Goal: Task Accomplishment & Management: Complete application form

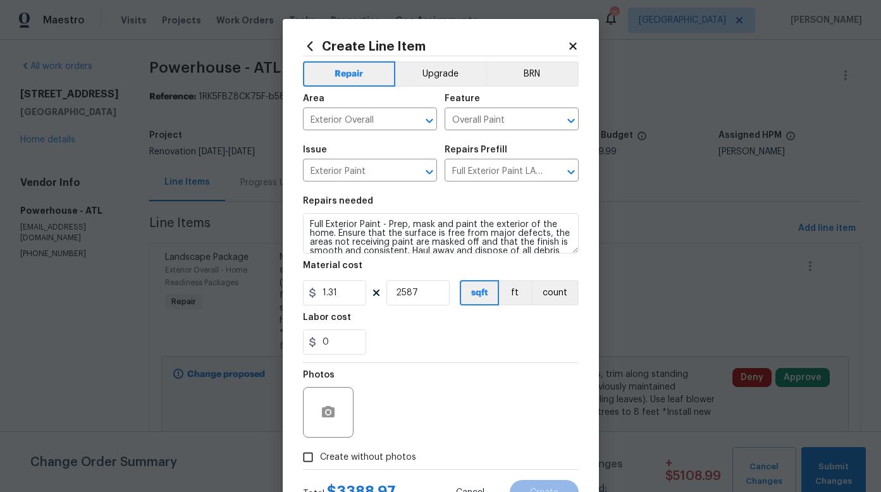
scroll to position [164, 0]
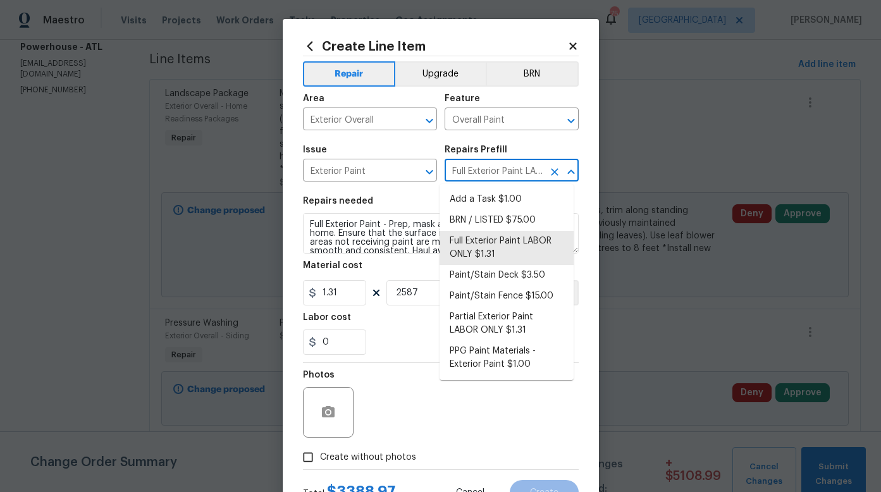
click at [467, 167] on input "Full Exterior Paint LABOR ONLY $1.31" at bounding box center [493, 172] width 99 height 20
click at [503, 122] on input "Overall Paint" at bounding box center [493, 121] width 99 height 20
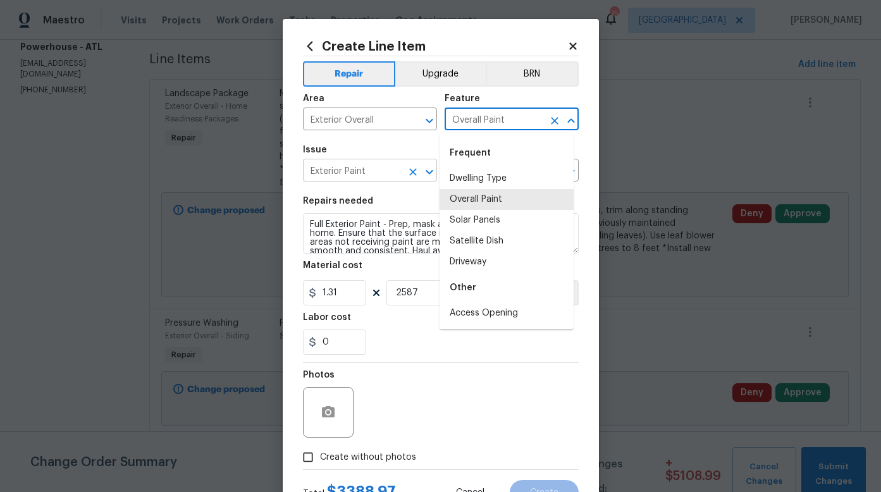
click at [376, 175] on input "Exterior Paint" at bounding box center [352, 172] width 99 height 20
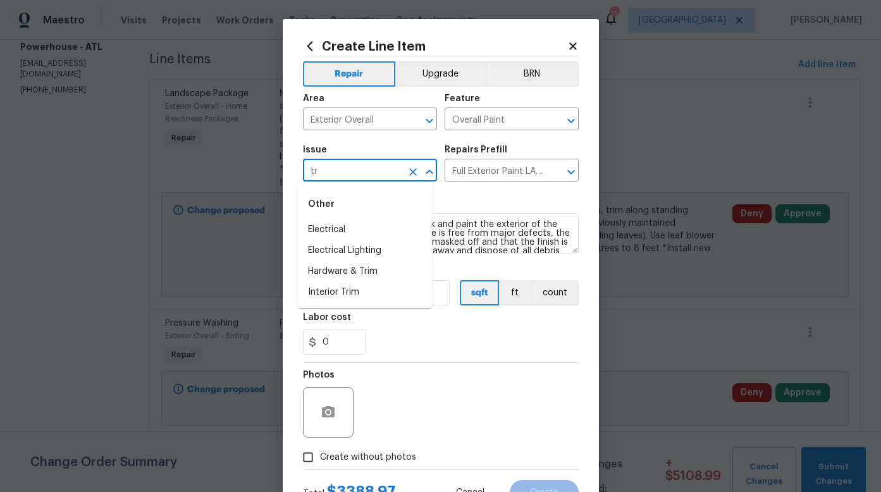
type input "t"
type input "f"
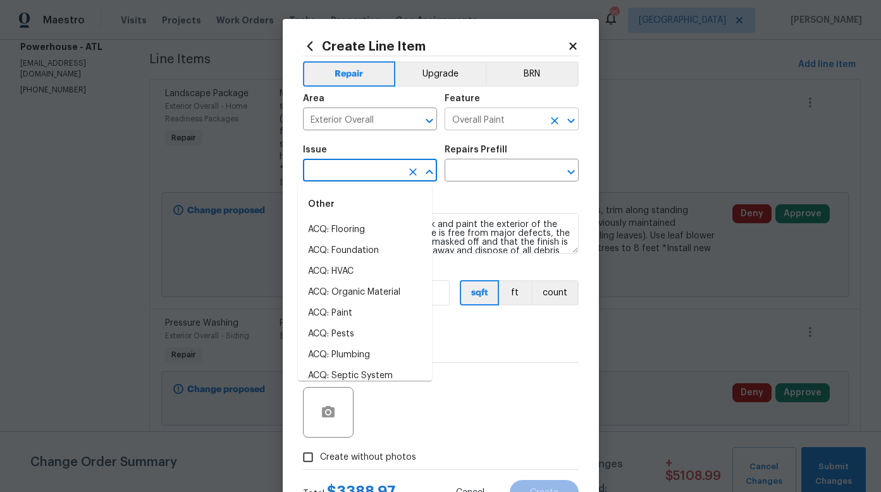
click at [508, 114] on input "Overall Paint" at bounding box center [493, 121] width 99 height 20
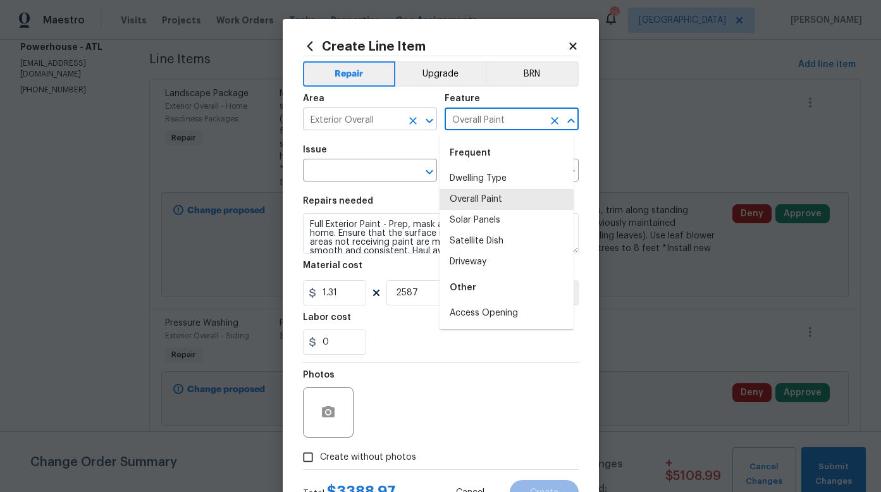
click at [377, 120] on input "Exterior Overall" at bounding box center [352, 121] width 99 height 20
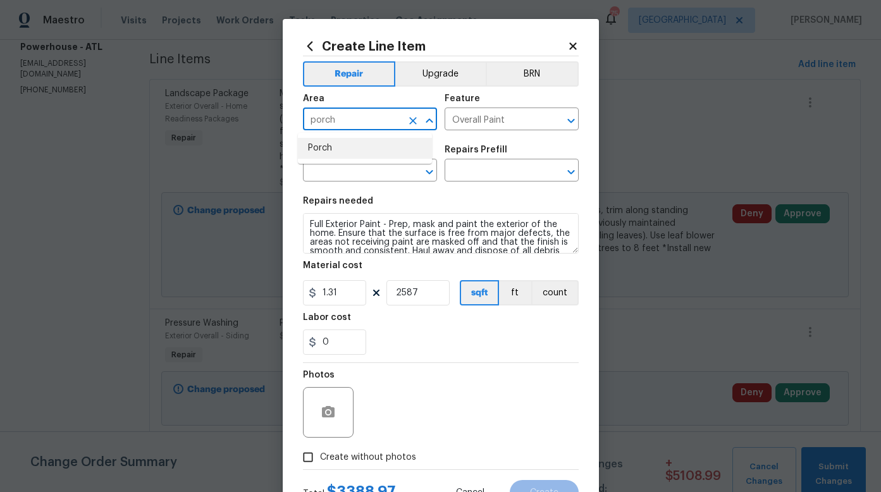
click at [332, 152] on li "Porch" at bounding box center [365, 148] width 134 height 21
type input "Porch"
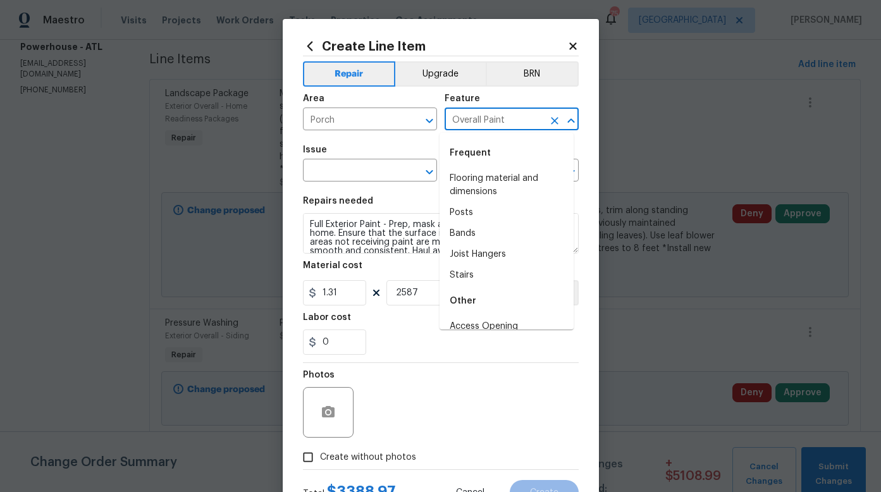
click at [491, 121] on input "Overall Paint" at bounding box center [493, 121] width 99 height 20
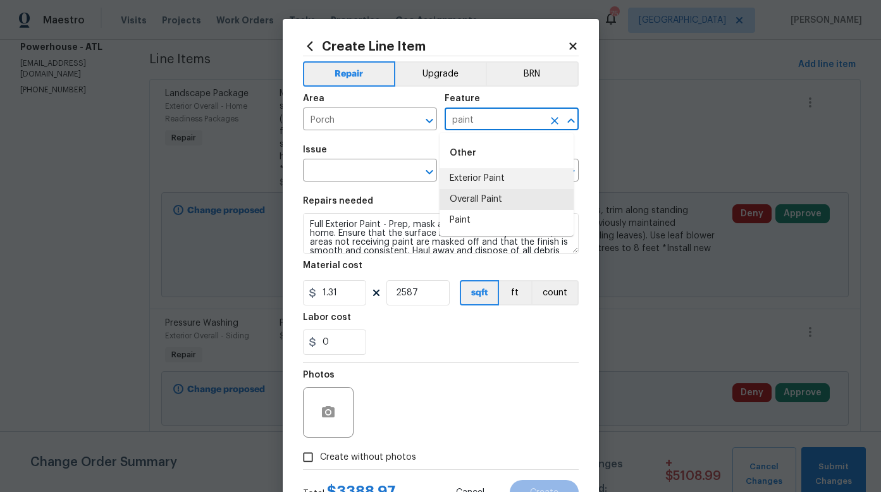
click at [489, 178] on li "Exterior Paint" at bounding box center [506, 178] width 134 height 21
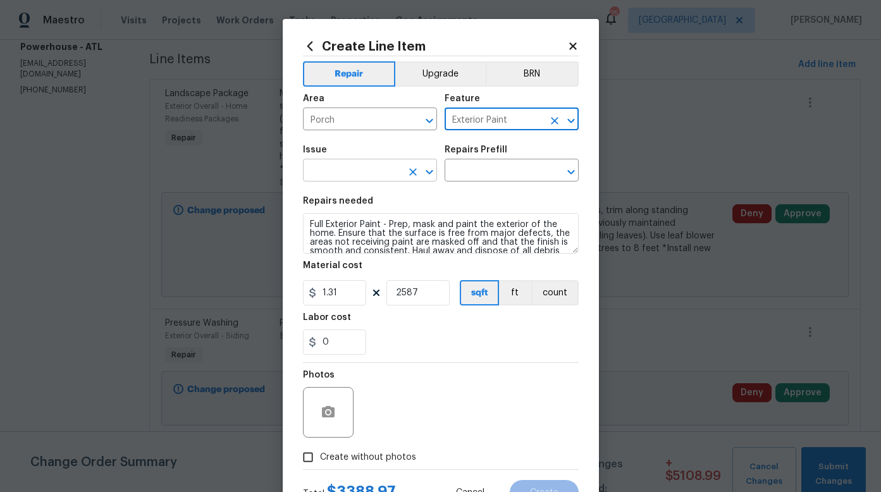
type input "Exterior Paint"
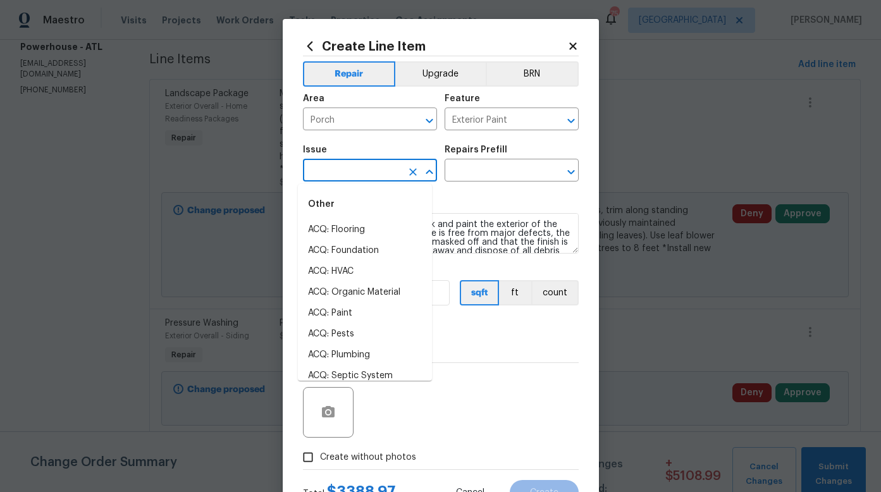
click at [367, 172] on input "text" at bounding box center [352, 172] width 99 height 20
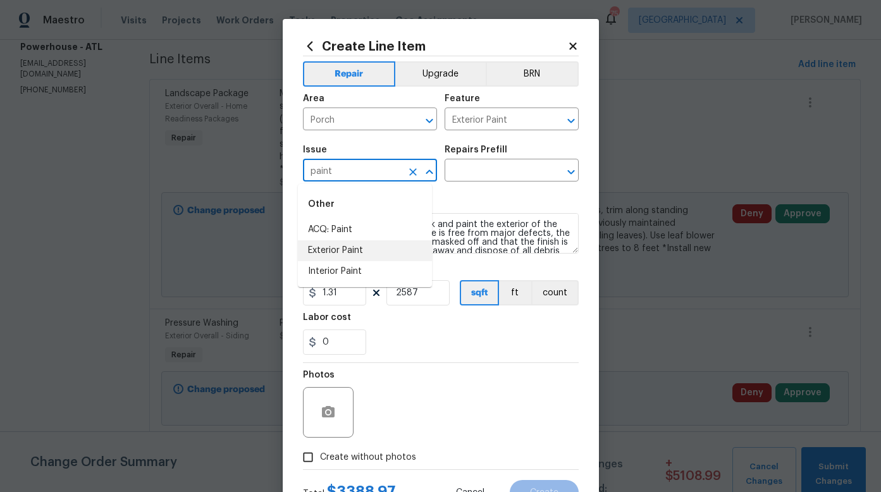
click at [332, 248] on li "Exterior Paint" at bounding box center [365, 250] width 134 height 21
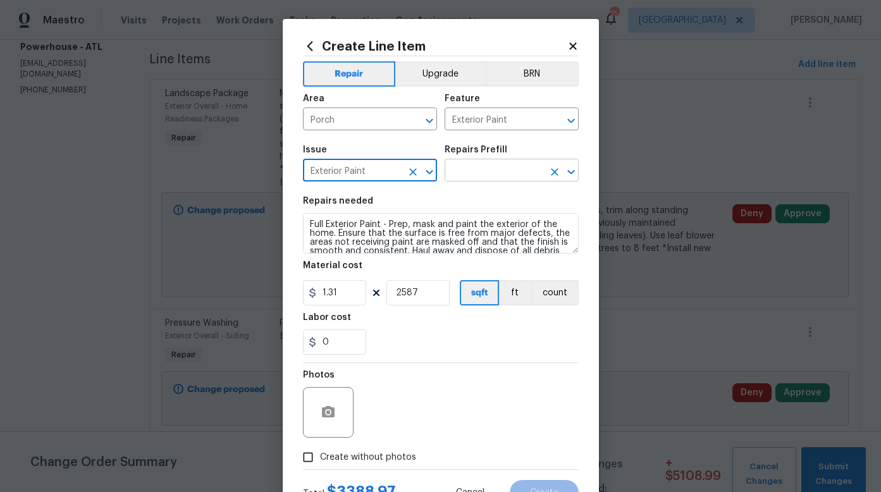
type input "Exterior Paint"
click at [490, 172] on input "text" at bounding box center [493, 172] width 99 height 20
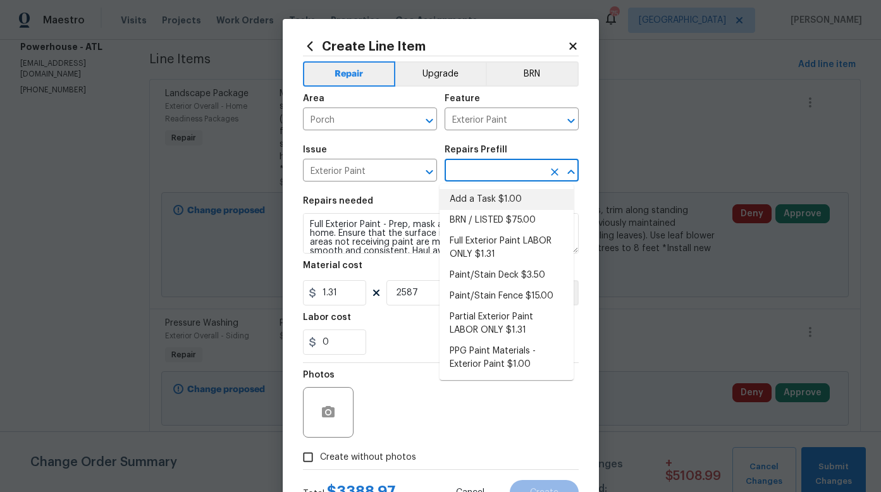
click at [481, 198] on li "Add a Task $1.00" at bounding box center [506, 199] width 134 height 21
type input "Overall Paint"
type input "Add a Task $1.00"
type input "1"
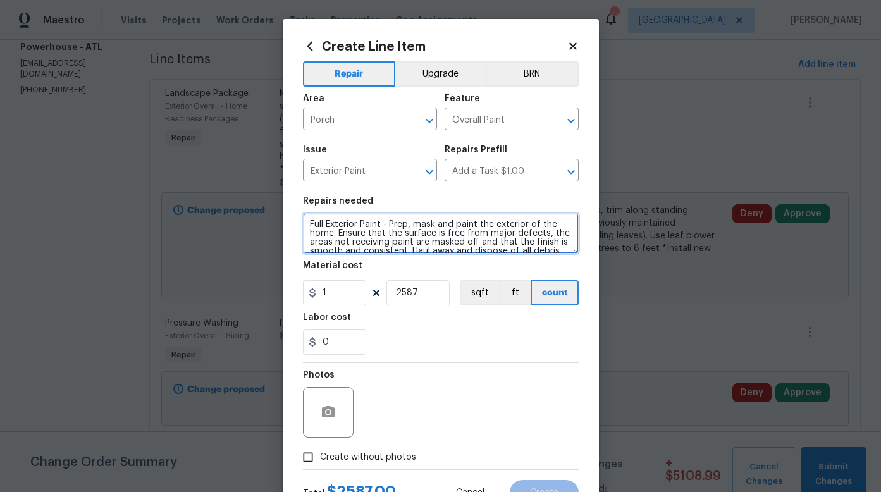
drag, startPoint x: 367, startPoint y: 223, endPoint x: 297, endPoint y: 223, distance: 70.2
click at [303, 223] on textarea "HPM to detail" at bounding box center [441, 233] width 276 height 40
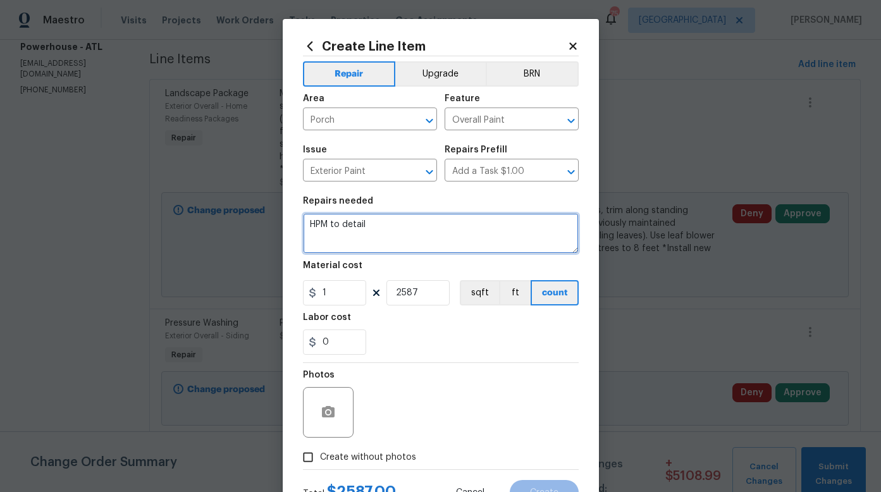
paste textarea "Repaint front porch columns to match existing color"
paste textarea "Repaint front door to match existing color"
click at [460, 236] on textarea "Repaint front porch columns to match existing color, Repaint front door to matc…" at bounding box center [441, 233] width 276 height 40
paste textarea "Repaint back exterior door to match existing color (same as front porch columns"
type textarea "Repaint front porch columns to match existing color, Repaint front door to matc…"
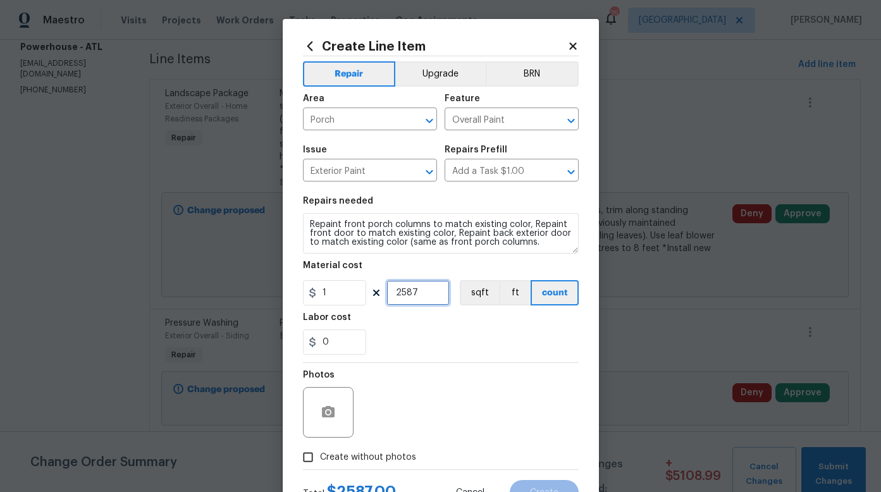
click at [402, 290] on input "2587" at bounding box center [417, 292] width 63 height 25
drag, startPoint x: 417, startPoint y: 291, endPoint x: 388, endPoint y: 293, distance: 29.1
click at [389, 293] on input "2587" at bounding box center [417, 292] width 63 height 25
type input "0"
drag, startPoint x: 338, startPoint y: 293, endPoint x: 314, endPoint y: 295, distance: 24.1
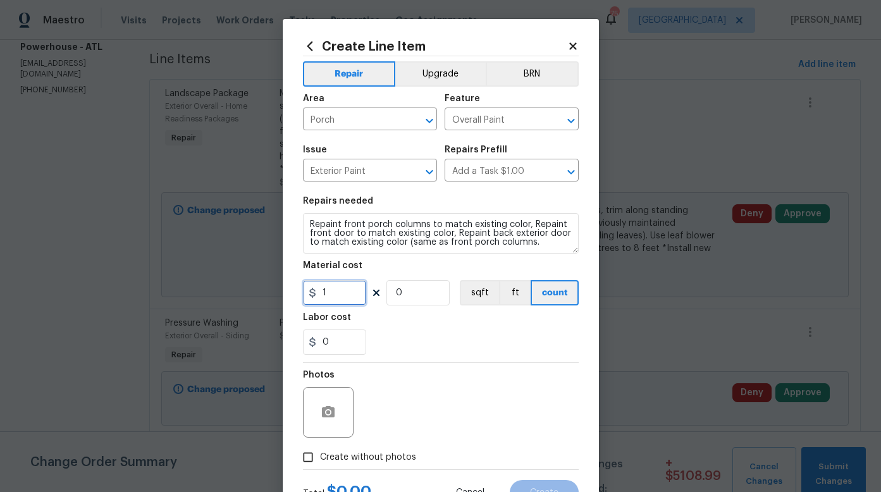
click at [314, 295] on input "1" at bounding box center [334, 292] width 63 height 25
type input "210"
click at [328, 405] on icon "button" at bounding box center [328, 412] width 15 height 15
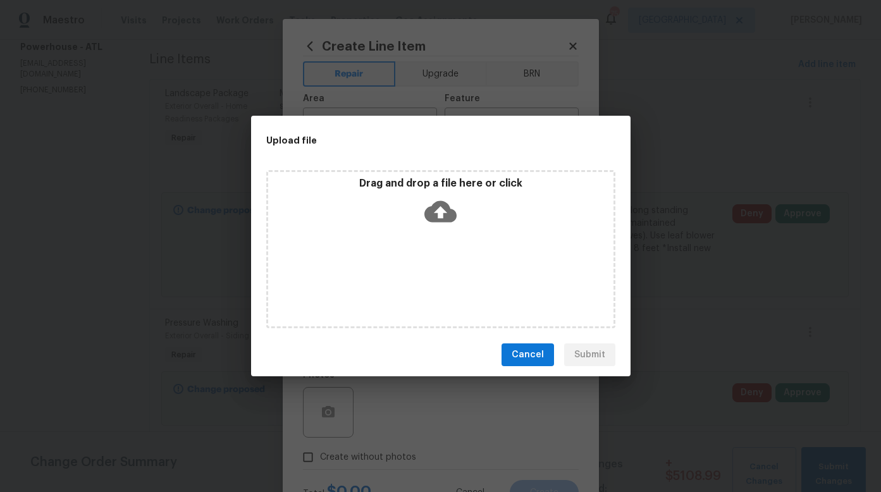
click at [450, 214] on icon at bounding box center [440, 211] width 32 height 21
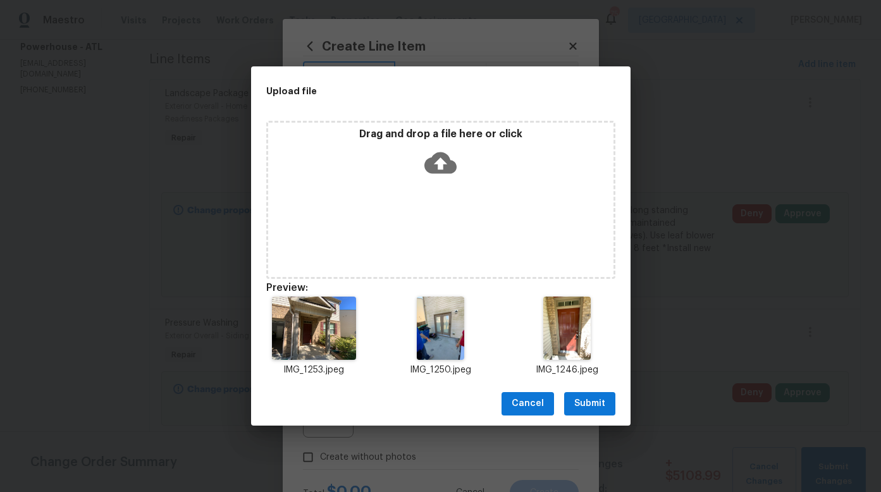
click at [595, 401] on span "Submit" at bounding box center [589, 404] width 31 height 16
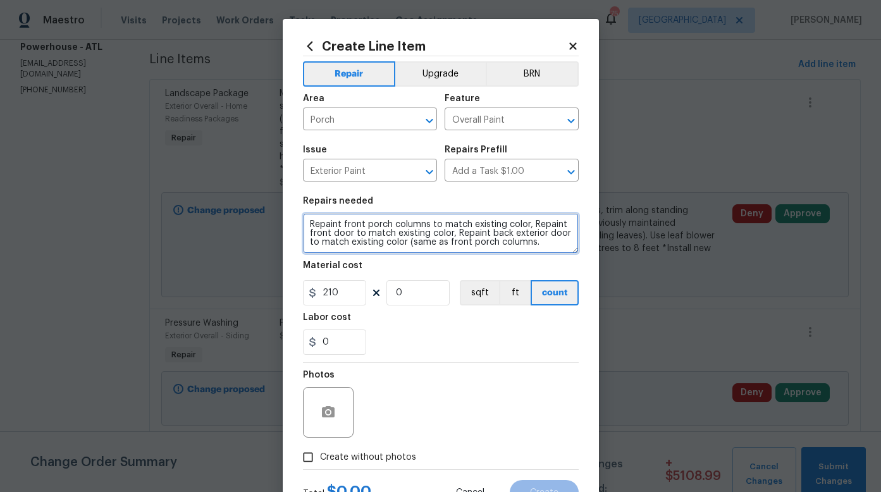
click at [537, 242] on textarea "Repaint front porch columns to match existing color, Repaint front door to matc…" at bounding box center [441, 233] width 276 height 40
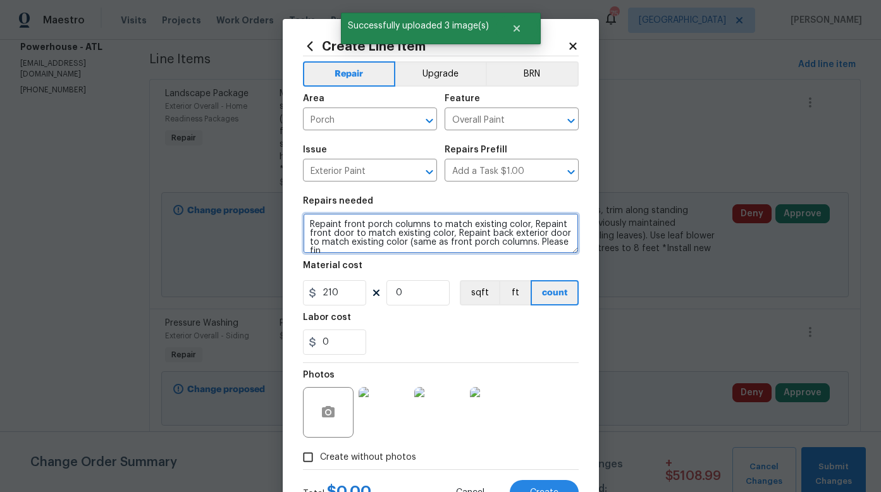
scroll to position [3, 0]
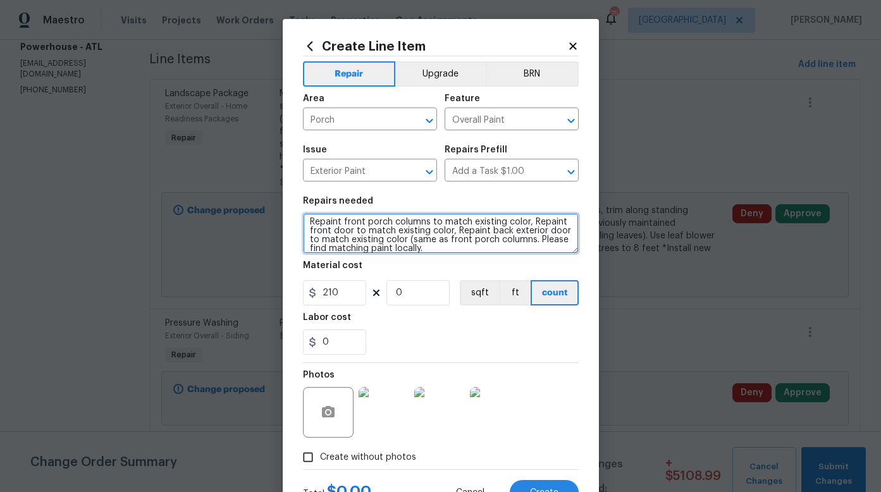
type textarea "Repaint front porch columns to match existing color, Repaint front door to matc…"
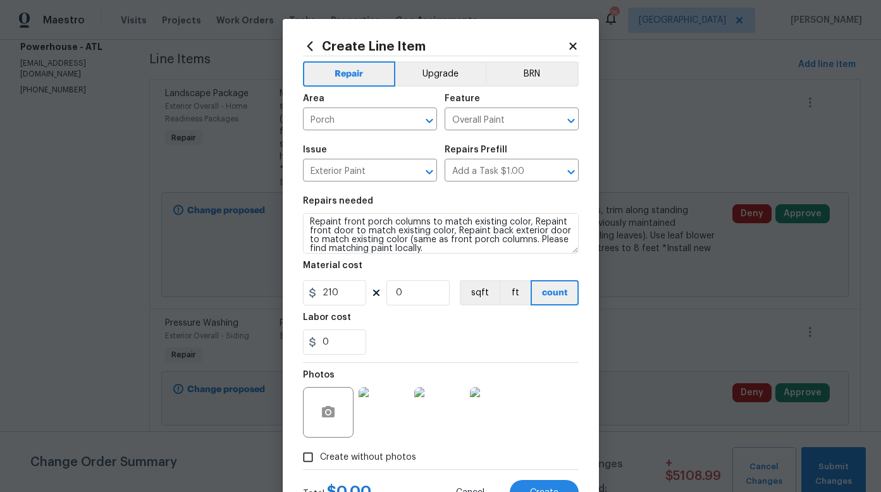
click at [427, 329] on div "0" at bounding box center [441, 341] width 276 height 25
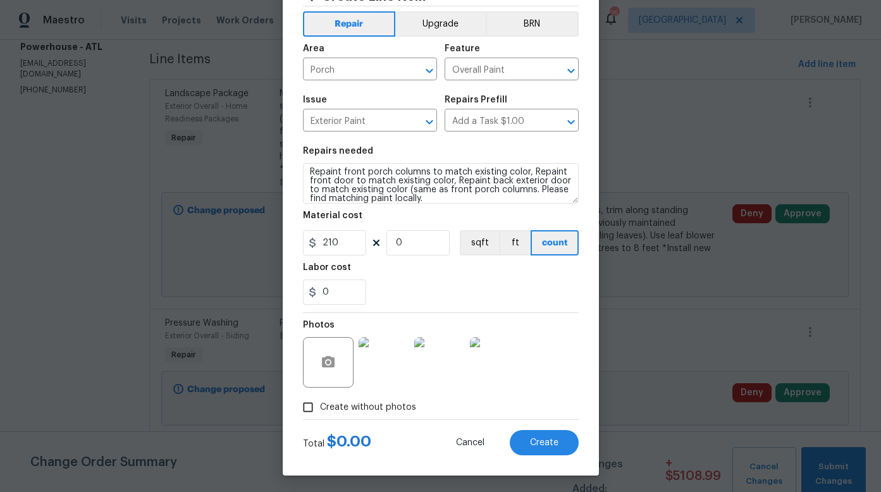
scroll to position [52, 0]
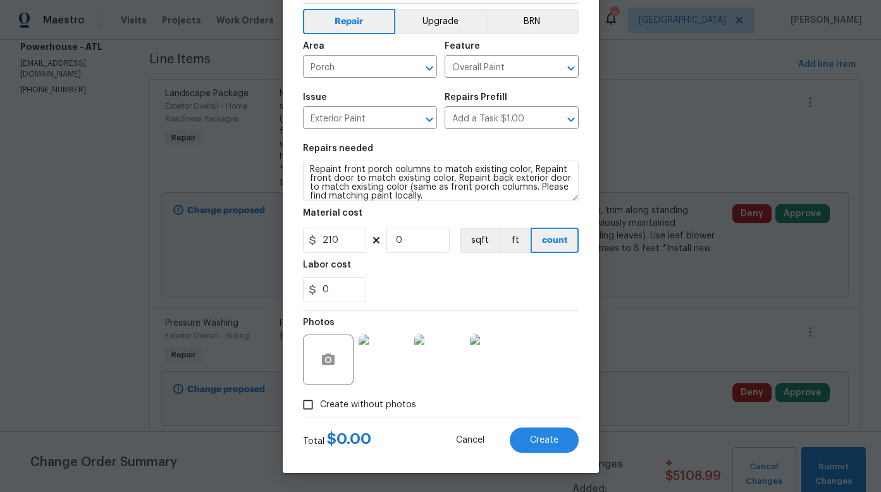
click at [384, 374] on img at bounding box center [384, 359] width 51 height 51
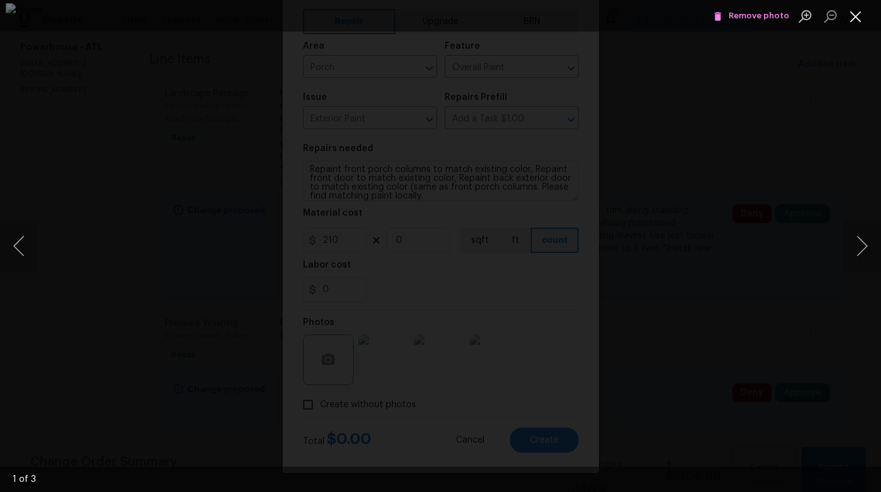
click at [856, 16] on button "Close lightbox" at bounding box center [855, 16] width 25 height 22
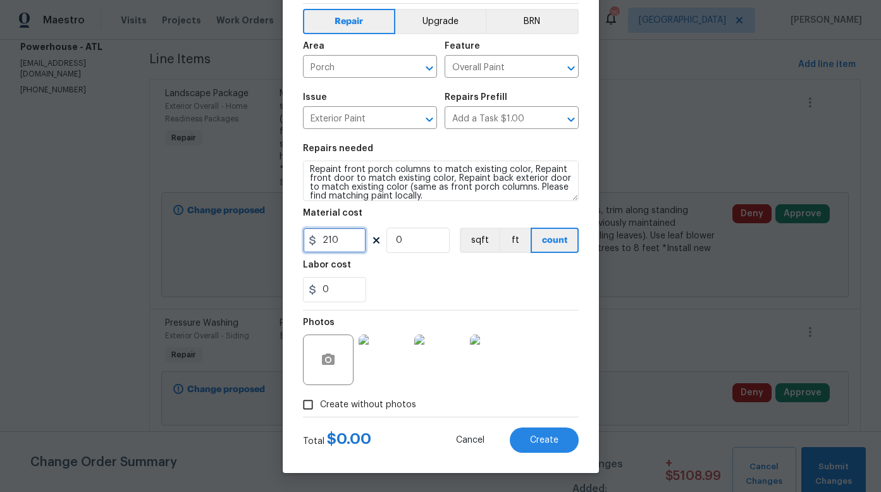
click at [346, 242] on input "210" at bounding box center [334, 240] width 63 height 25
drag, startPoint x: 346, startPoint y: 242, endPoint x: 321, endPoint y: 241, distance: 24.7
click at [321, 241] on input "210" at bounding box center [334, 240] width 63 height 25
type input "255"
click at [531, 442] on span "Create" at bounding box center [544, 440] width 28 height 9
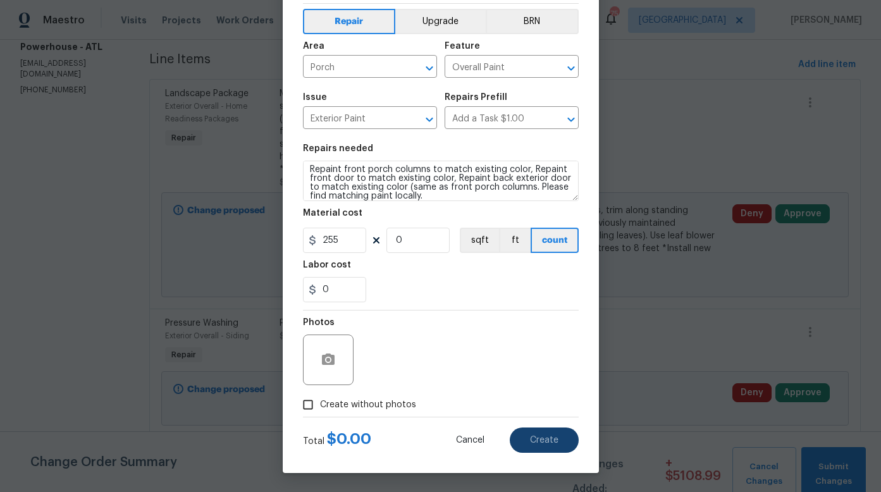
type input "0"
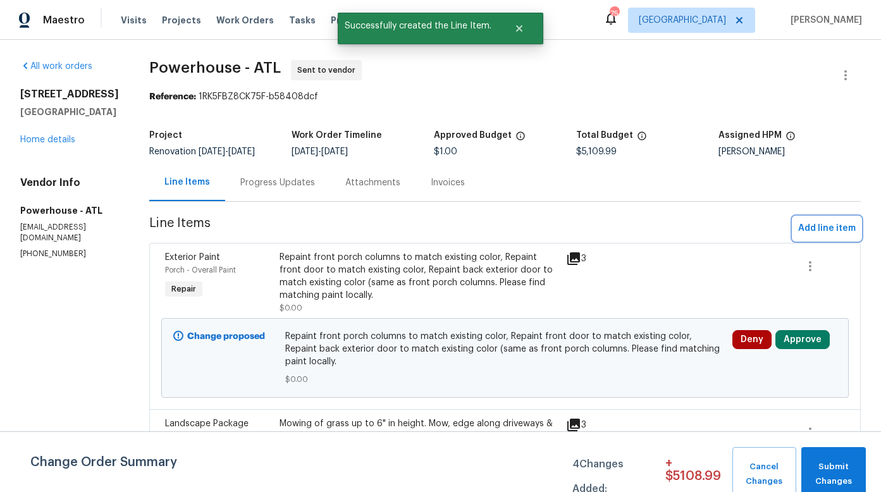
click at [798, 236] on span "Add line item" at bounding box center [827, 229] width 58 height 16
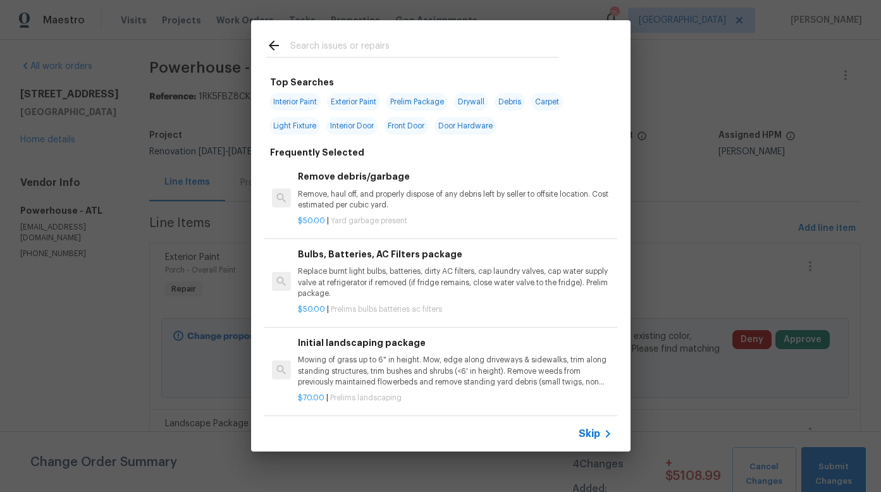
click at [369, 45] on input "text" at bounding box center [424, 47] width 268 height 19
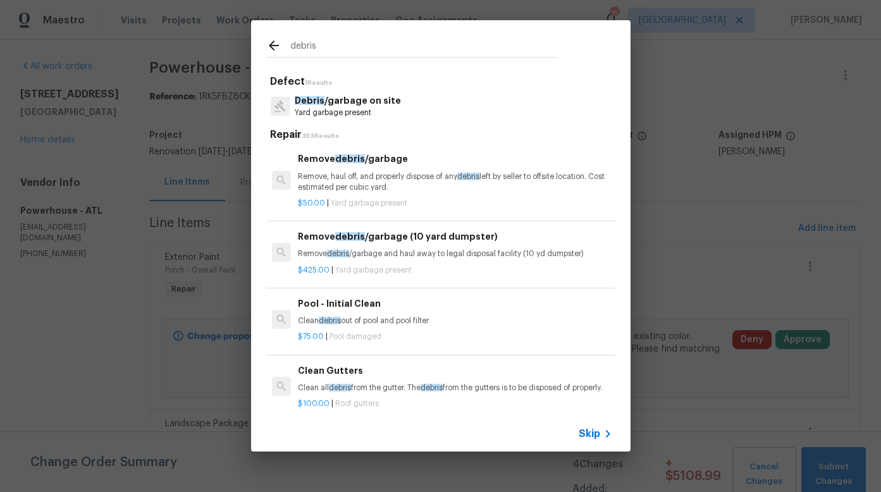
type input "debris"
click at [354, 104] on p "Debris /garbage on site" at bounding box center [348, 100] width 106 height 13
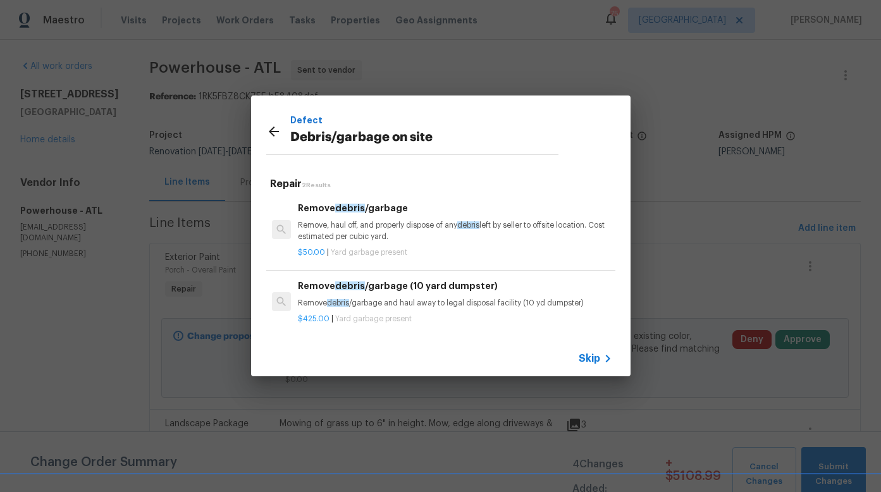
click at [382, 227] on p "Remove, haul off, and properly dispose of any debris left by seller to offsite …" at bounding box center [455, 230] width 314 height 21
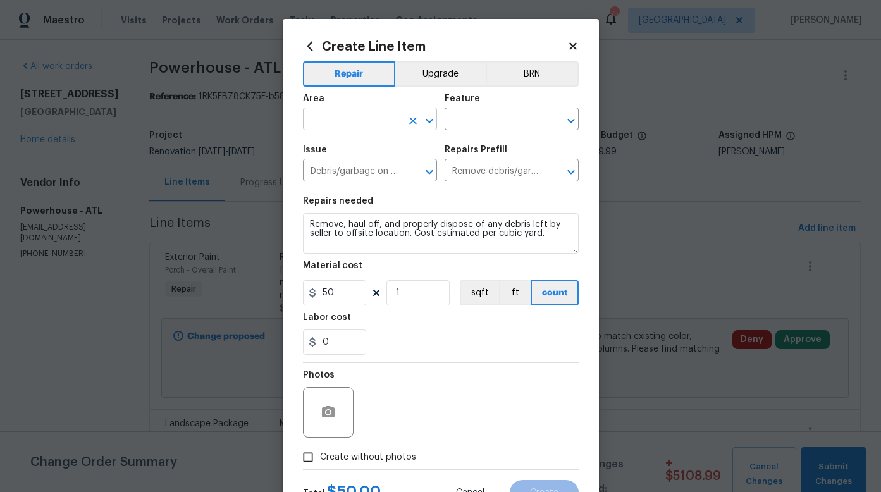
click at [374, 121] on input "text" at bounding box center [352, 121] width 99 height 20
click at [355, 168] on li "Interior Overall" at bounding box center [365, 169] width 134 height 21
type input "Interior Overall"
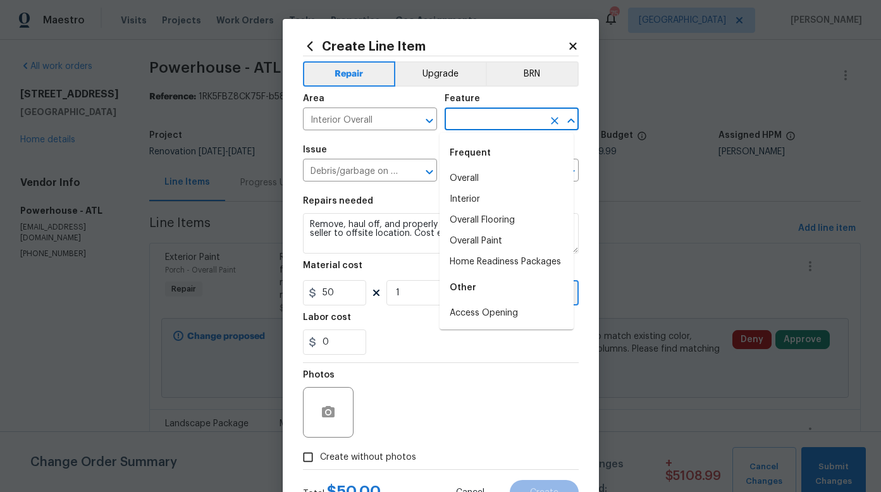
click at [470, 114] on input "text" at bounding box center [493, 121] width 99 height 20
click at [469, 178] on li "Overall" at bounding box center [506, 178] width 134 height 21
type input "Overall"
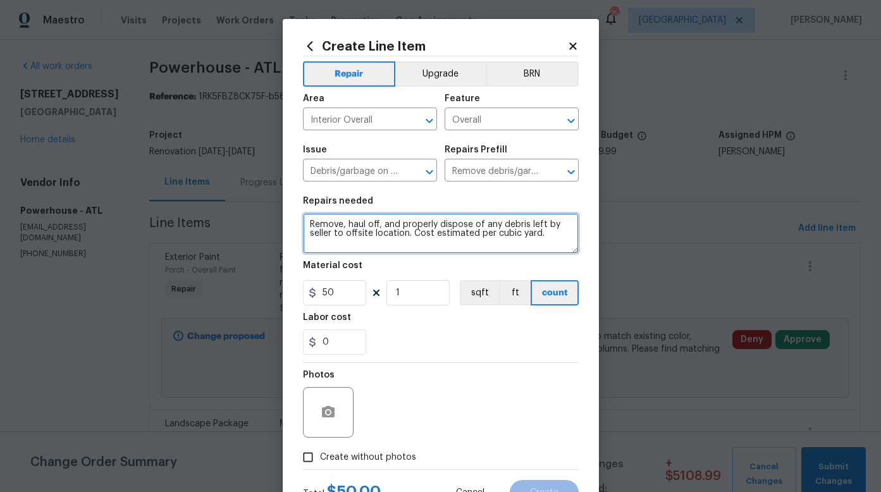
click at [535, 235] on textarea "Remove, haul off, and properly dispose of any debris left by seller to offsite …" at bounding box center [441, 233] width 276 height 40
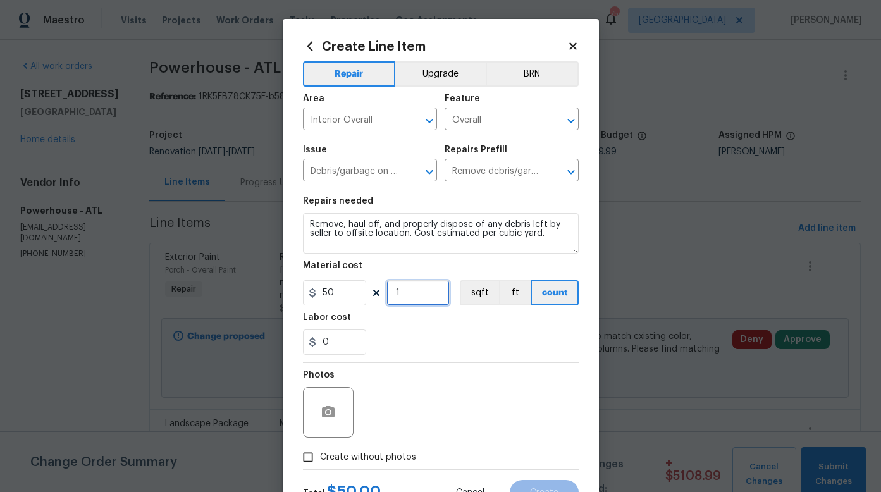
drag, startPoint x: 413, startPoint y: 291, endPoint x: 381, endPoint y: 291, distance: 32.2
click at [386, 291] on input "1" at bounding box center [417, 292] width 63 height 25
drag, startPoint x: 417, startPoint y: 295, endPoint x: 389, endPoint y: 294, distance: 27.8
click at [389, 294] on input "42" at bounding box center [417, 292] width 63 height 25
type input "4"
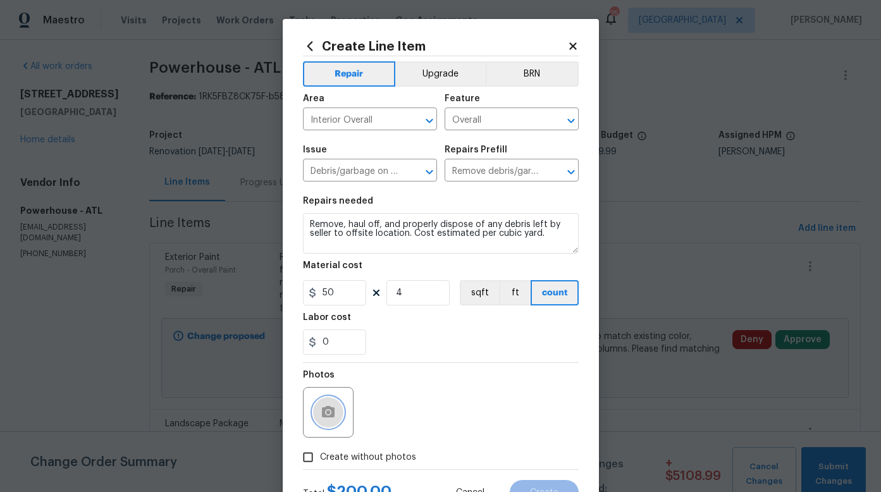
click at [322, 408] on icon "button" at bounding box center [328, 411] width 13 height 11
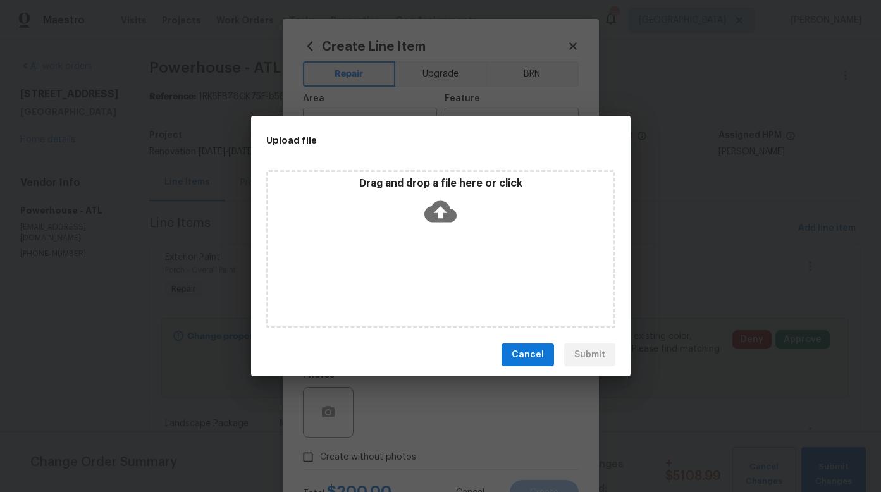
click at [434, 219] on icon at bounding box center [440, 211] width 32 height 21
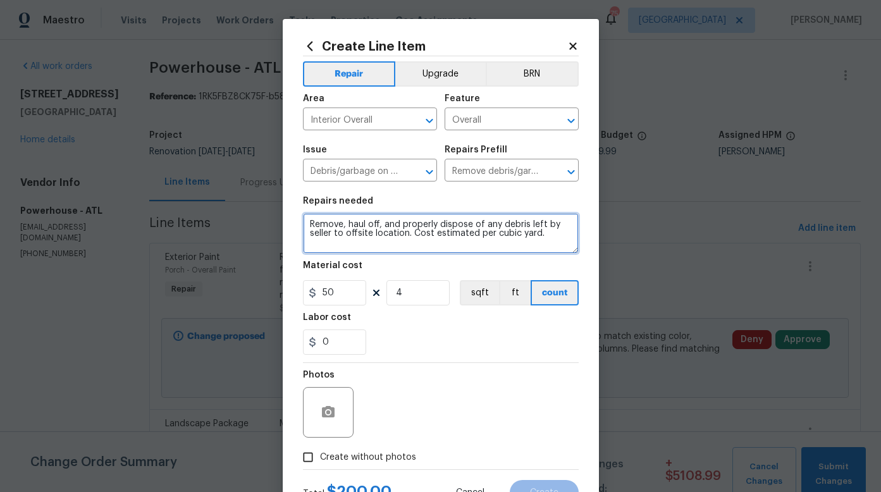
click at [539, 236] on textarea "Remove, haul off, and properly dispose of any debris left by seller to offsite …" at bounding box center [441, 233] width 276 height 40
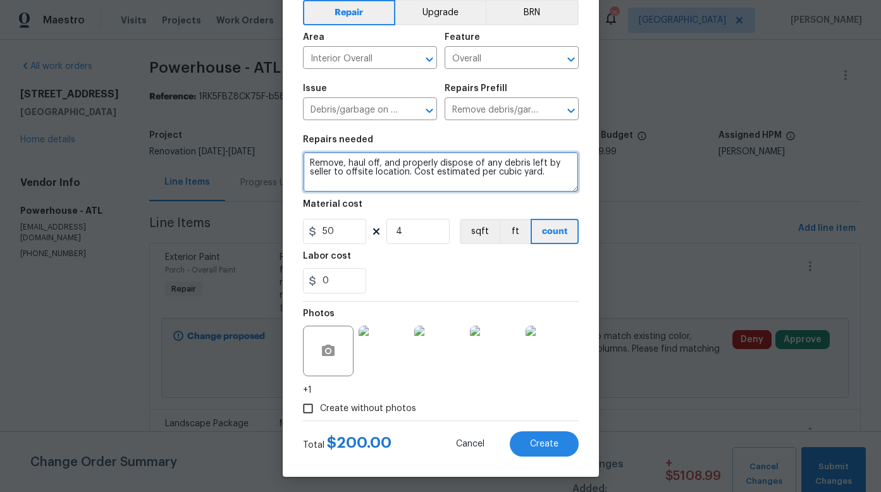
scroll to position [65, 0]
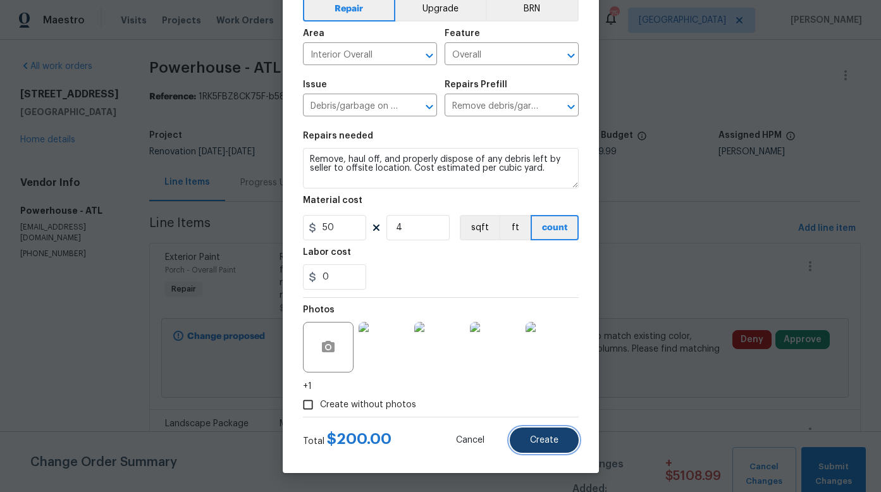
click at [538, 440] on span "Create" at bounding box center [544, 440] width 28 height 9
type input "0"
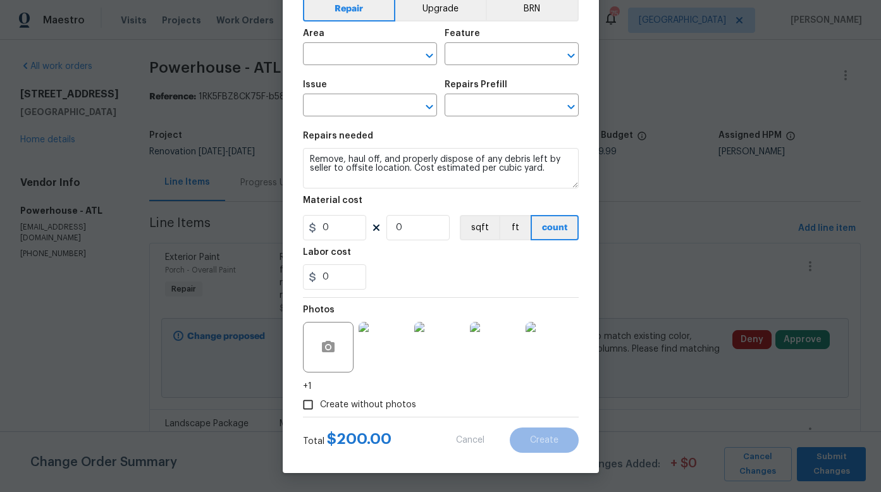
scroll to position [52, 0]
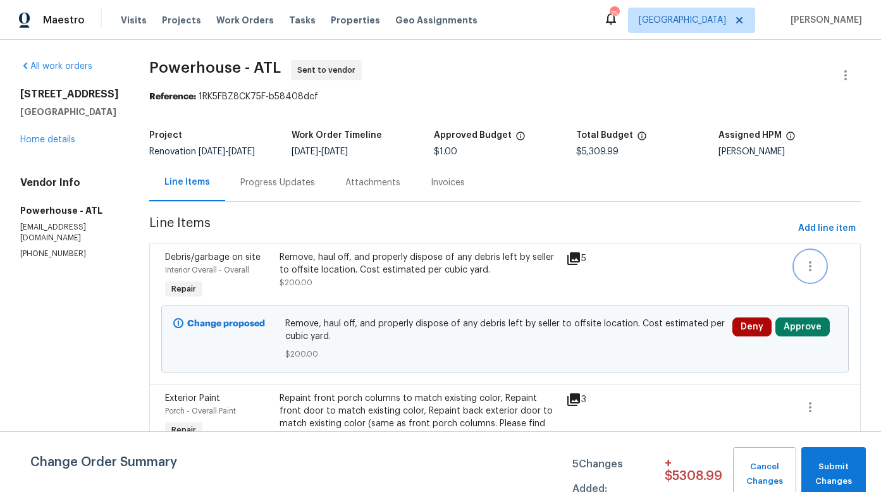
click at [804, 274] on icon "button" at bounding box center [809, 266] width 15 height 15
click at [494, 288] on div at bounding box center [440, 246] width 881 height 492
click at [362, 335] on span "Remove, haul off, and properly dispose of any debris left by seller to offsite …" at bounding box center [504, 329] width 439 height 25
click at [312, 276] on div "Remove, haul off, and properly dispose of any debris left by seller to offsite …" at bounding box center [418, 263] width 279 height 25
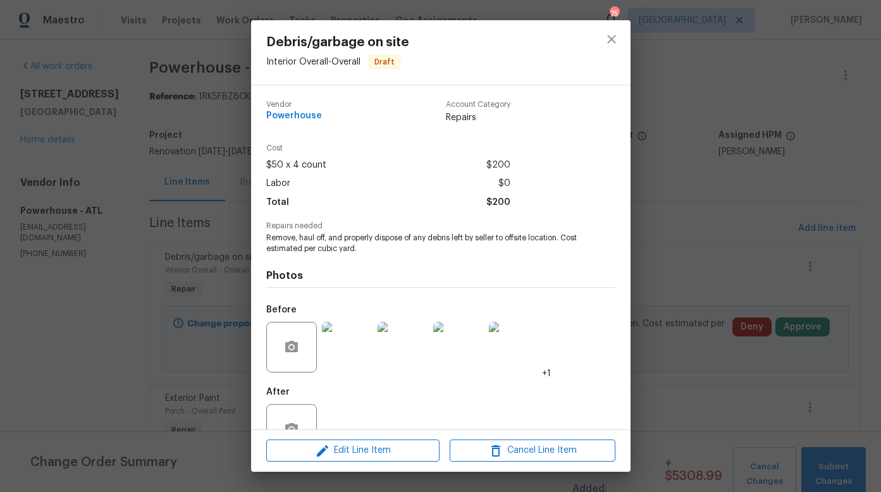
click at [376, 248] on span "Remove, haul off, and properly dispose of any debris left by seller to offsite …" at bounding box center [423, 243] width 314 height 21
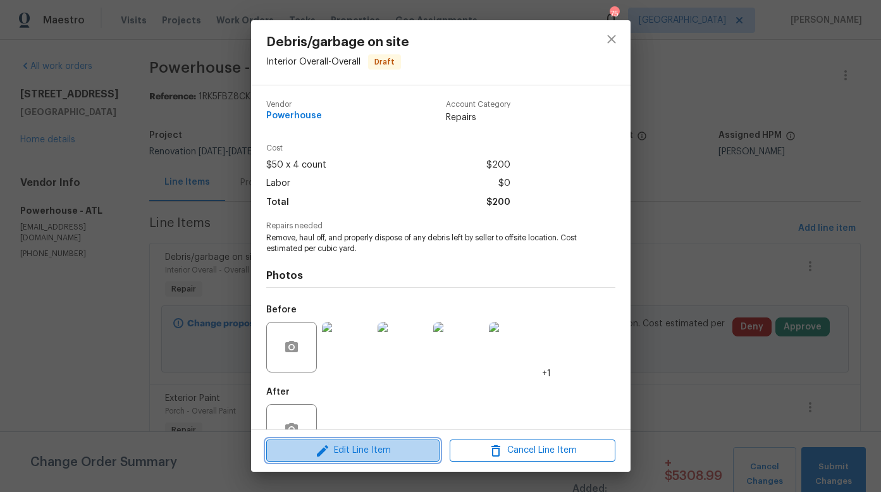
click at [363, 449] on span "Edit Line Item" at bounding box center [353, 451] width 166 height 16
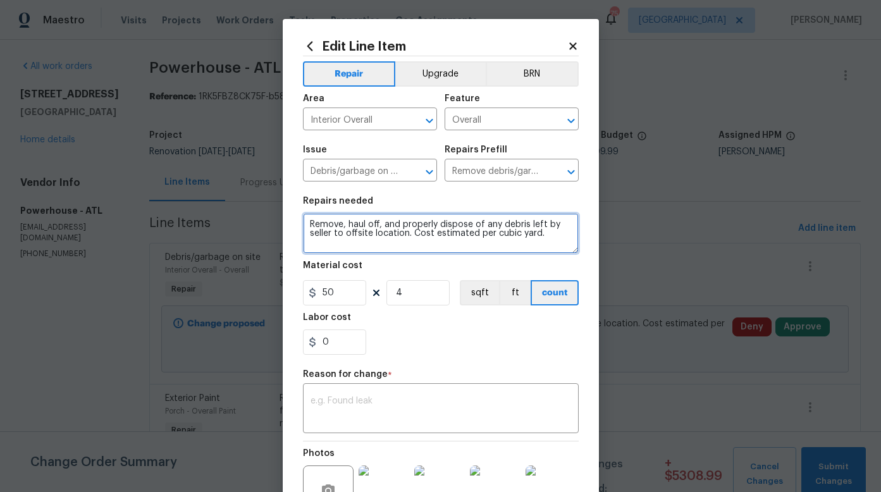
click at [536, 231] on textarea "Remove, haul off, and properly dispose of any debris left by seller to offsite …" at bounding box center [441, 233] width 276 height 40
type textarea "Remove, haul off, and properly dispose of any debris left by seller to offsite …"
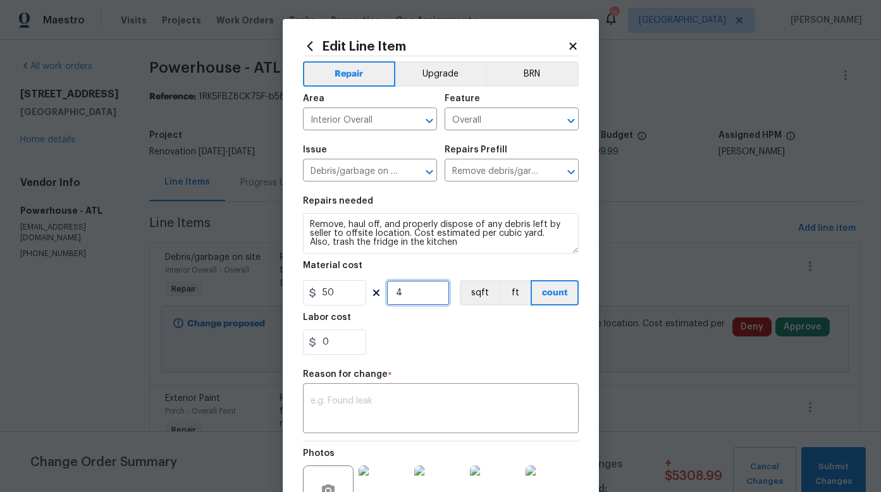
drag, startPoint x: 389, startPoint y: 290, endPoint x: 426, endPoint y: 289, distance: 36.0
click at [426, 289] on input "4" at bounding box center [417, 292] width 63 height 25
type input "6"
click at [536, 349] on div "0" at bounding box center [441, 341] width 276 height 25
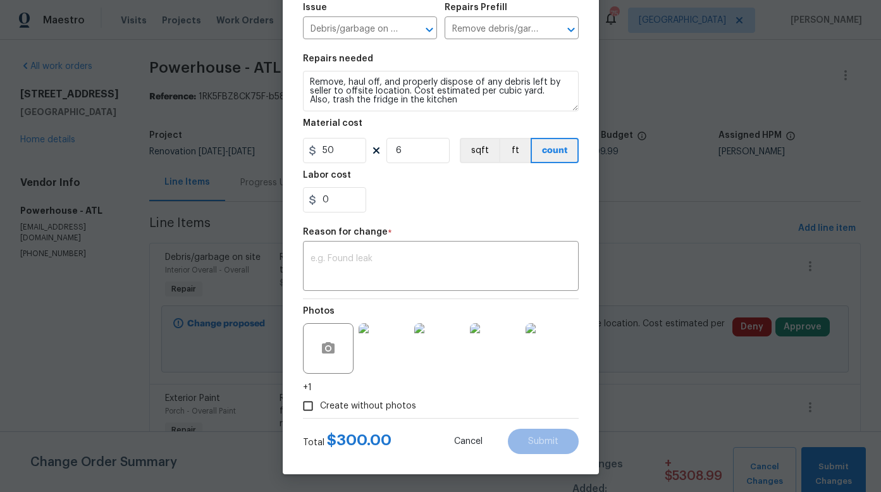
scroll to position [144, 0]
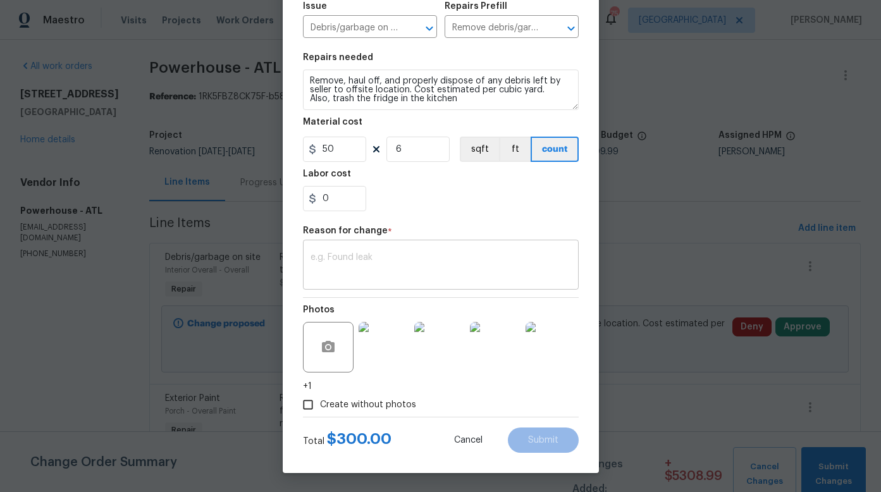
click at [386, 259] on textarea at bounding box center [440, 266] width 261 height 27
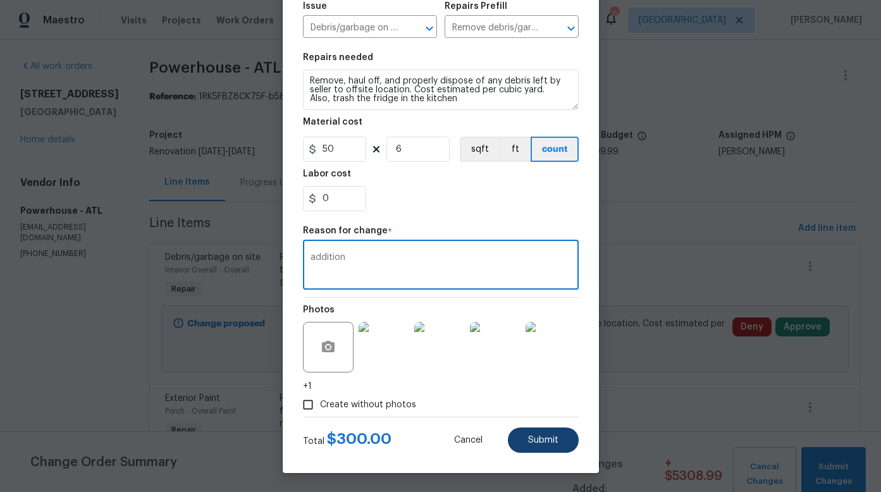
type textarea "addition"
click at [537, 451] on button "Submit" at bounding box center [543, 439] width 71 height 25
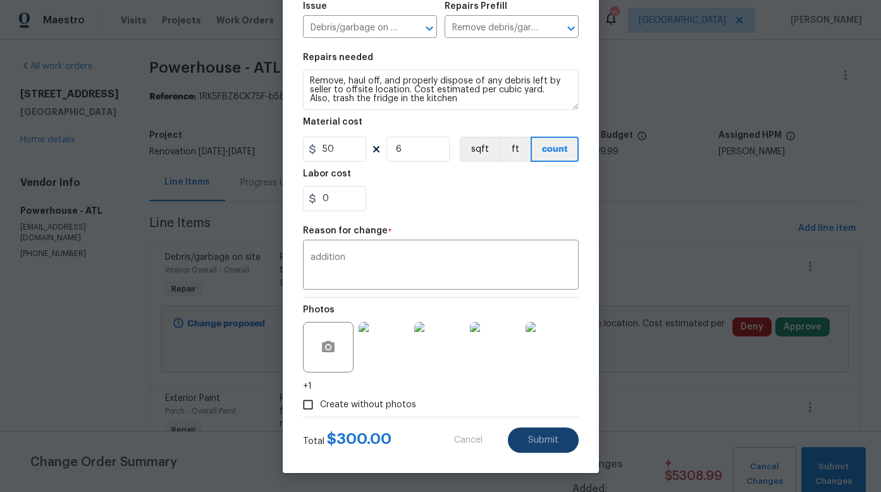
type textarea "Remove, haul off, and properly dispose of any debris left by seller to offsite …"
type input "4"
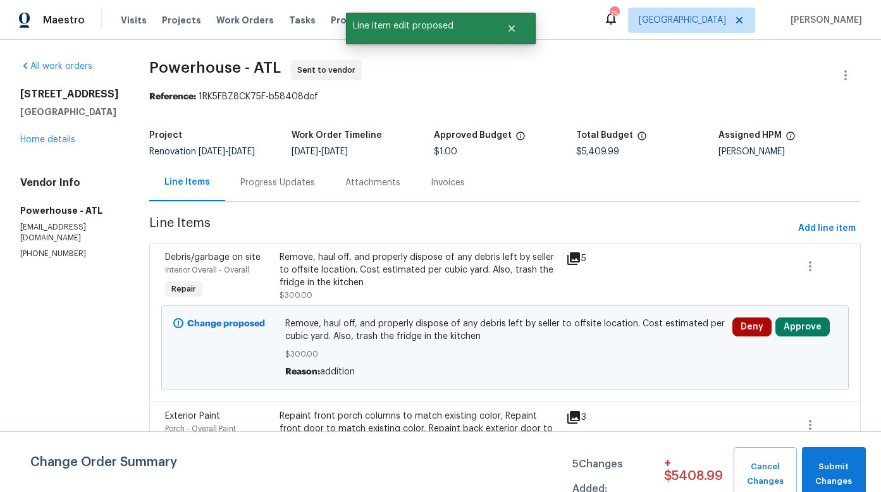
scroll to position [0, 0]
click at [810, 236] on span "Add line item" at bounding box center [827, 229] width 58 height 16
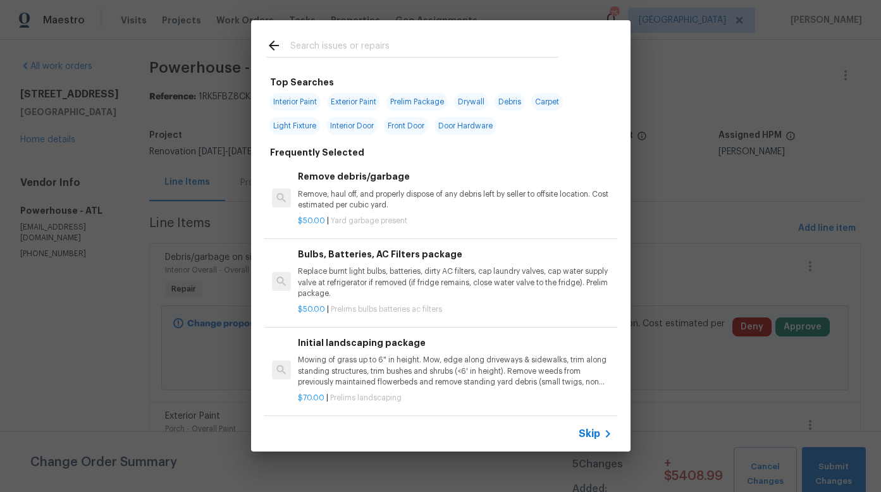
click at [391, 43] on input "text" at bounding box center [424, 47] width 268 height 19
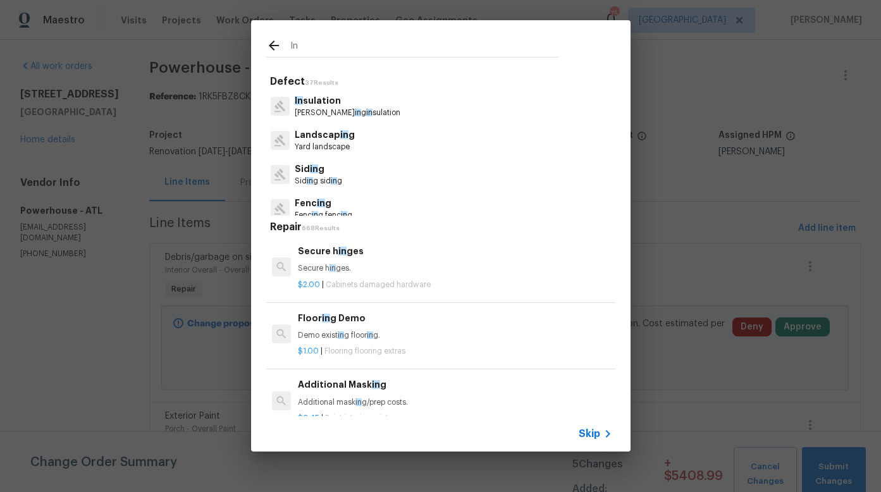
type input "I"
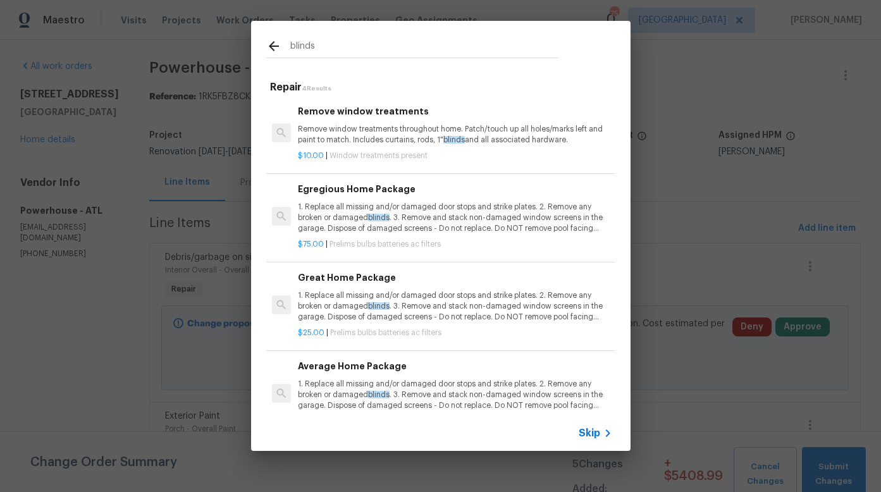
type input "blinds"
click at [370, 119] on div "Remove window treatments Remove window treatments throughout home. Patch/touch …" at bounding box center [455, 124] width 314 height 41
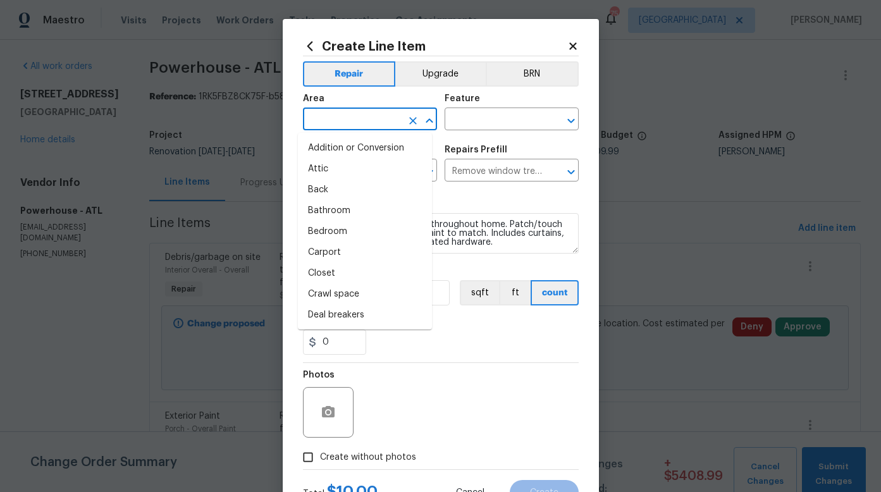
click at [383, 114] on input "text" at bounding box center [352, 121] width 99 height 20
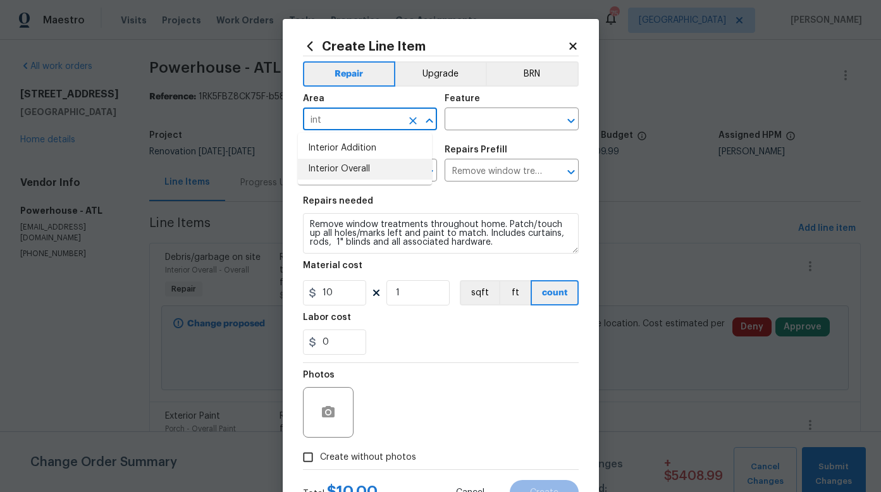
click at [355, 169] on li "Interior Overall" at bounding box center [365, 169] width 134 height 21
type input "Interior Overall"
click at [477, 118] on input "text" at bounding box center [493, 121] width 99 height 20
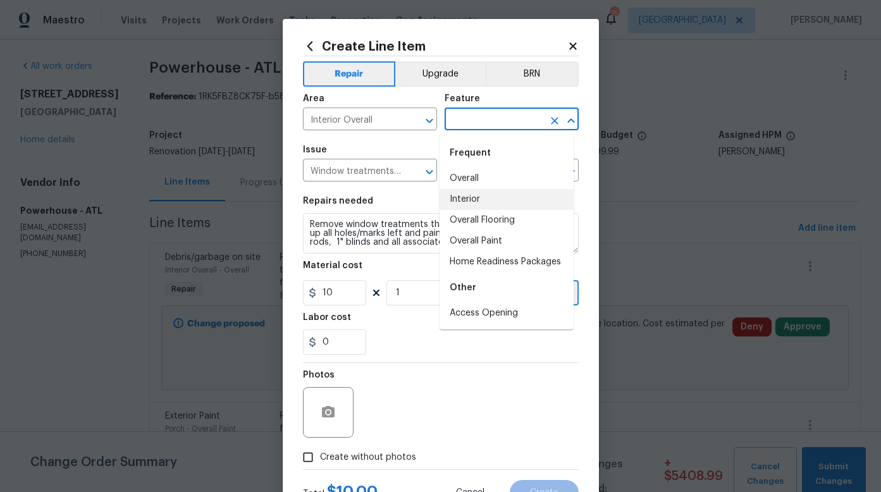
click at [460, 198] on li "Interior" at bounding box center [506, 199] width 134 height 21
type input "Interior"
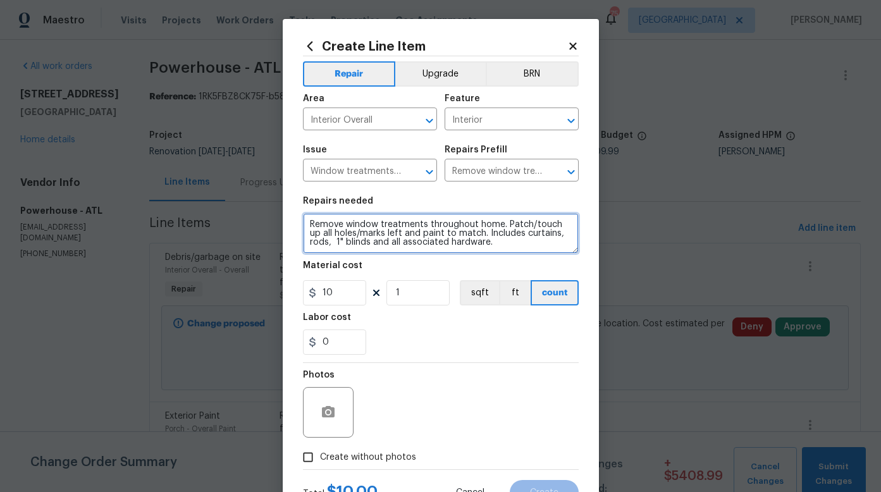
drag, startPoint x: 316, startPoint y: 242, endPoint x: 305, endPoint y: 242, distance: 10.1
click at [305, 242] on textarea "Remove window treatments throughout home. Patch/touch up all holes/marks left a…" at bounding box center [441, 233] width 276 height 40
click at [454, 243] on textarea "Remove window treatments throughout home. Patch/touch up all holes/marks left a…" at bounding box center [441, 233] width 276 height 40
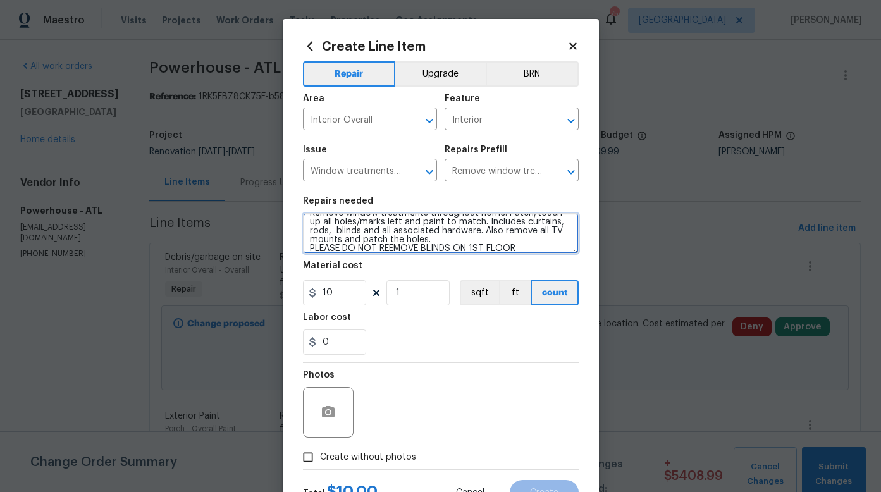
click at [390, 250] on textarea "Remove window treatments throughout home. Patch/touch up all holes/marks left a…" at bounding box center [441, 233] width 276 height 40
click at [530, 247] on textarea "Remove window treatments throughout home. Patch/touch up all holes/marks left a…" at bounding box center [441, 233] width 276 height 40
type textarea "Remove window treatments throughout home. Patch/touch up all holes/marks left a…"
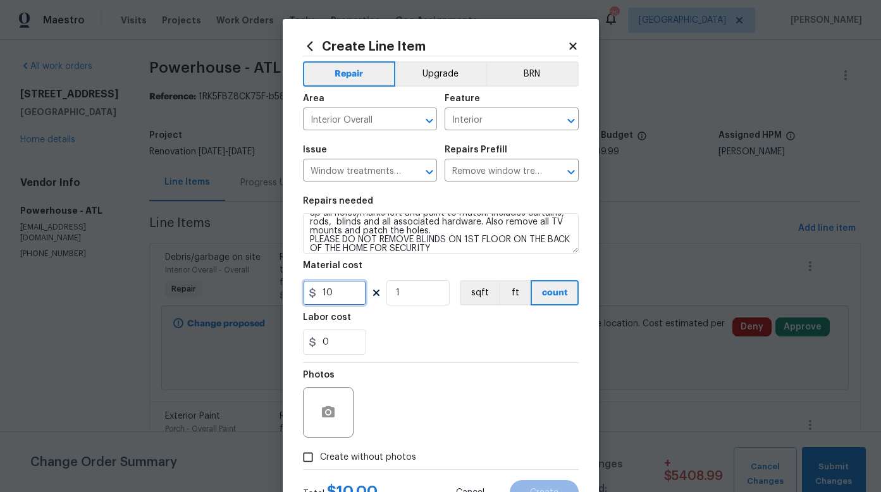
click at [341, 296] on input "10" at bounding box center [334, 292] width 63 height 25
drag, startPoint x: 341, startPoint y: 290, endPoint x: 236, endPoint y: 284, distance: 105.1
click at [236, 284] on div "Create Line Item Repair Upgrade BRN Area Interior Overall ​ Feature Interior ​ …" at bounding box center [440, 246] width 881 height 492
click at [453, 322] on div "Labor cost" at bounding box center [441, 321] width 276 height 16
drag, startPoint x: 338, startPoint y: 291, endPoint x: 317, endPoint y: 292, distance: 21.5
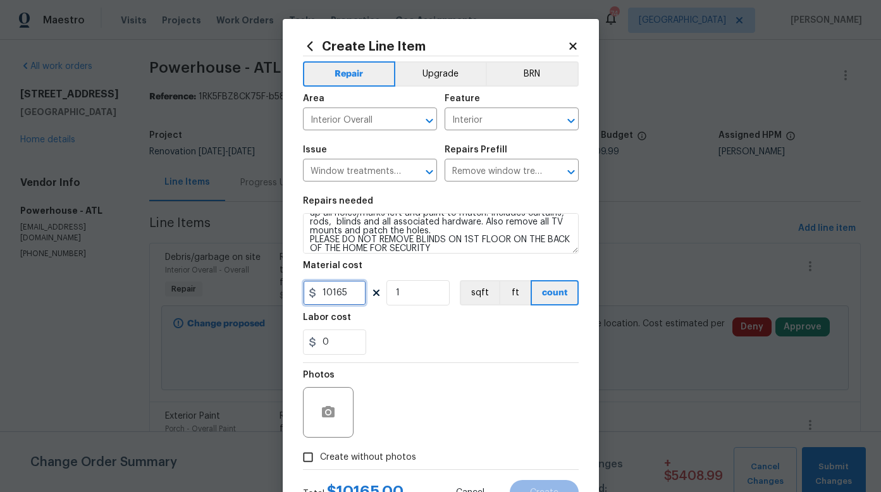
click at [317, 292] on input "10165" at bounding box center [334, 292] width 63 height 25
type input "10"
click at [392, 295] on input "1" at bounding box center [417, 292] width 63 height 25
type input "15"
click at [415, 340] on div "0" at bounding box center [441, 341] width 276 height 25
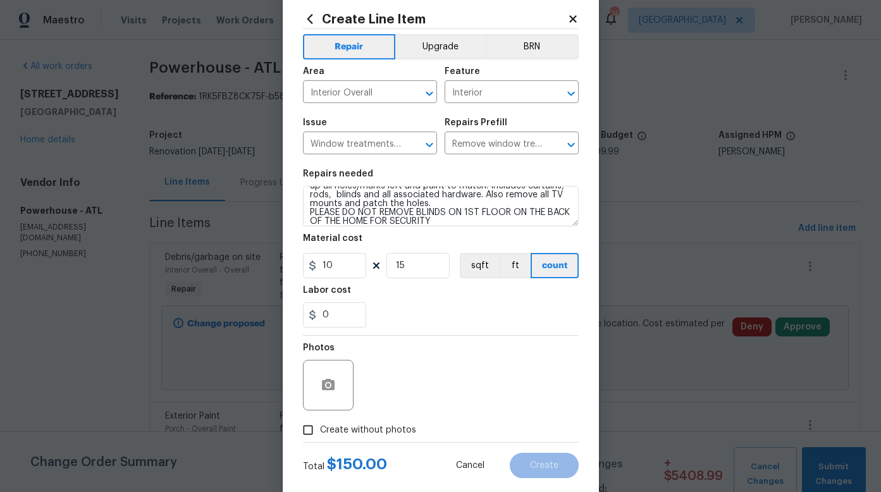
scroll to position [29, 0]
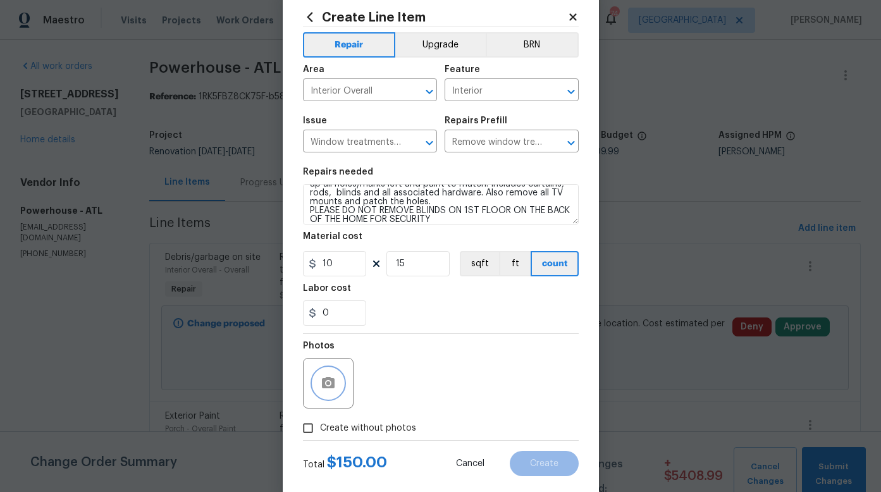
click at [336, 380] on button "button" at bounding box center [328, 383] width 30 height 30
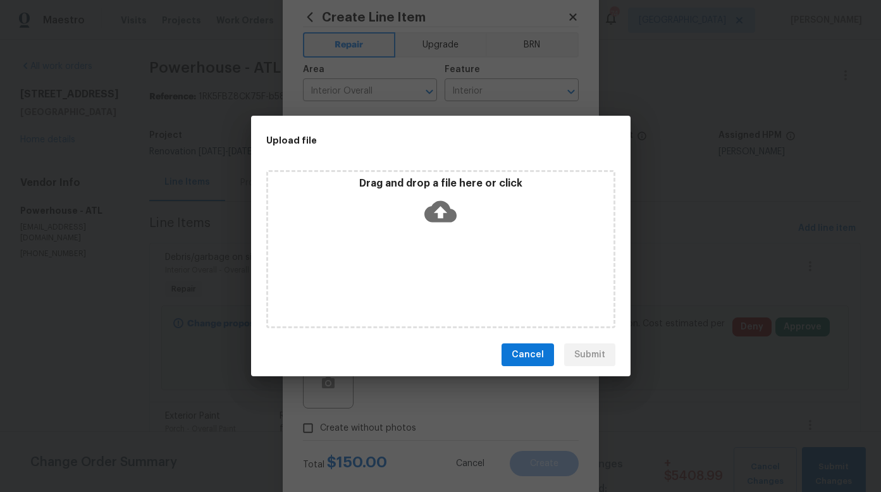
click at [452, 215] on icon at bounding box center [440, 211] width 32 height 21
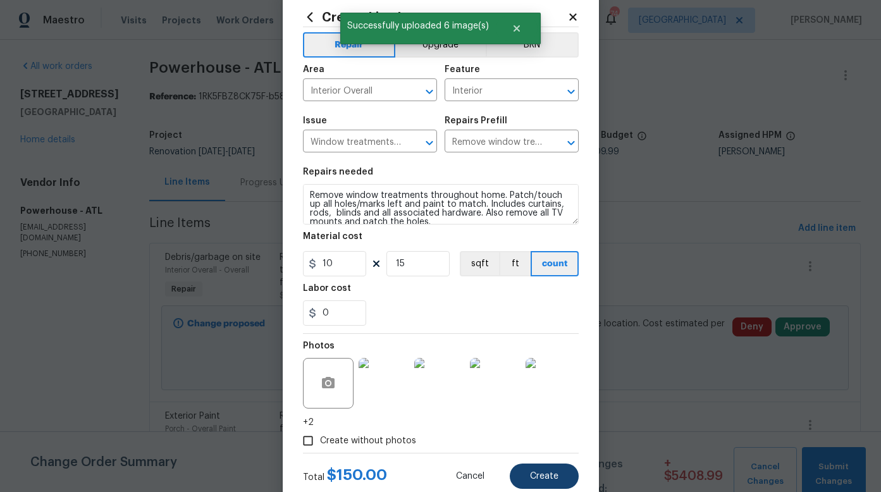
scroll to position [20, 0]
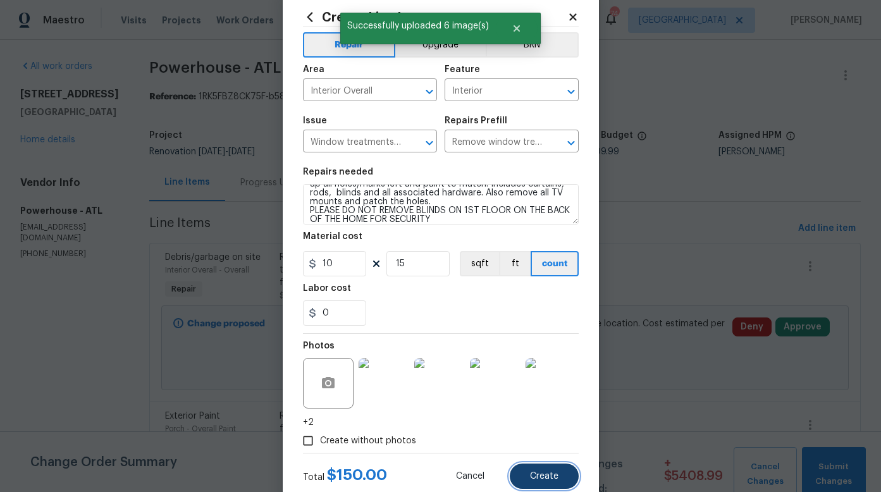
click at [531, 481] on span "Create" at bounding box center [544, 476] width 28 height 9
type input "0"
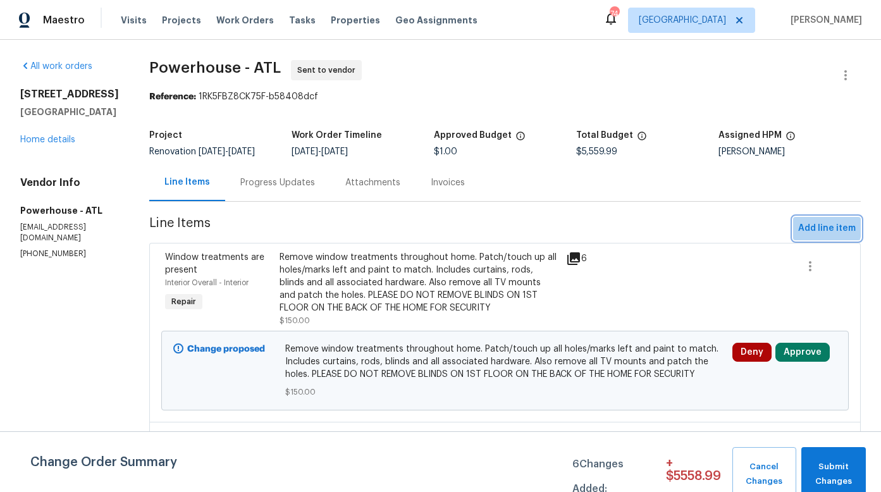
click at [806, 236] on span "Add line item" at bounding box center [827, 229] width 58 height 16
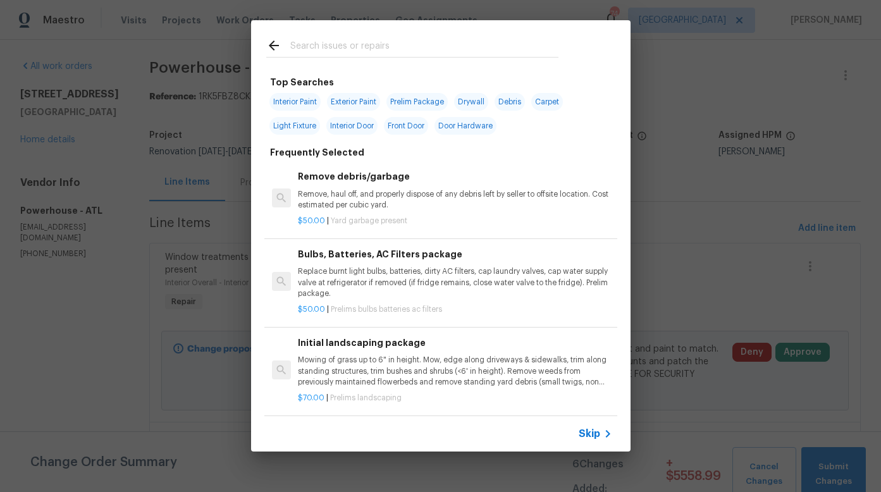
click at [359, 48] on input "text" at bounding box center [424, 47] width 268 height 19
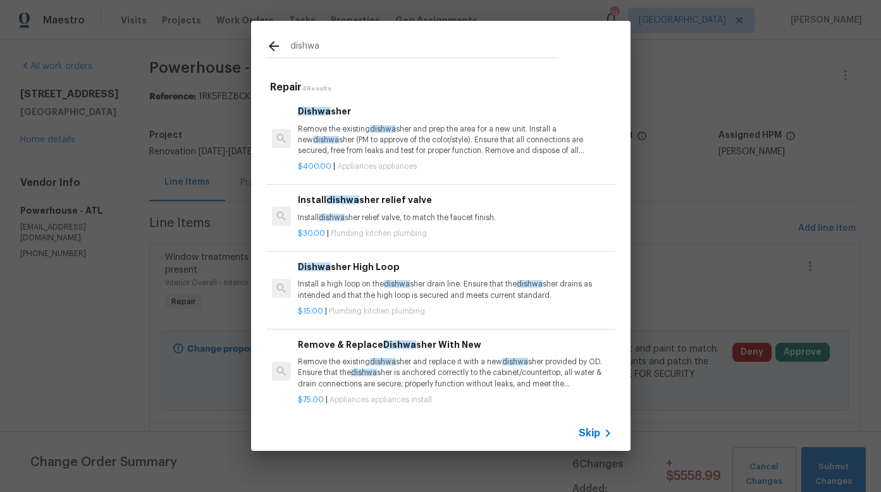
scroll to position [17, 0]
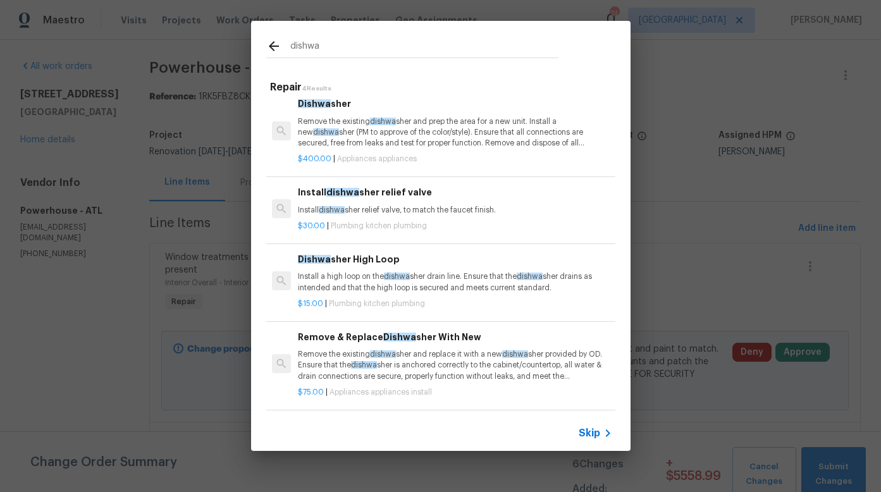
type input "dishwa"
click at [426, 330] on h6 "Remove & Replace Dishwa sher With New" at bounding box center [455, 337] width 314 height 14
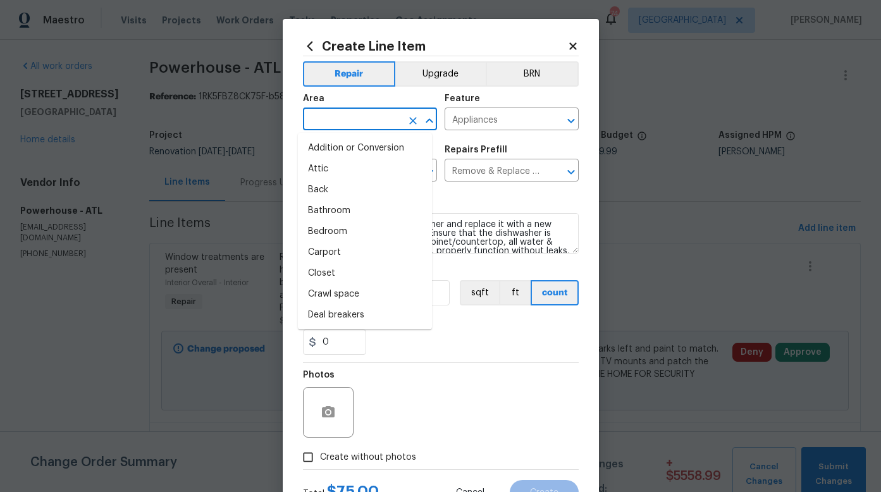
click at [374, 121] on input "text" at bounding box center [352, 121] width 99 height 20
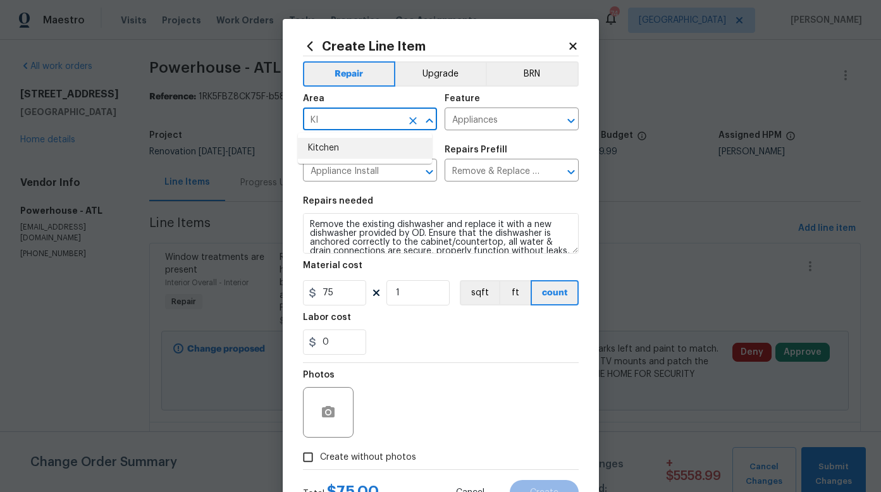
click at [329, 145] on li "Kitchen" at bounding box center [365, 148] width 134 height 21
type input "Kitchen"
click at [326, 410] on icon "button" at bounding box center [328, 411] width 13 height 11
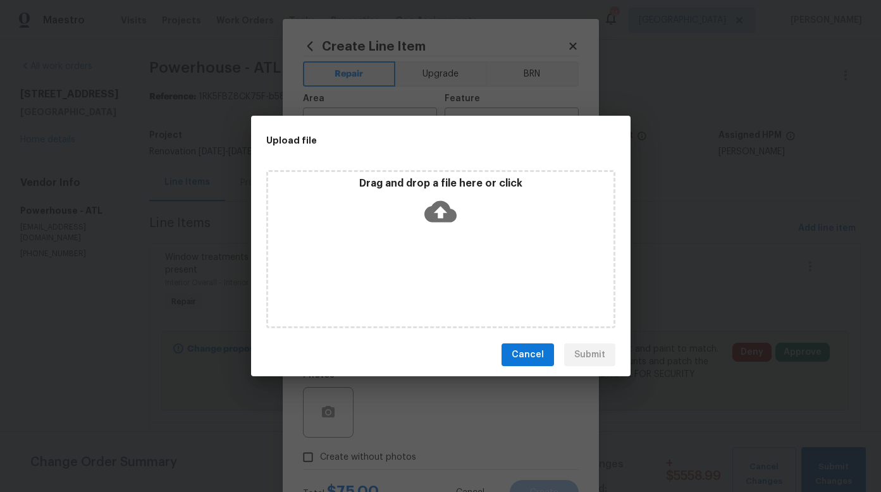
click at [451, 216] on icon at bounding box center [440, 211] width 32 height 21
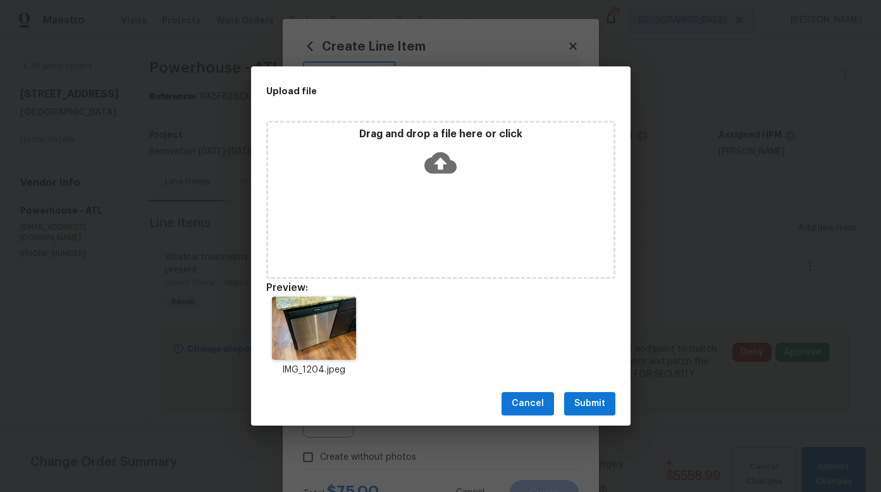
click at [587, 404] on span "Submit" at bounding box center [589, 404] width 31 height 16
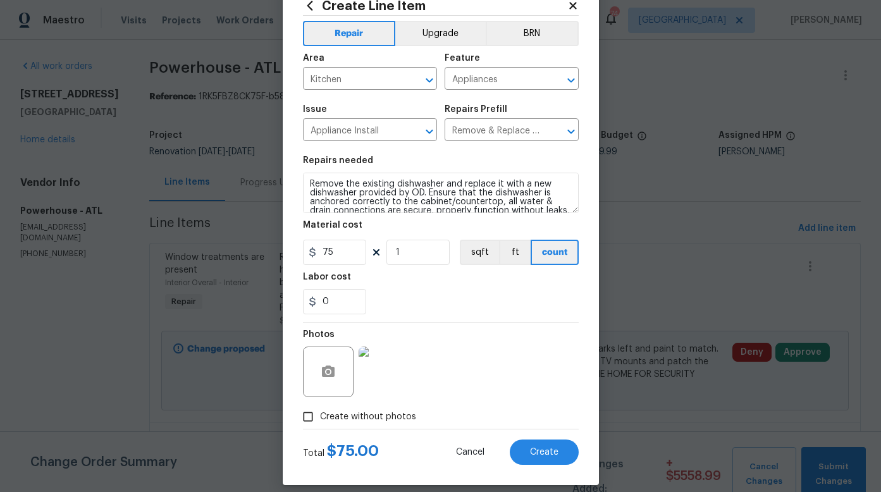
scroll to position [52, 0]
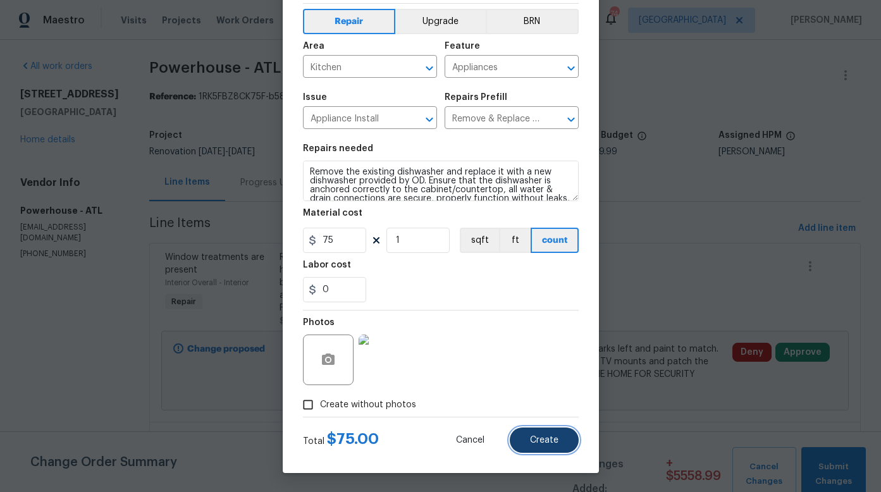
click at [539, 442] on span "Create" at bounding box center [544, 440] width 28 height 9
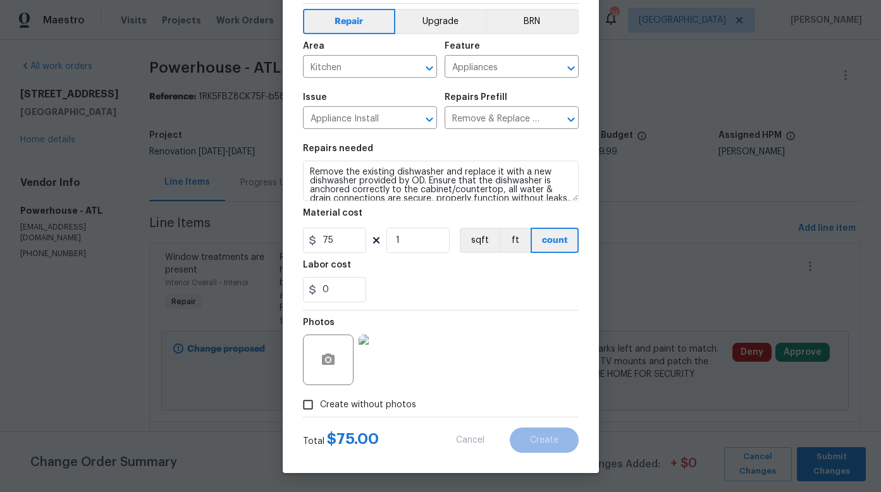
type input "0"
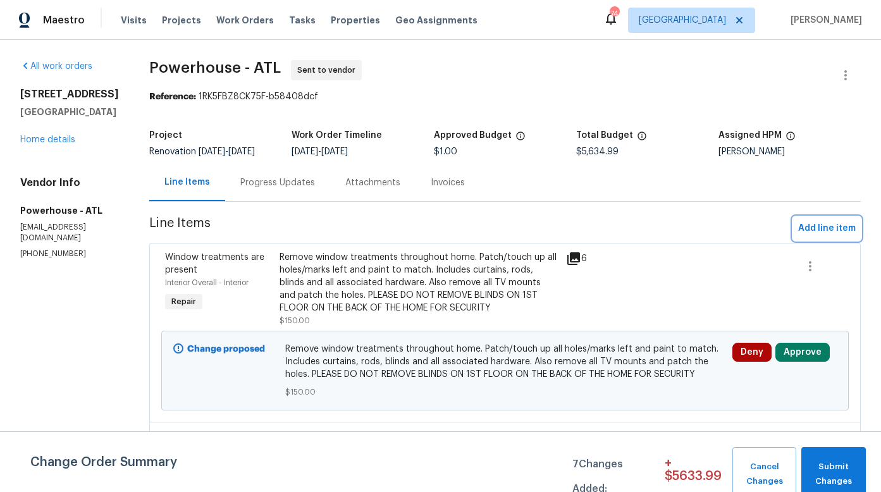
click at [802, 236] on span "Add line item" at bounding box center [827, 229] width 58 height 16
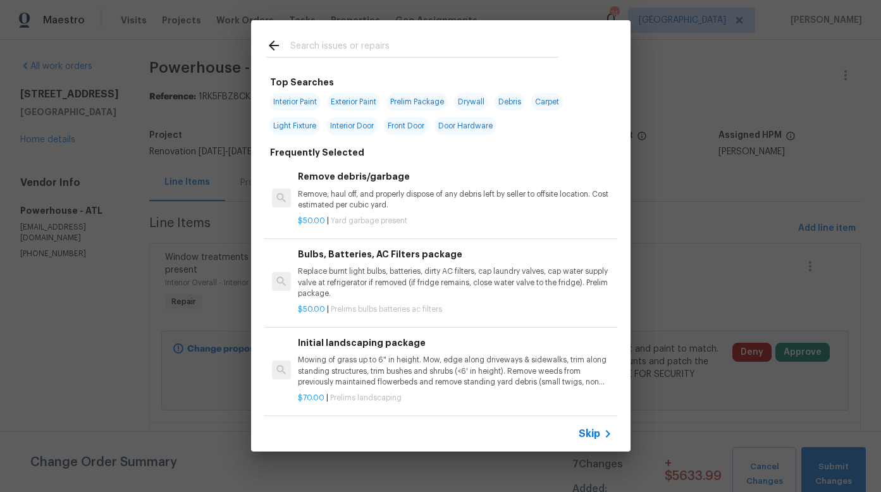
click at [305, 104] on span "Interior Paint" at bounding box center [294, 102] width 51 height 18
type input "Interior Paint"
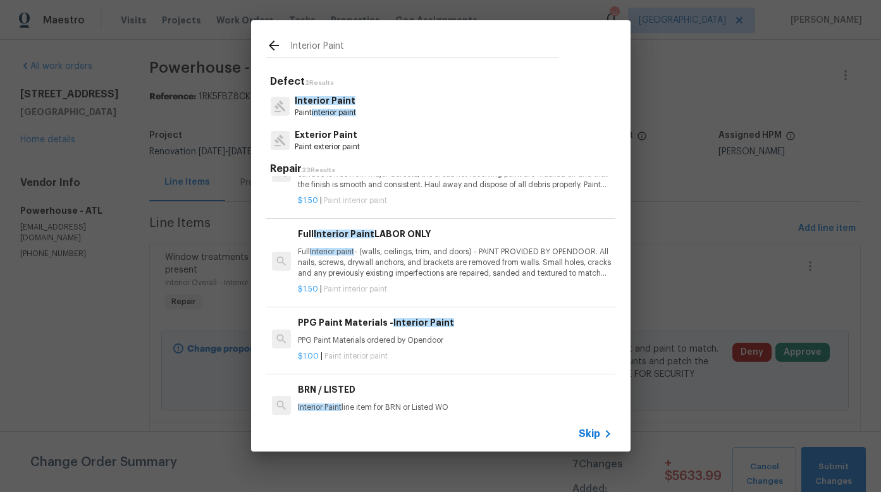
scroll to position [84, 0]
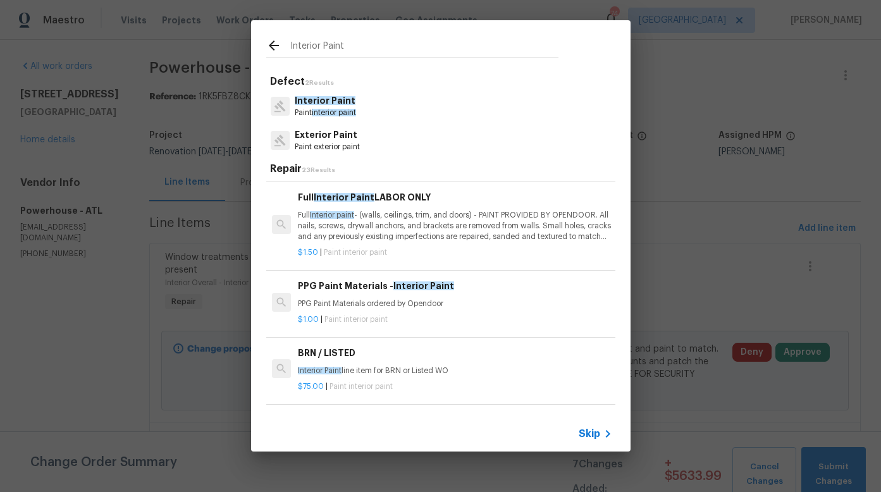
click at [385, 219] on p "Full Interior paint - (walls, ceilings, trim, and doors) - PAINT PROVIDED BY OP…" at bounding box center [455, 226] width 314 height 32
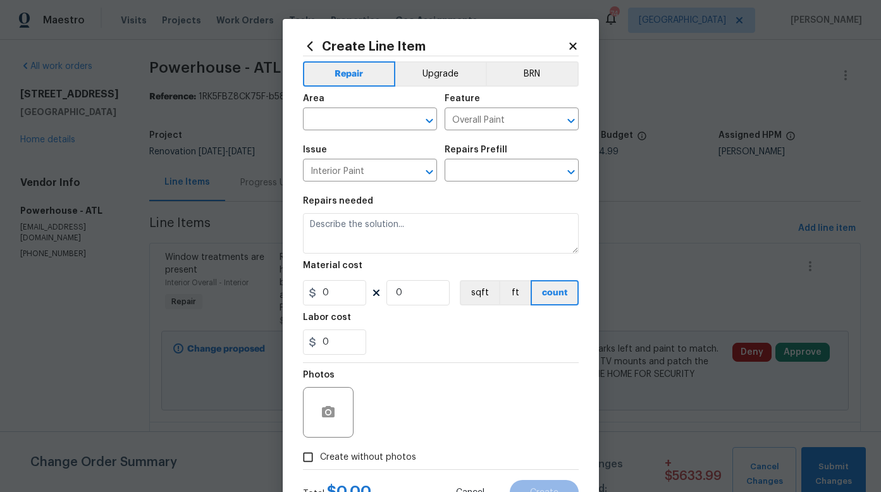
type input "Full Interior Paint LABOR ONLY $1.50"
type textarea "Full Interior paint - (walls, ceilings, trim, and doors) - PAINT PROVIDED BY OP…"
type input "1.5"
type input "1"
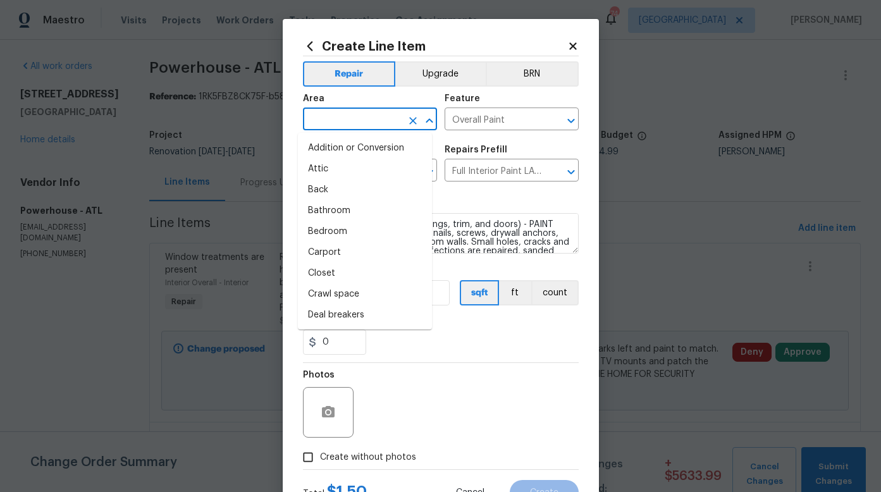
click at [375, 121] on input "text" at bounding box center [352, 121] width 99 height 20
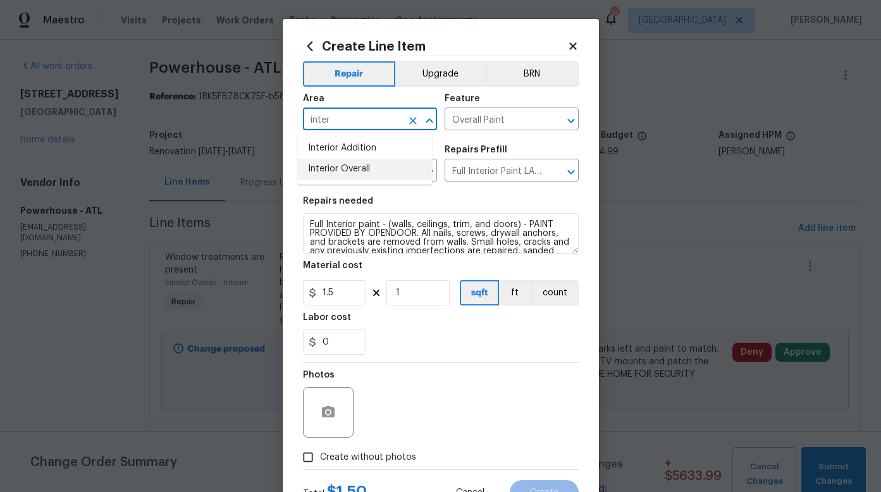
click at [359, 165] on li "Interior Overall" at bounding box center [365, 169] width 134 height 21
type input "Interior Overall"
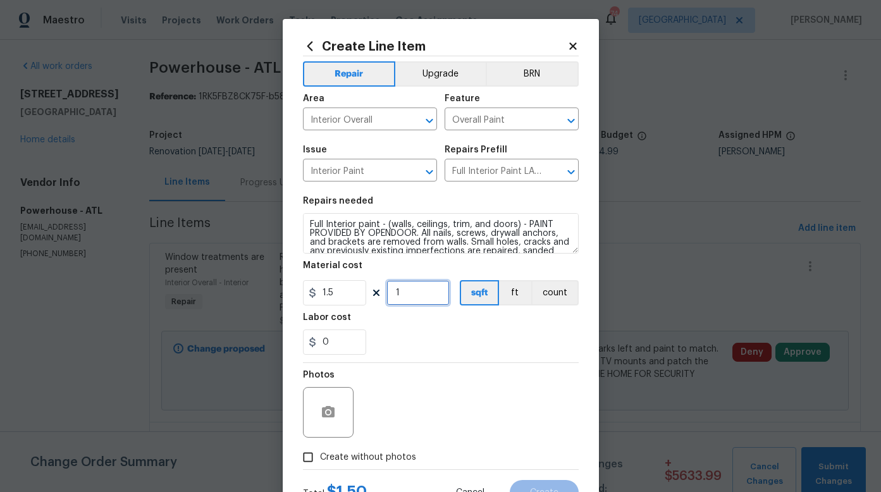
drag, startPoint x: 397, startPoint y: 293, endPoint x: 384, endPoint y: 292, distance: 13.3
click at [386, 292] on input "1" at bounding box center [417, 292] width 63 height 25
type input "2987"
click at [393, 347] on div "0" at bounding box center [441, 341] width 276 height 25
click at [336, 405] on button "button" at bounding box center [328, 412] width 30 height 30
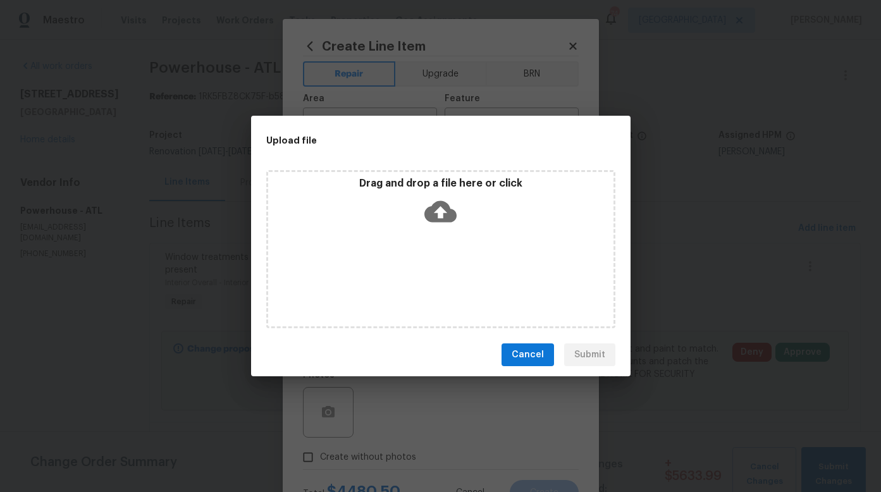
click at [440, 221] on icon at bounding box center [440, 211] width 32 height 21
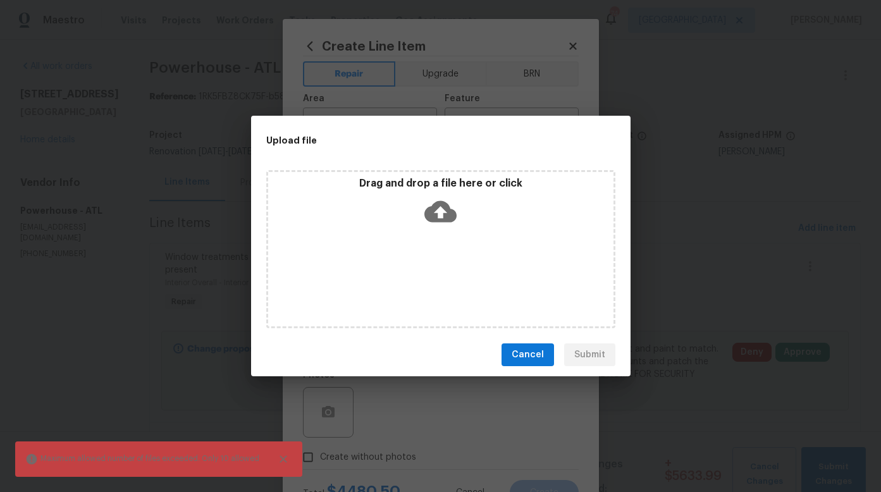
click at [143, 454] on span "Maximum allowed number of files exceeded. Only 10 allowed" at bounding box center [142, 459] width 234 height 13
click at [524, 353] on span "Cancel" at bounding box center [528, 355] width 32 height 16
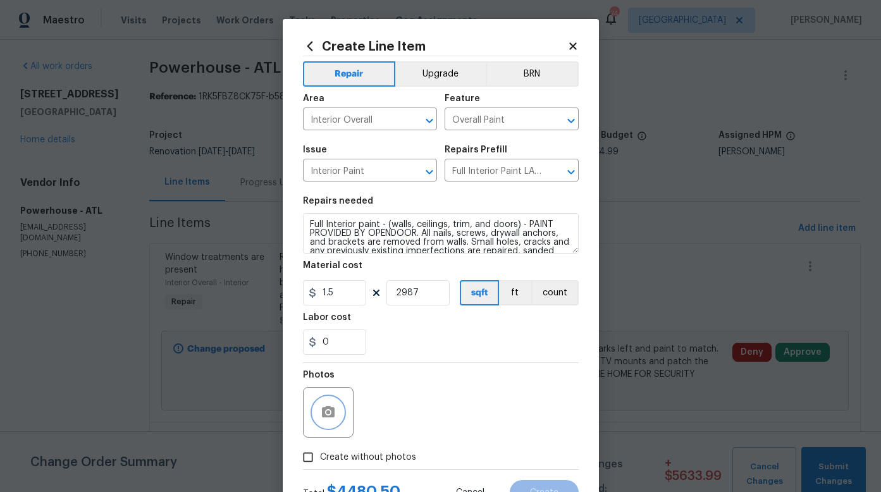
click at [331, 414] on button "button" at bounding box center [328, 412] width 30 height 30
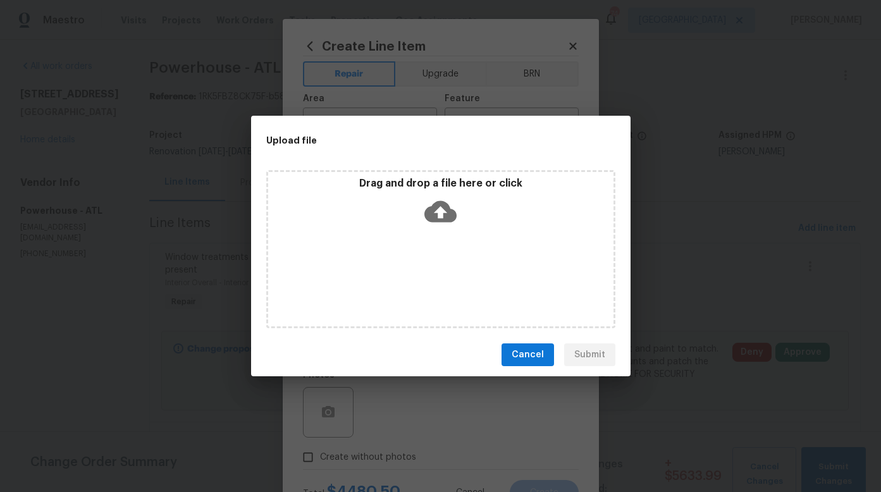
click at [449, 216] on icon at bounding box center [440, 211] width 32 height 21
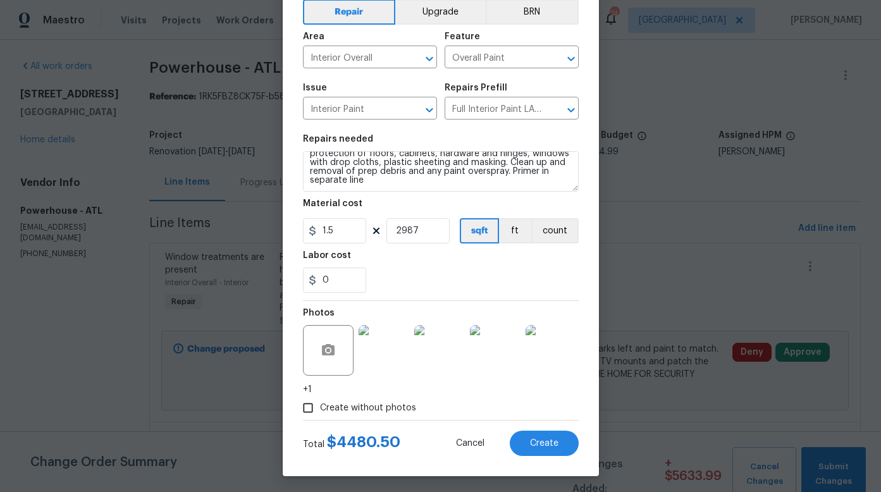
scroll to position [65, 0]
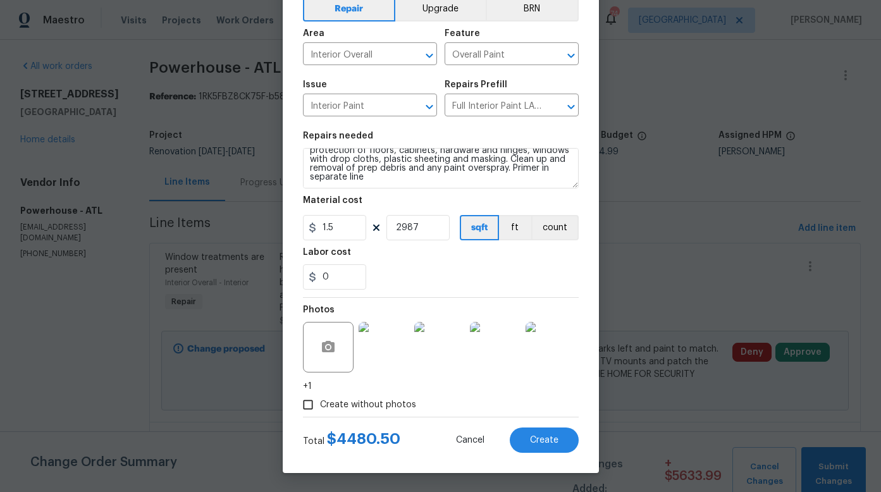
type textarea "Full Interior paint - (walls, ceilings, trim, and doors) - PAINT PROVIDED BY OP…"
click at [539, 437] on span "Create" at bounding box center [544, 440] width 28 height 9
type input "0"
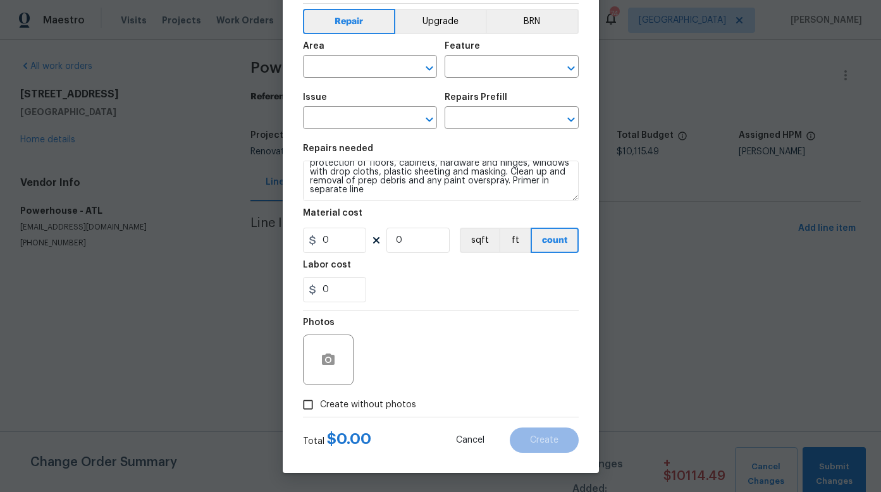
scroll to position [52, 0]
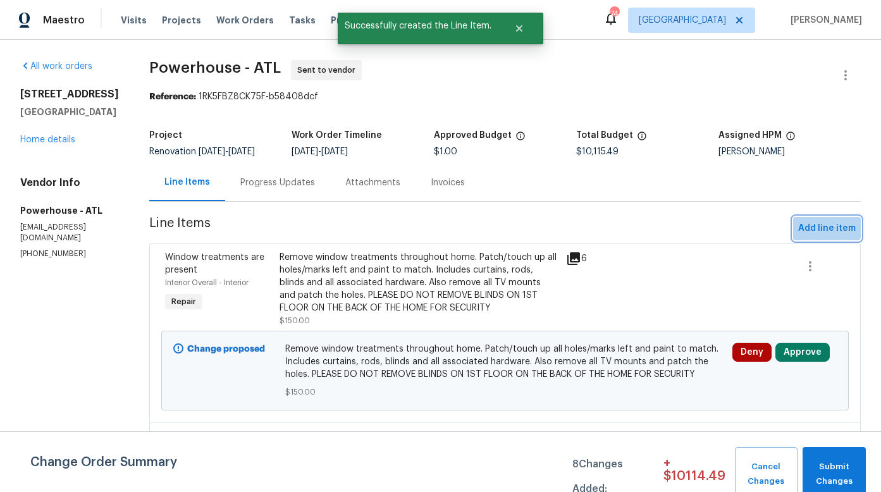
click at [812, 235] on span "Add line item" at bounding box center [827, 229] width 58 height 16
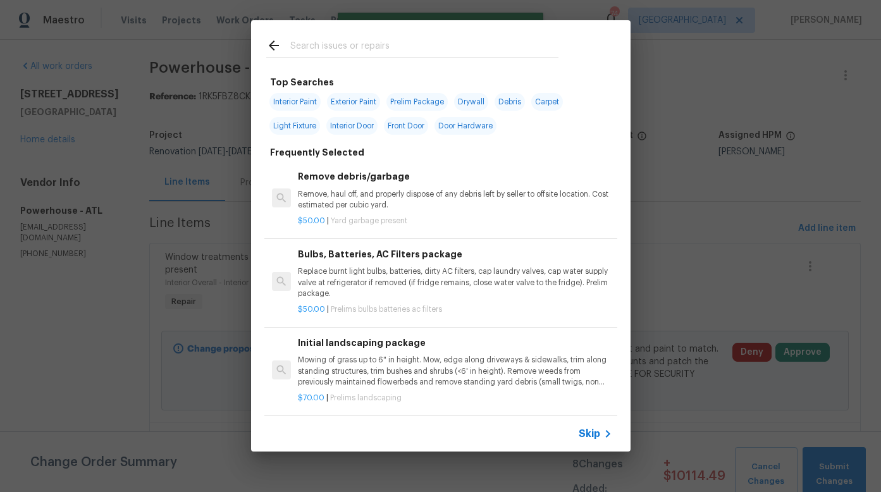
click at [308, 102] on span "Interior Paint" at bounding box center [294, 102] width 51 height 18
type input "Interior Paint"
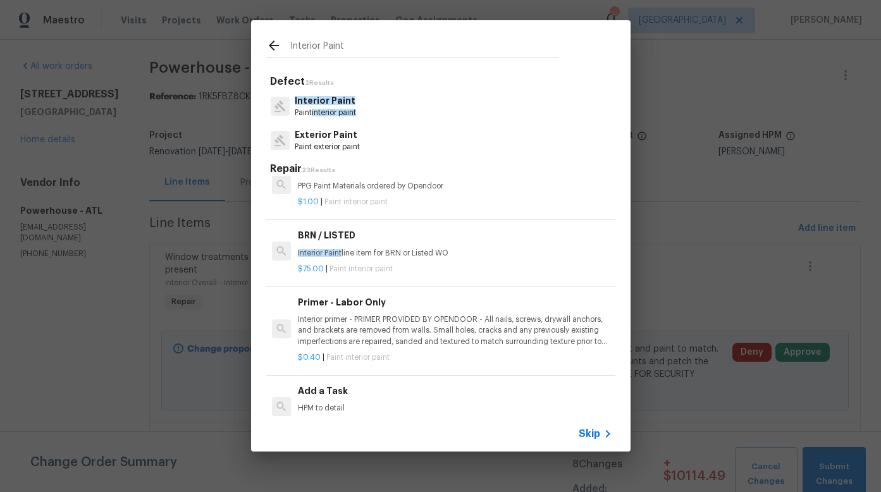
scroll to position [203, 0]
click at [395, 323] on p "Interior primer - PRIMER PROVIDED BY OPENDOOR - All nails, screws, drywall anch…" at bounding box center [455, 329] width 314 height 32
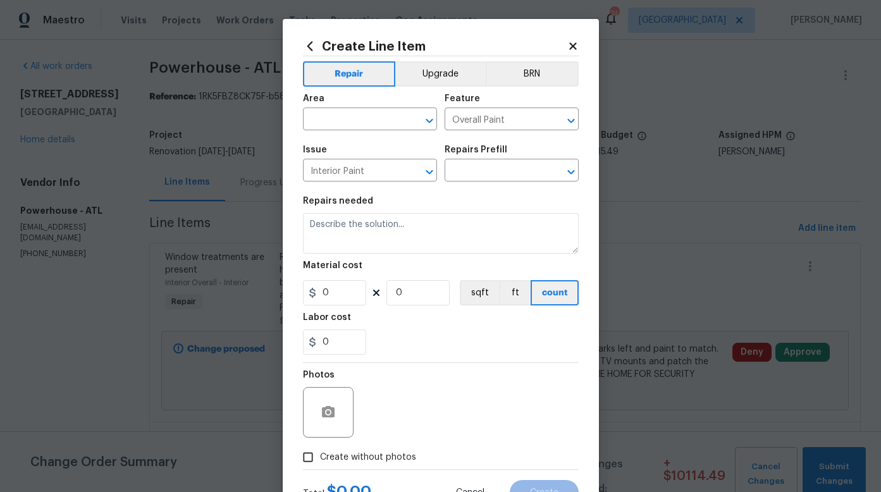
type input "Primer - Labor Only $0.40"
type textarea "Interior primer - PRIMER PROVIDED BY OPENDOOR - All nails, screws, drywall anch…"
type input "0.4"
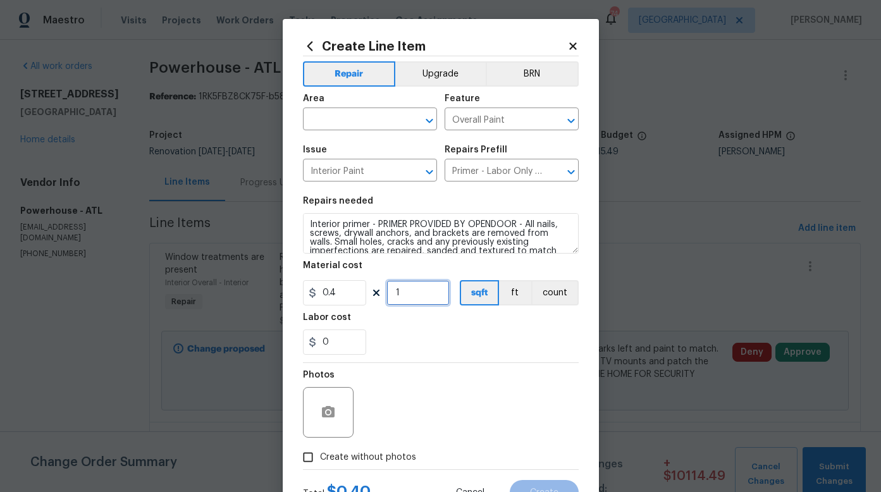
drag, startPoint x: 400, startPoint y: 292, endPoint x: 386, endPoint y: 294, distance: 14.0
click at [386, 294] on input "1" at bounding box center [417, 292] width 63 height 25
type input "600"
click at [345, 121] on input "text" at bounding box center [352, 121] width 99 height 20
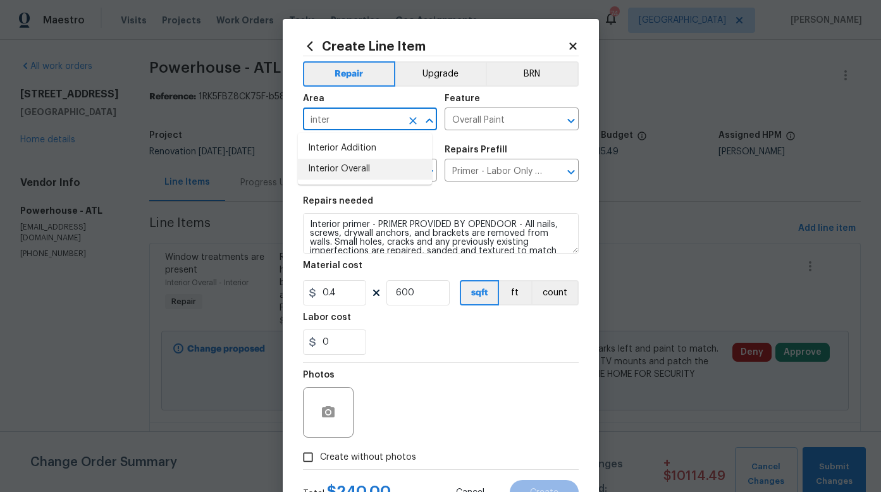
click at [355, 169] on li "Interior Overall" at bounding box center [365, 169] width 134 height 21
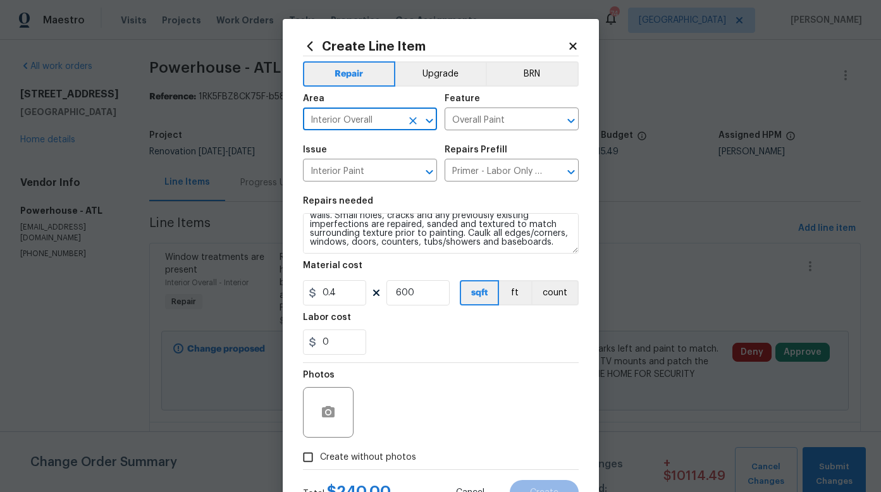
scroll to position [35, 0]
type input "Interior Overall"
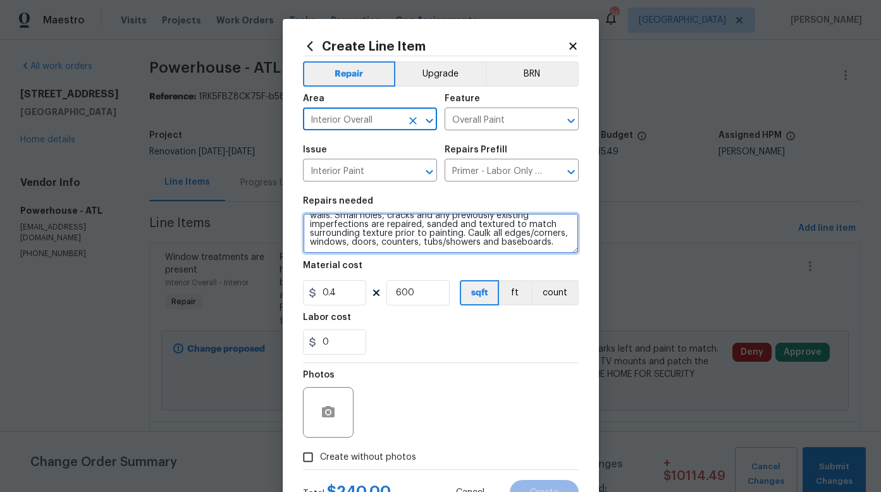
click at [394, 242] on textarea "Interior primer - PRIMER PROVIDED BY OPENDOOR - All nails, screws, drywall anch…" at bounding box center [441, 233] width 276 height 40
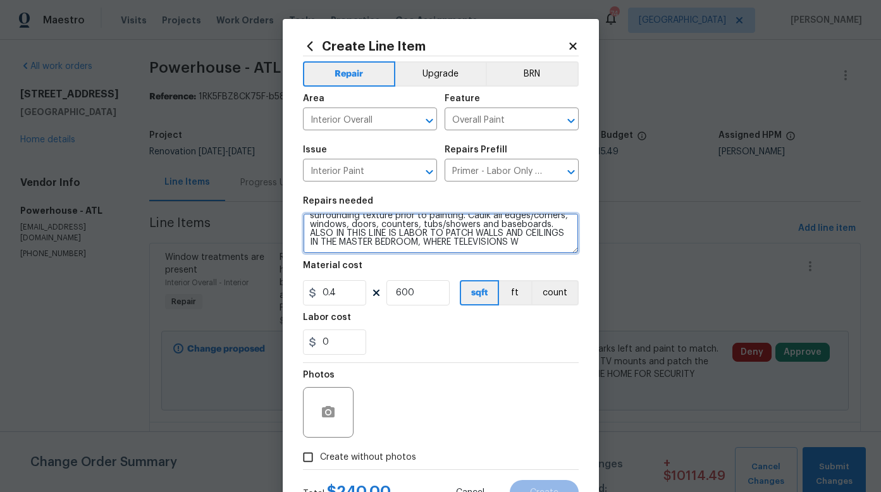
scroll to position [56, 0]
type textarea "Interior primer - PRIMER PROVIDED BY OPENDOOR - All nails, screws, drywall anch…"
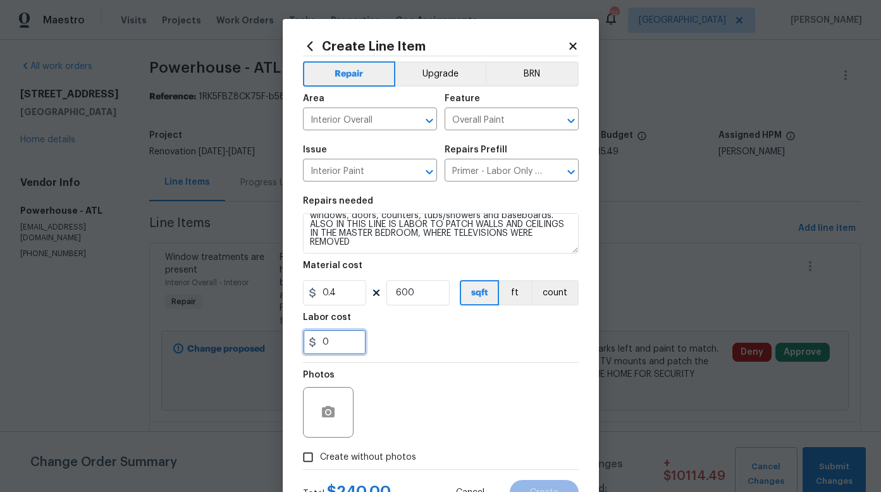
click at [340, 345] on input "0" at bounding box center [334, 341] width 63 height 25
type input "175"
click at [413, 352] on div "175" at bounding box center [441, 341] width 276 height 25
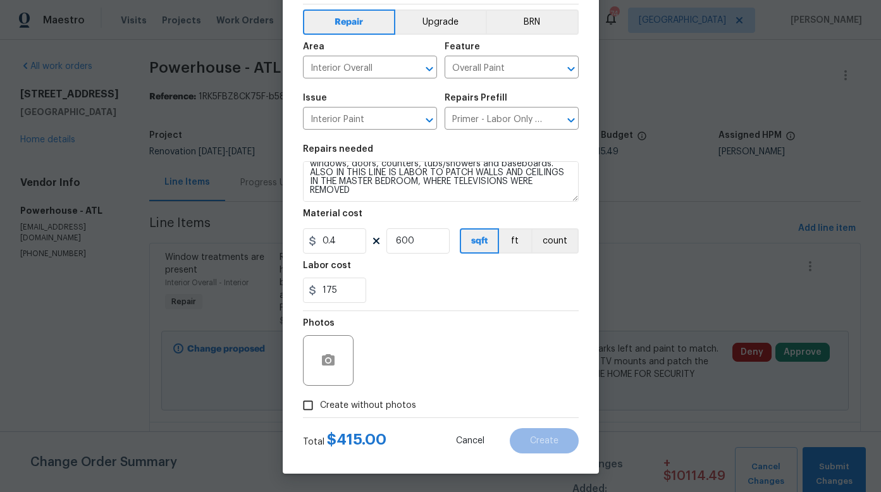
scroll to position [52, 0]
click at [333, 355] on button "button" at bounding box center [328, 360] width 30 height 30
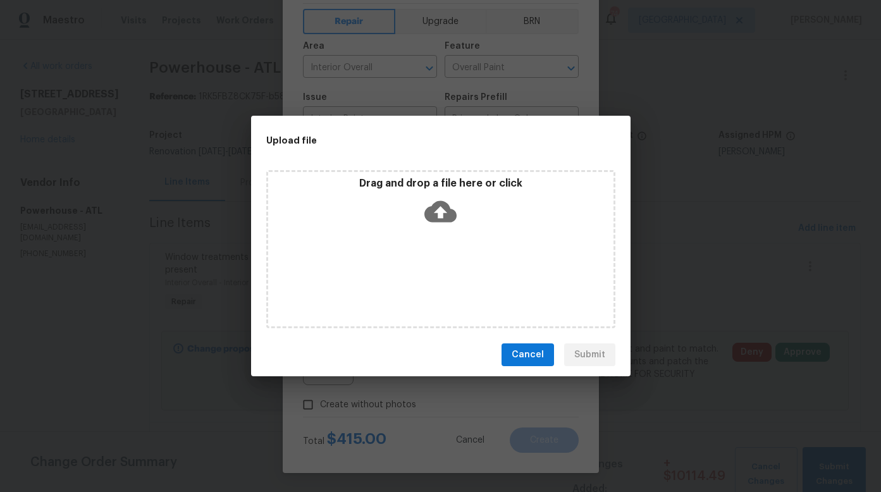
click at [441, 209] on icon at bounding box center [440, 211] width 32 height 32
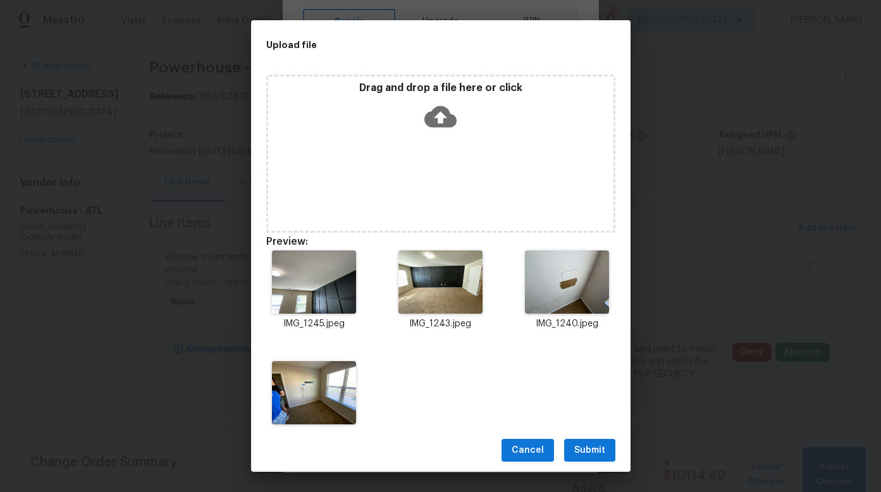
click at [441, 121] on icon at bounding box center [440, 116] width 32 height 21
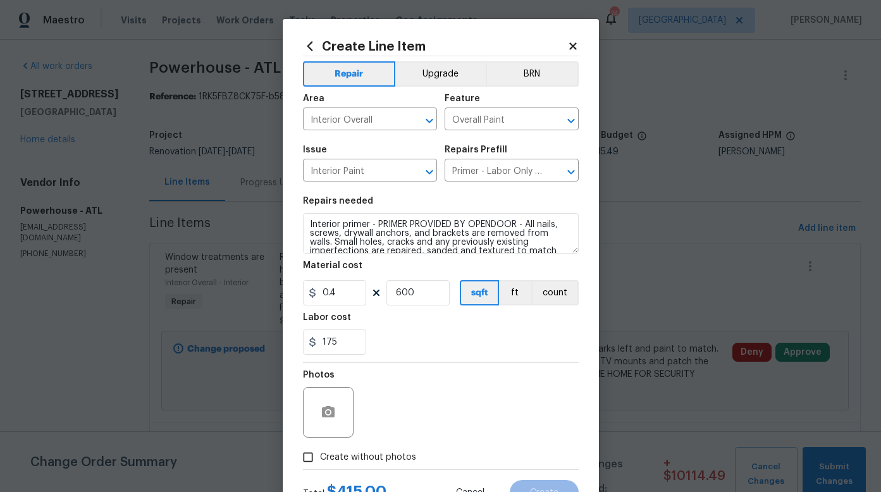
scroll to position [56, 0]
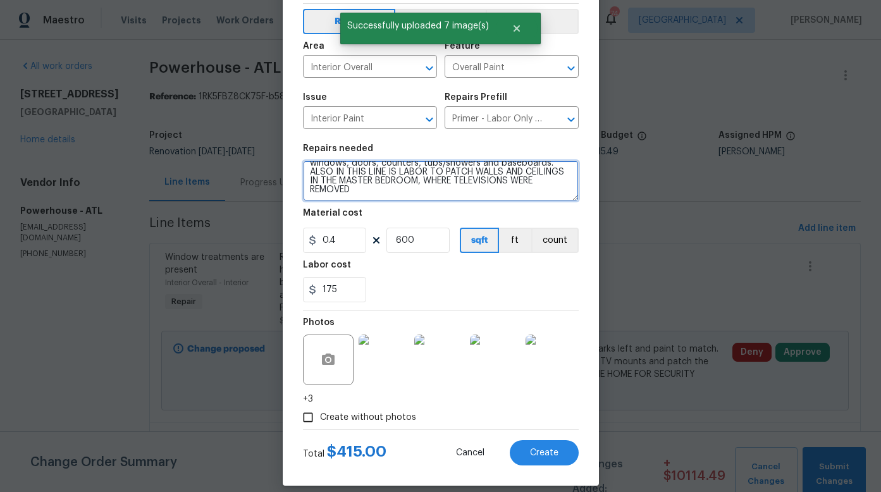
click at [382, 195] on textarea "Interior primer - PRIMER PROVIDED BY OPENDOOR - All nails, screws, drywall anch…" at bounding box center [441, 181] width 276 height 40
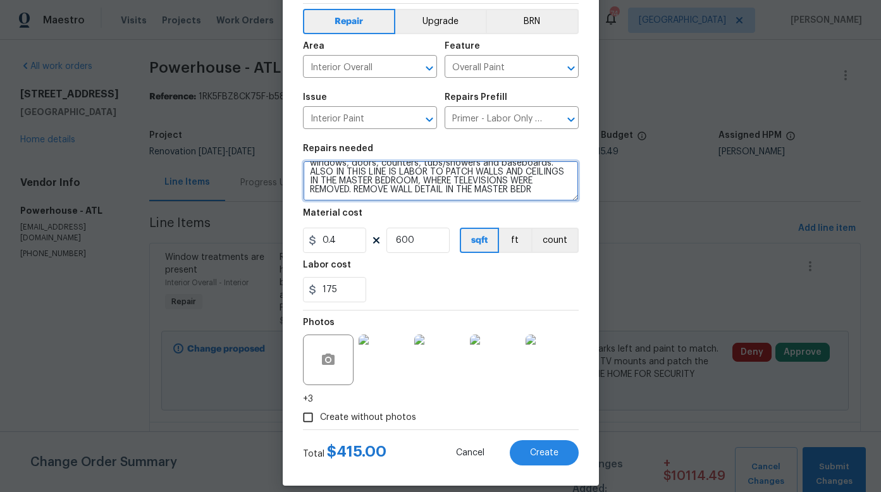
scroll to position [64, 0]
type textarea "Interior primer - PRIMER PROVIDED BY OPENDOOR - All nails, screws, drywall anch…"
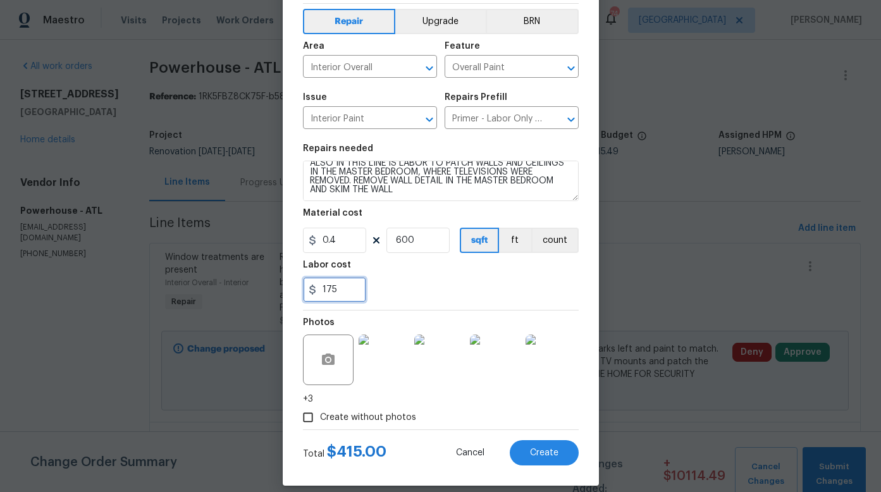
click at [335, 288] on input "175" at bounding box center [334, 289] width 63 height 25
drag, startPoint x: 336, startPoint y: 288, endPoint x: 316, endPoint y: 290, distance: 20.3
click at [316, 290] on input "175" at bounding box center [334, 289] width 63 height 25
type input "425"
click at [389, 277] on div "425" at bounding box center [441, 289] width 276 height 25
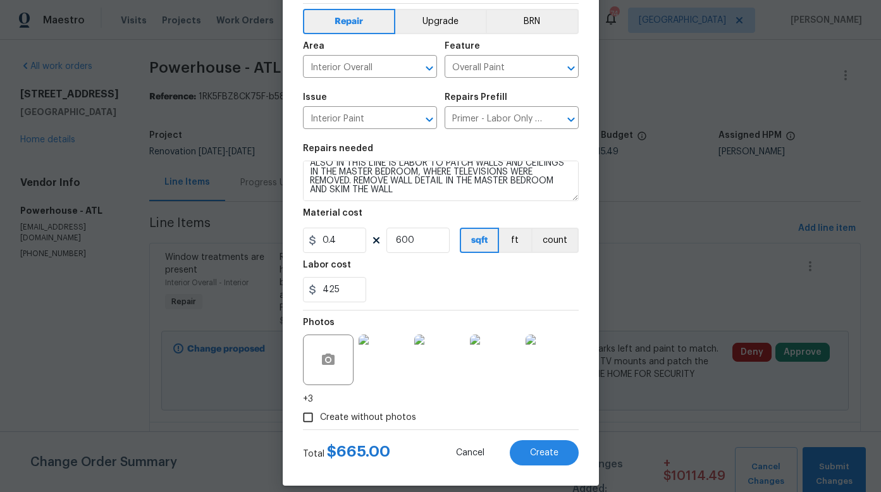
click at [413, 288] on div "425" at bounding box center [441, 289] width 276 height 25
drag, startPoint x: 346, startPoint y: 289, endPoint x: 307, endPoint y: 291, distance: 38.6
click at [307, 291] on div "425" at bounding box center [334, 289] width 63 height 25
click at [393, 307] on section "Repairs needed Interior primer - PRIMER PROVIDED BY OPENDOOR - All nails, screw…" at bounding box center [441, 223] width 276 height 173
drag, startPoint x: 339, startPoint y: 289, endPoint x: 295, endPoint y: 290, distance: 43.6
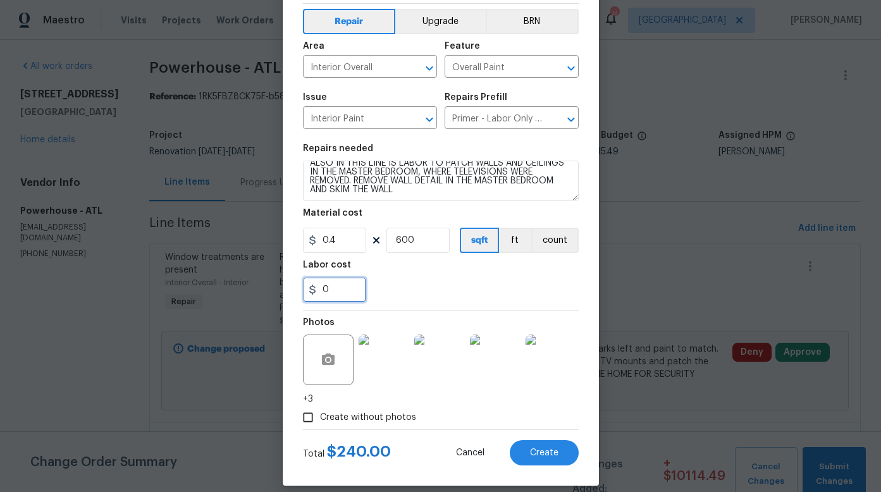
click at [296, 290] on div "Create Line Item Repair Upgrade BRN Area Interior Overall ​ Feature Overall Pai…" at bounding box center [441, 225] width 316 height 519
type input "445"
drag, startPoint x: 408, startPoint y: 240, endPoint x: 395, endPoint y: 240, distance: 13.3
click at [395, 240] on input "600" at bounding box center [417, 240] width 63 height 25
click at [448, 274] on div "Labor cost" at bounding box center [441, 269] width 276 height 16
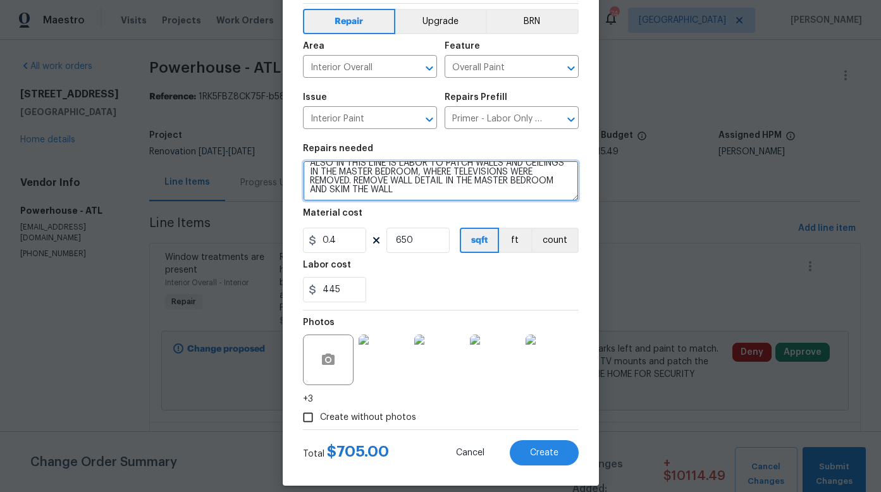
click at [443, 198] on textarea "Interior primer - PRIMER PROVIDED BY OPENDOOR - All nails, screws, drywall anch…" at bounding box center [441, 181] width 276 height 40
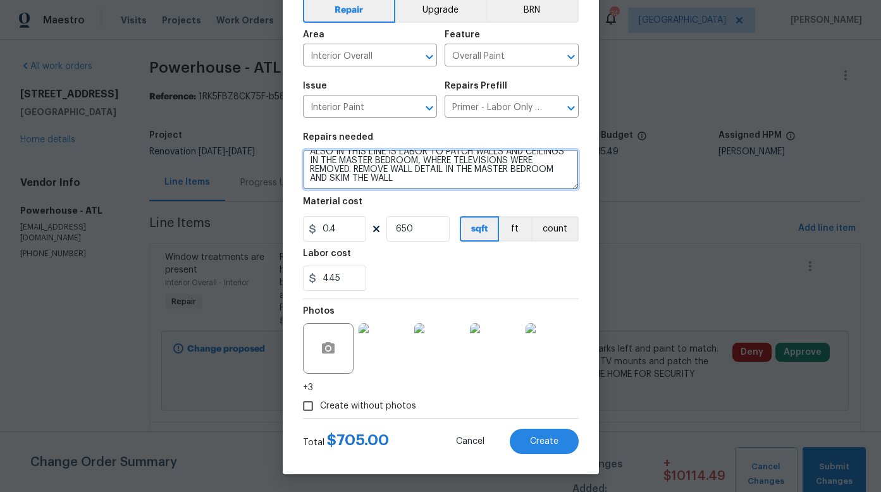
scroll to position [65, 0]
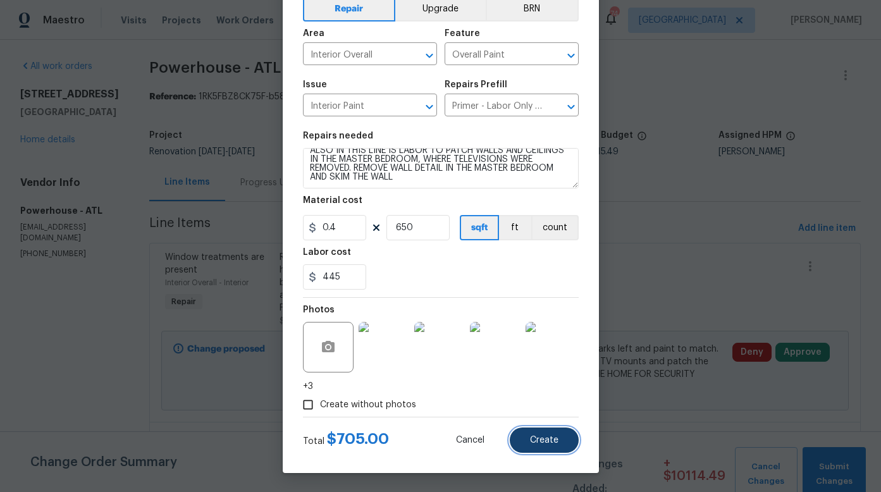
click at [540, 441] on span "Create" at bounding box center [544, 440] width 28 height 9
type input "0"
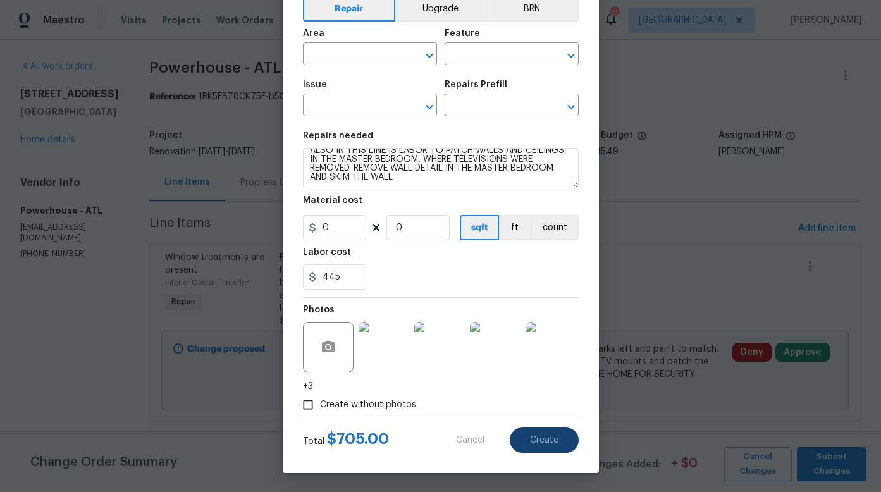
scroll to position [0, 0]
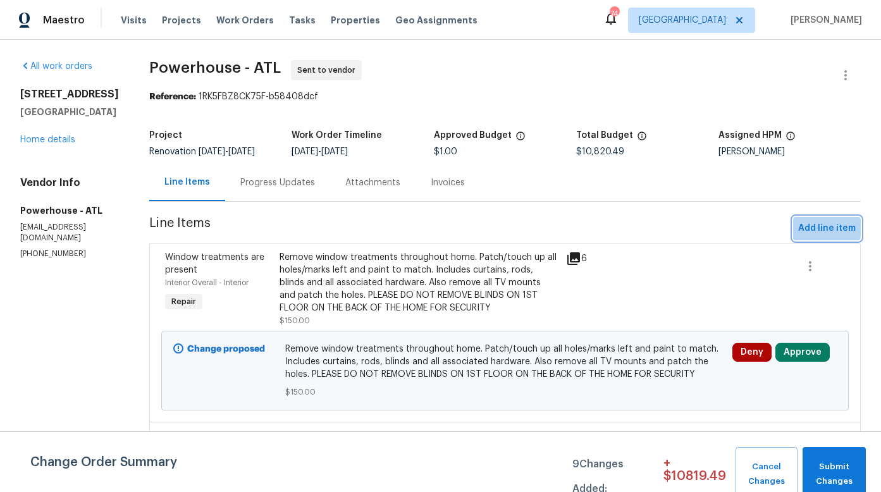
click at [803, 236] on span "Add line item" at bounding box center [827, 229] width 58 height 16
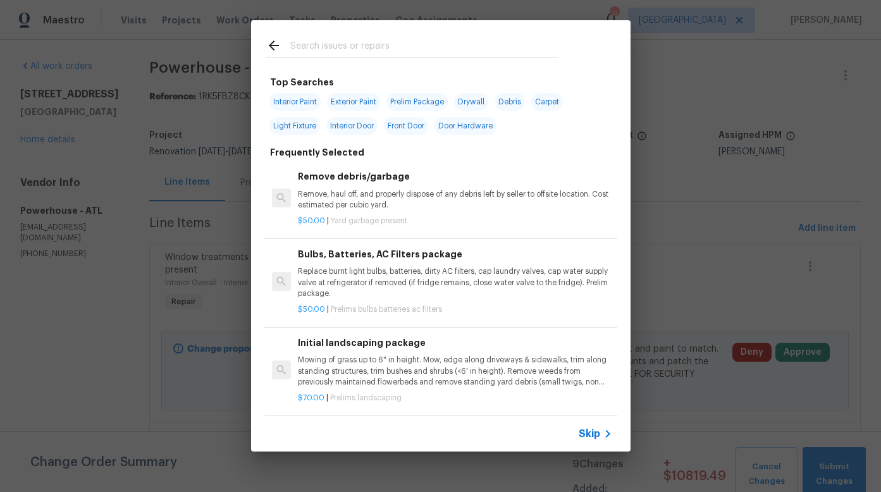
click at [321, 46] on input "text" at bounding box center [424, 47] width 268 height 19
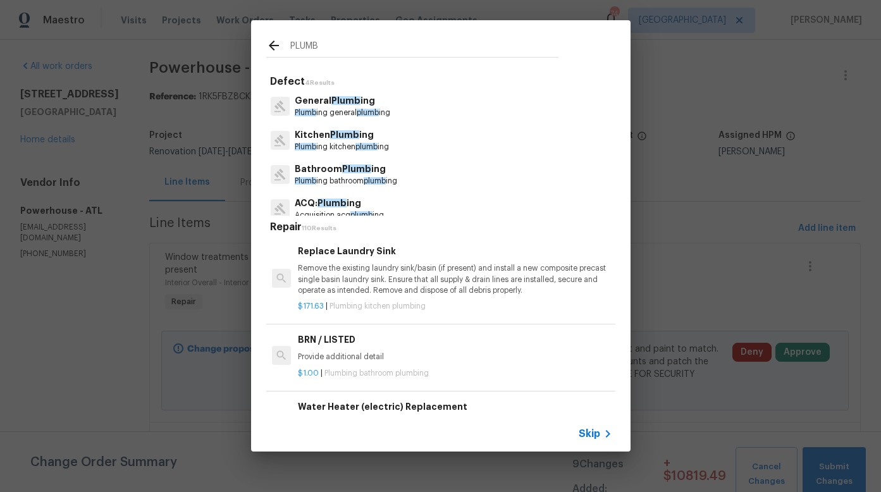
type input "PLUMB"
click at [333, 107] on p "Plumb ing general plumb ing" at bounding box center [342, 112] width 95 height 11
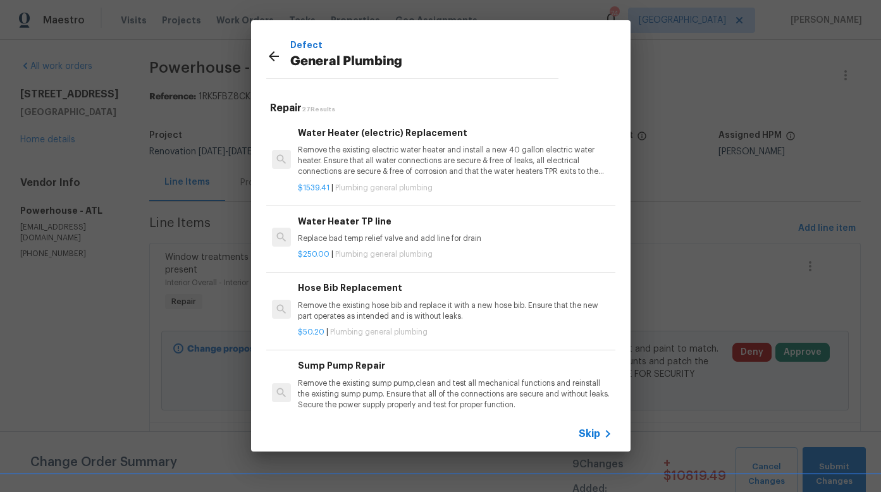
click at [278, 56] on icon at bounding box center [274, 56] width 10 height 10
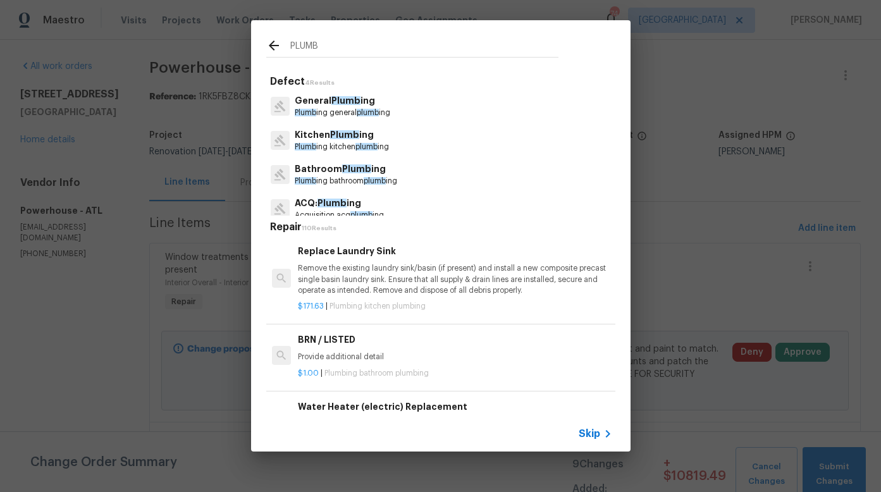
click at [322, 43] on input "PLUMB" at bounding box center [424, 47] width 268 height 19
click at [331, 142] on p "Plumb ing kitchen plumb ing" at bounding box center [342, 147] width 94 height 11
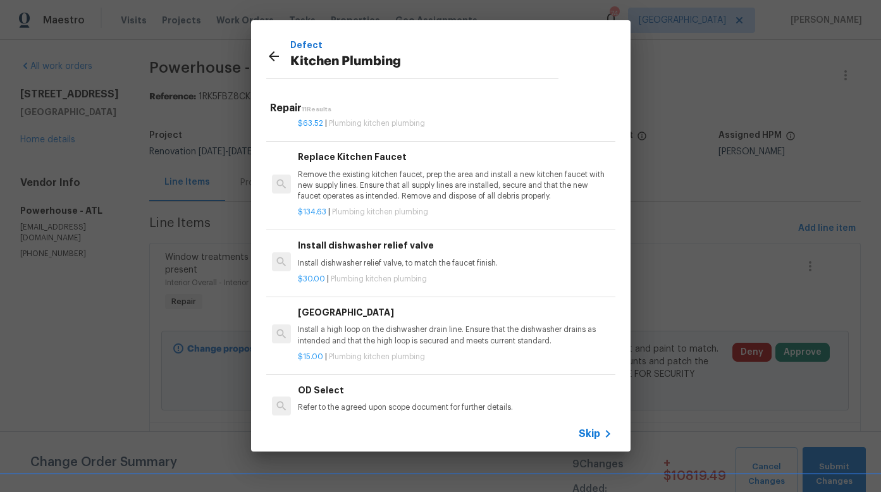
scroll to position [444, 0]
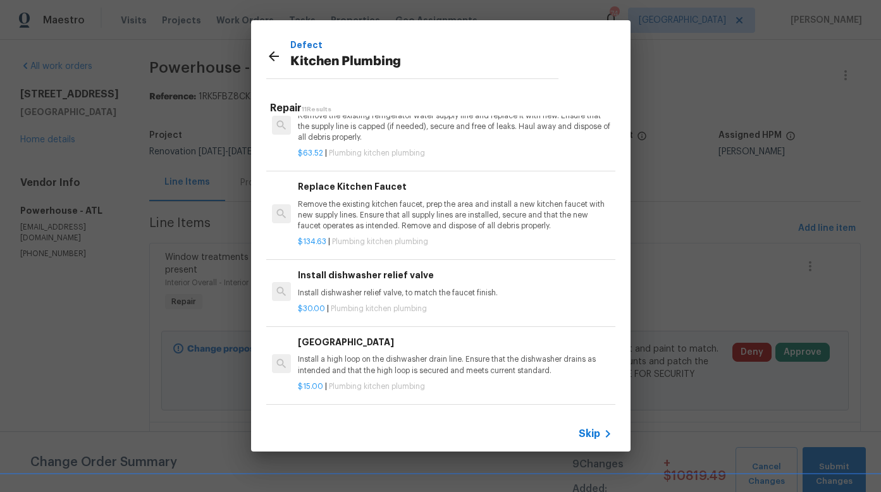
click at [369, 195] on div "Replace Kitchen Faucet Remove the existing kitchen faucet, prep the area and in…" at bounding box center [455, 206] width 314 height 52
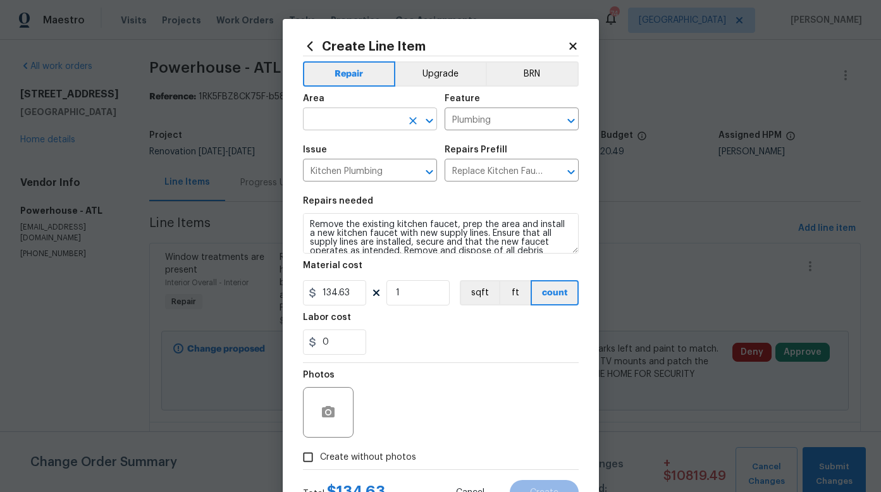
click at [372, 122] on input "text" at bounding box center [352, 121] width 99 height 20
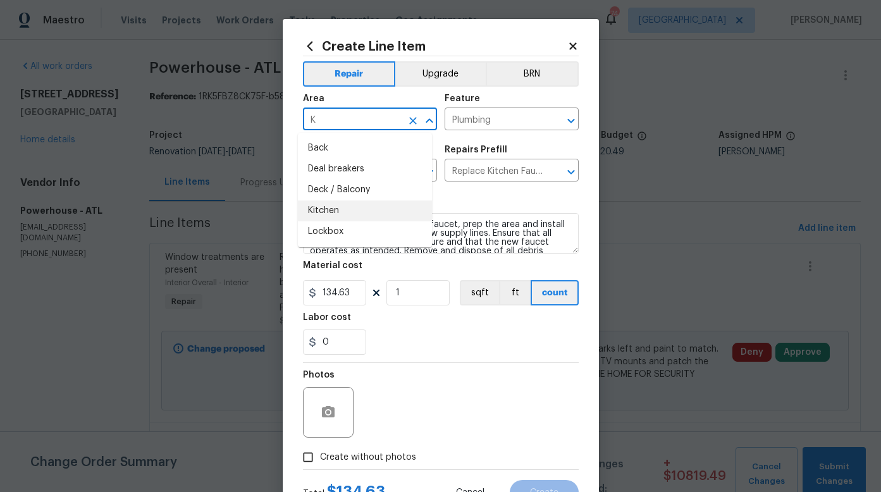
click at [328, 212] on li "Kitchen" at bounding box center [365, 210] width 134 height 21
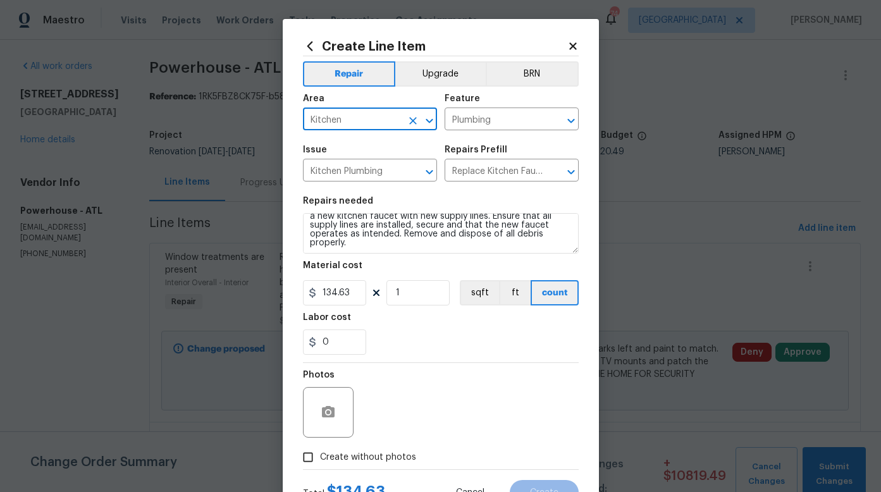
scroll to position [18, 0]
type input "Kitchen"
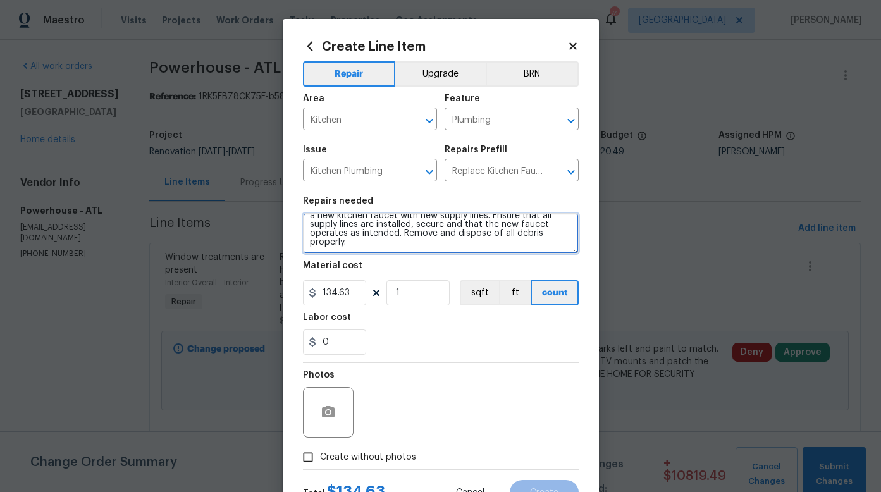
scroll to position [0, 0]
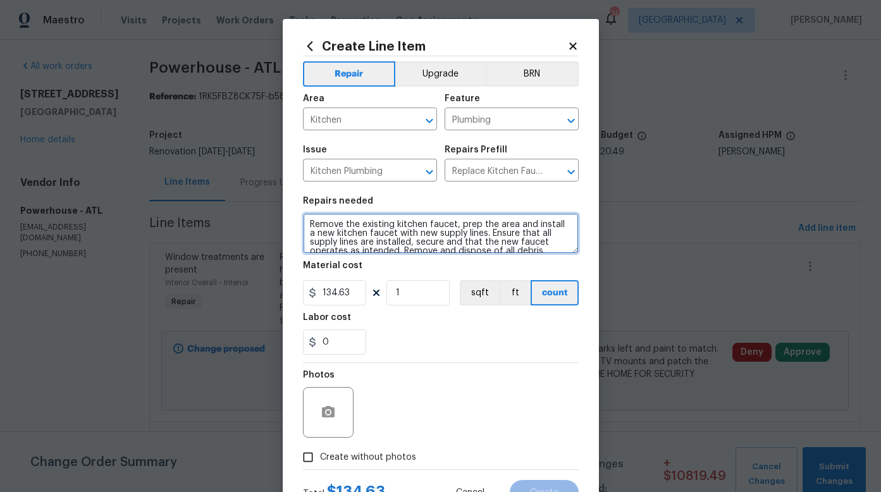
drag, startPoint x: 391, startPoint y: 238, endPoint x: 310, endPoint y: 216, distance: 83.7
click at [311, 216] on textarea "Remove the existing kitchen faucet, prep the area and install a new kitchen fau…" at bounding box center [441, 233] width 276 height 40
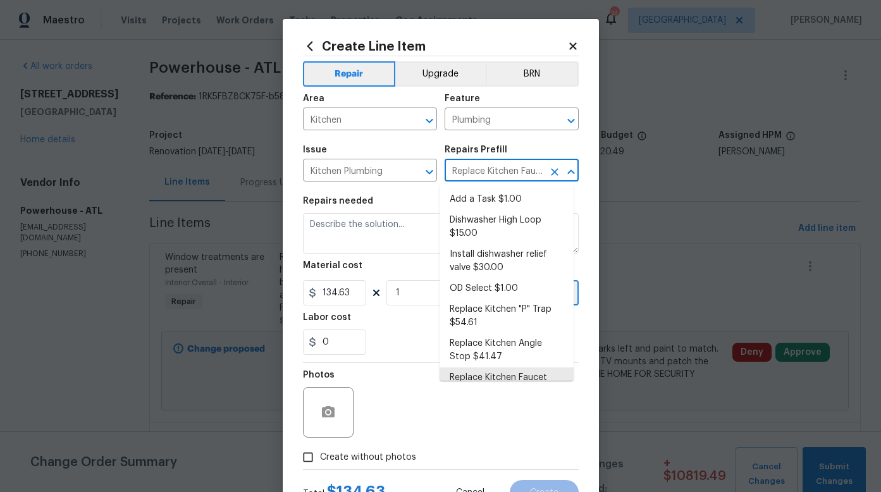
click at [469, 175] on input "Replace Kitchen Faucet $134.63" at bounding box center [493, 172] width 99 height 20
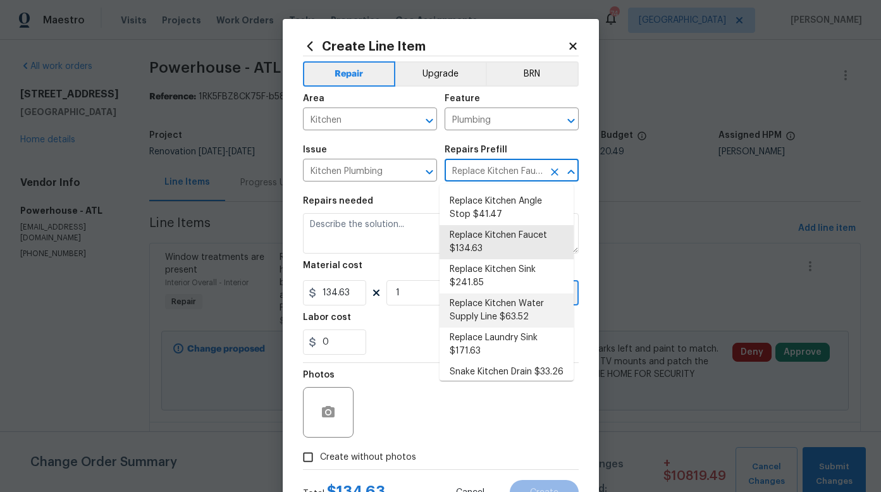
scroll to position [144, 0]
click at [482, 240] on li "Replace Kitchen Faucet $134.63" at bounding box center [506, 241] width 134 height 34
type textarea "Remove the existing kitchen faucet, prep the area and install a new kitchen fau…"
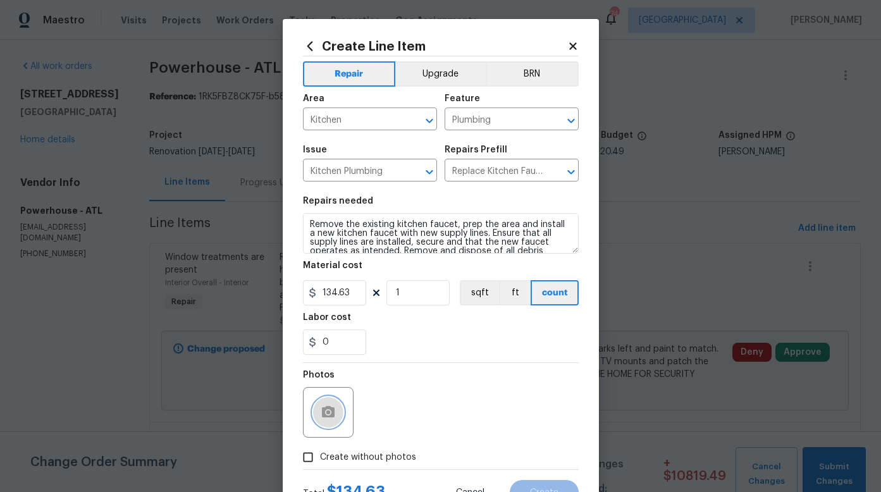
click at [325, 416] on icon "button" at bounding box center [328, 411] width 13 height 11
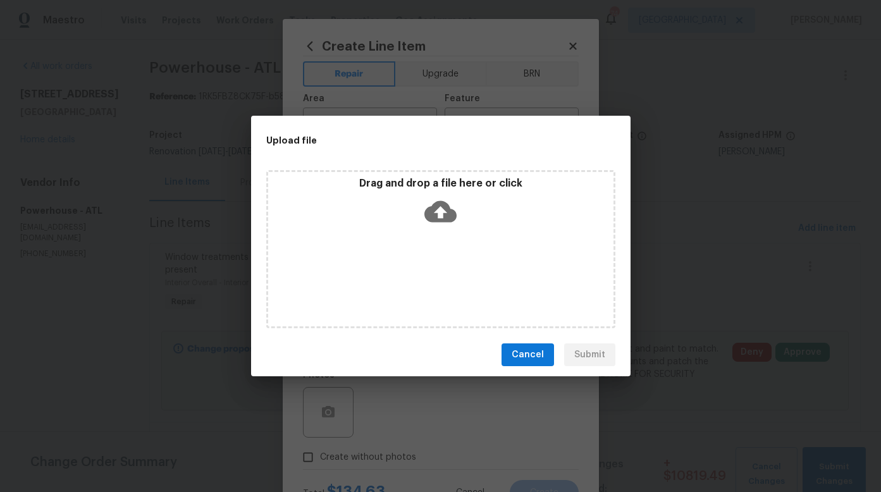
click at [438, 215] on icon at bounding box center [440, 211] width 32 height 21
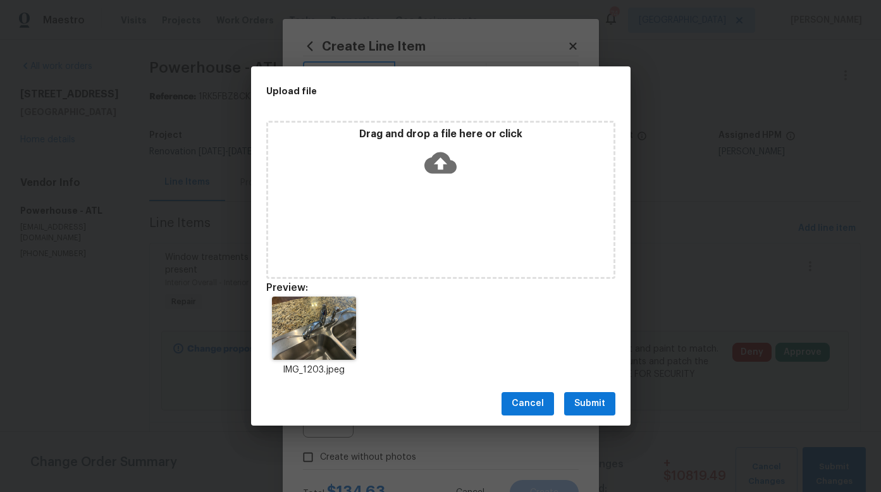
click at [596, 400] on span "Submit" at bounding box center [589, 404] width 31 height 16
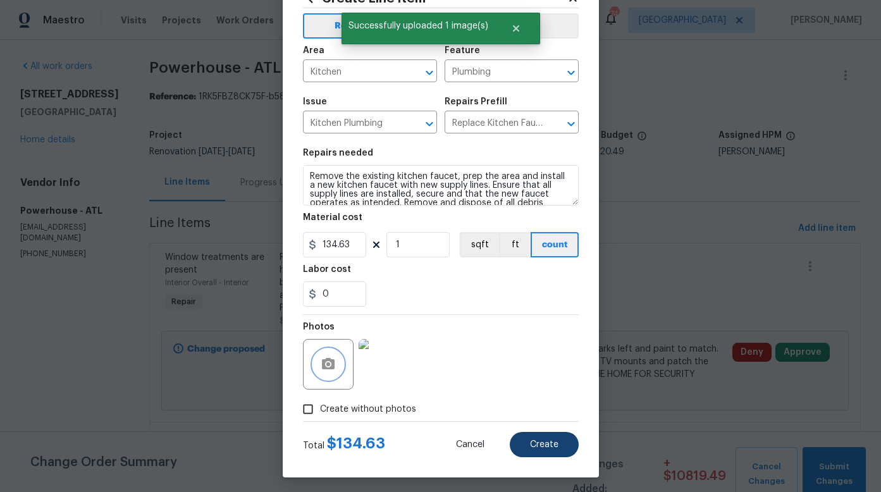
scroll to position [52, 0]
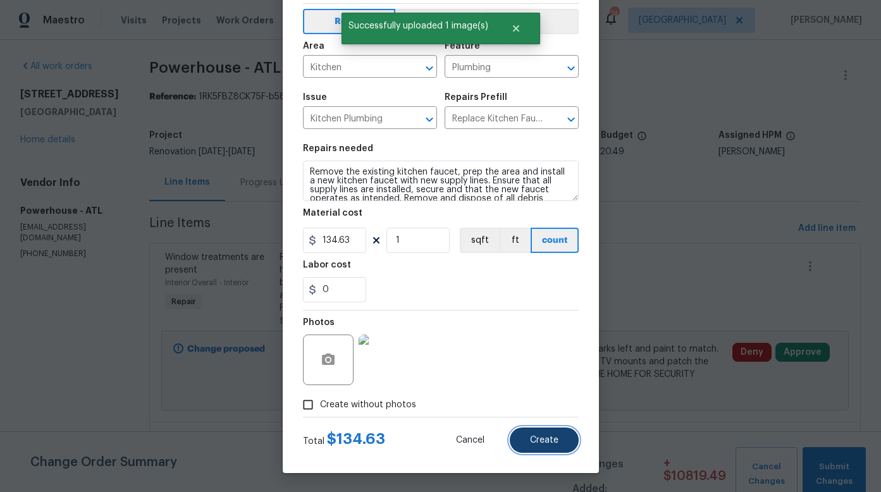
click at [542, 441] on span "Create" at bounding box center [544, 440] width 28 height 9
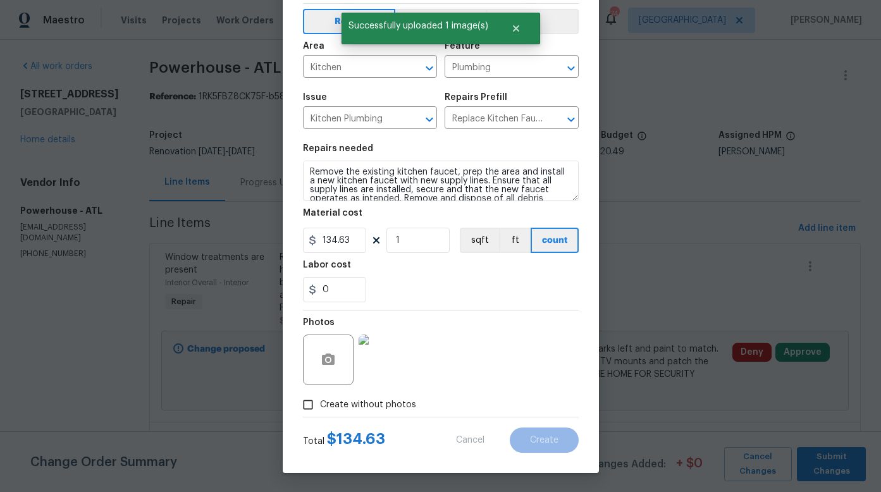
type input "0"
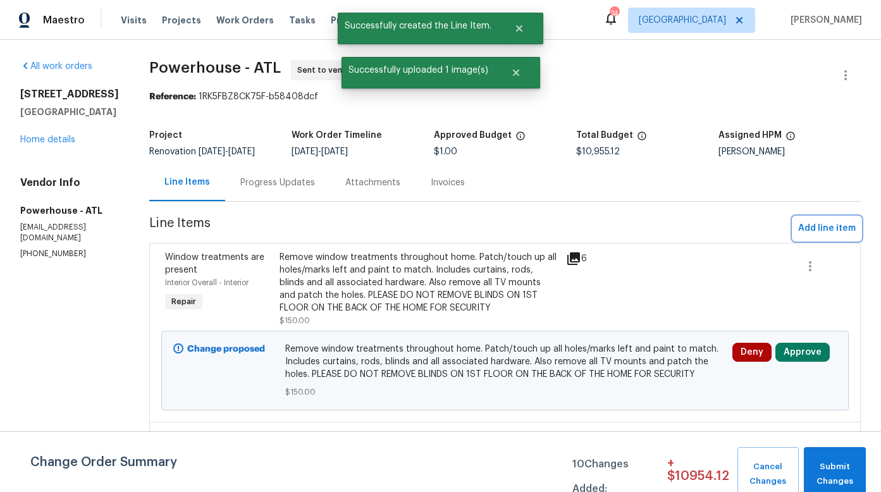
click at [798, 236] on span "Add line item" at bounding box center [827, 229] width 58 height 16
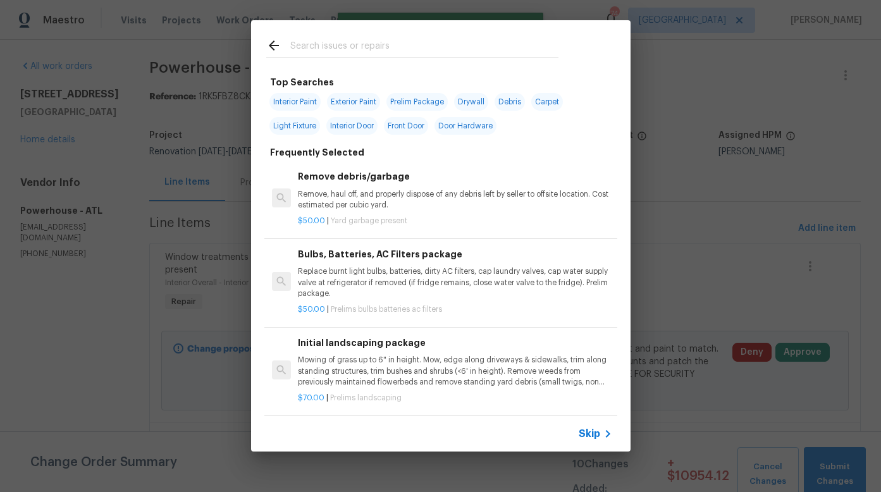
click at [341, 47] on input "text" at bounding box center [424, 47] width 268 height 19
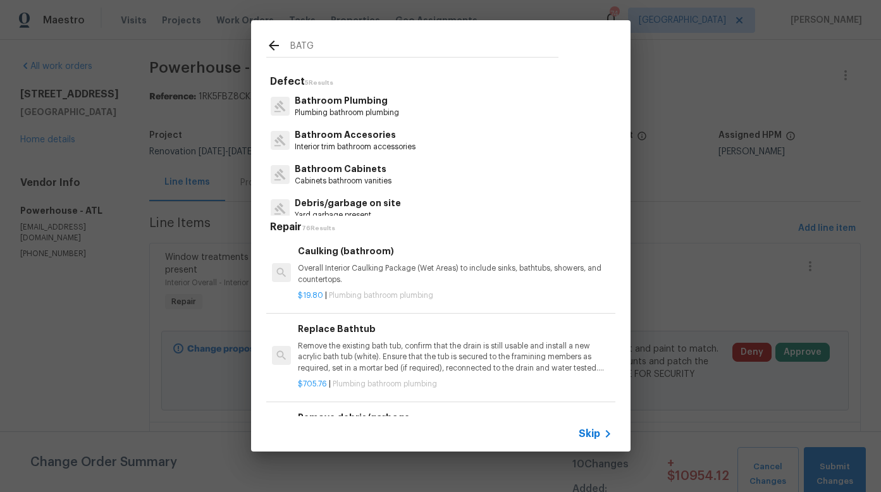
type input "BATG"
click at [353, 106] on p "Bathroom Plumbing" at bounding box center [347, 100] width 104 height 13
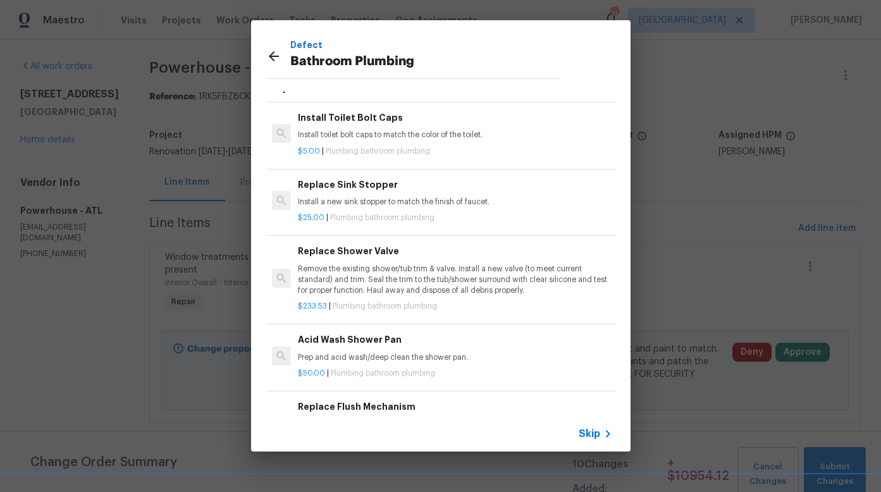
scroll to position [1349, 0]
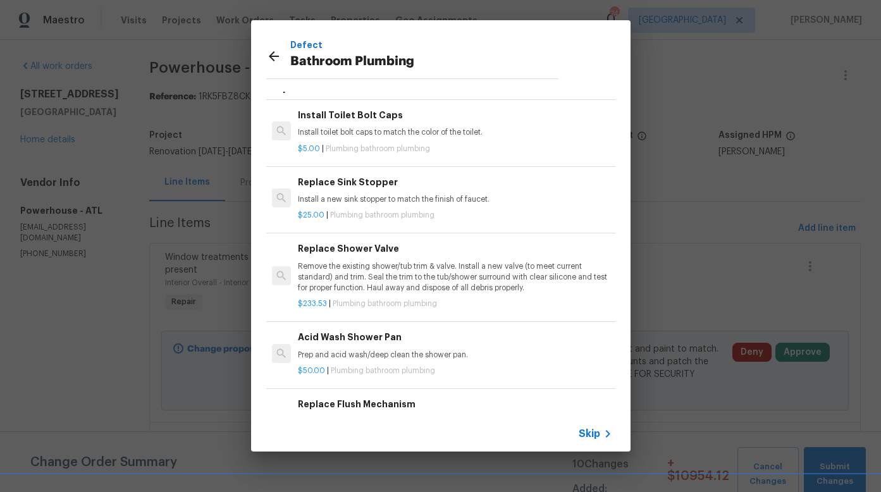
click at [364, 266] on p "Remove the existing shower/tub trim & valve. Install a new valve (to meet curre…" at bounding box center [455, 277] width 314 height 32
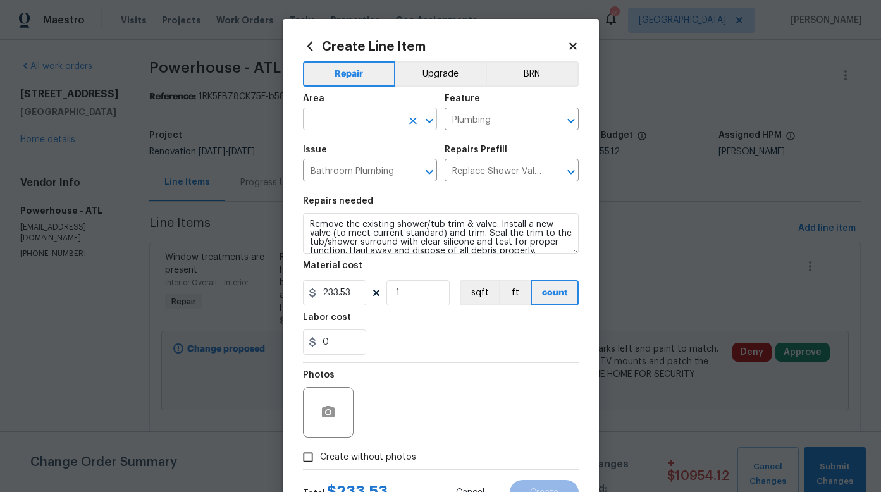
click at [379, 121] on input "text" at bounding box center [352, 121] width 99 height 20
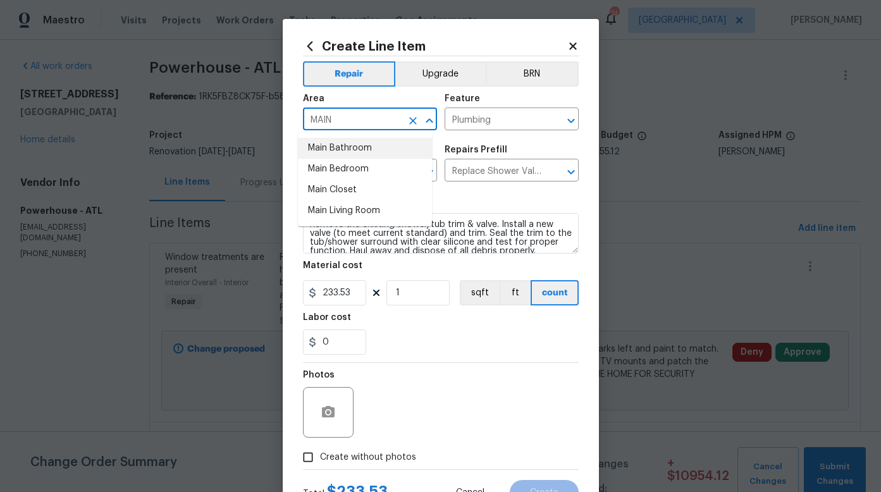
click at [359, 149] on li "Main Bathroom" at bounding box center [365, 148] width 134 height 21
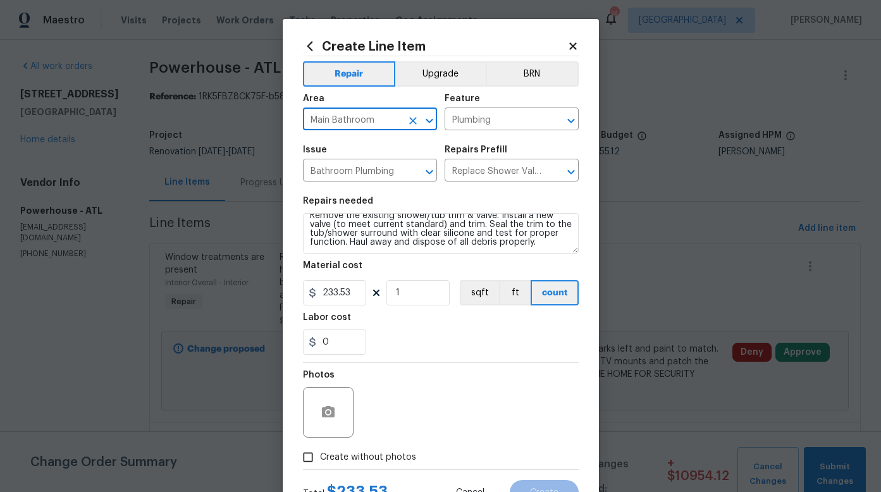
scroll to position [0, 0]
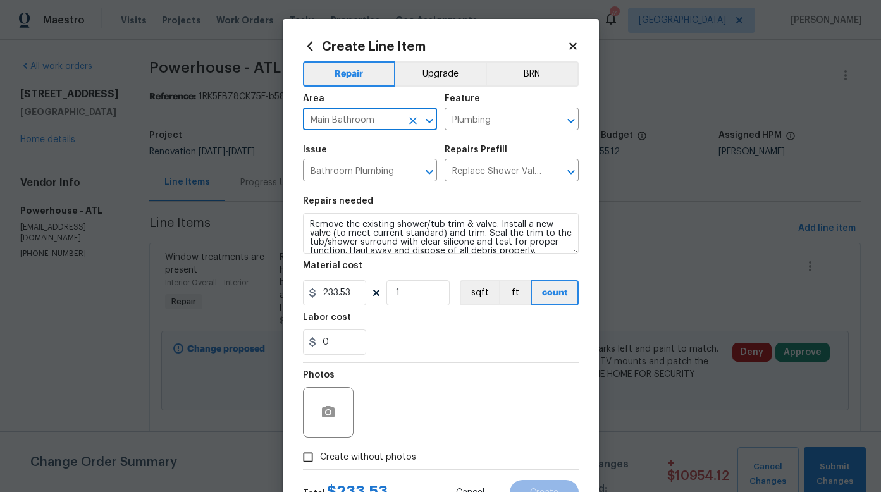
type input "Main Bathroom"
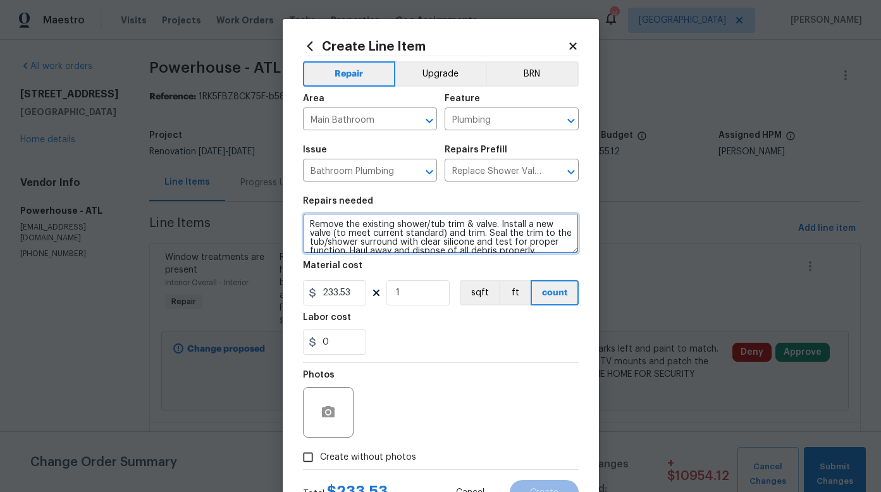
drag, startPoint x: 425, startPoint y: 223, endPoint x: 392, endPoint y: 222, distance: 32.9
click at [392, 222] on textarea "Remove the existing shower/tub trim & valve. Install a new valve (to meet curre…" at bounding box center [441, 233] width 276 height 40
click at [438, 224] on textarea "Remove the existing shower/tub trim & valve. Install a new valve (to meet curre…" at bounding box center [441, 233] width 276 height 40
drag, startPoint x: 438, startPoint y: 223, endPoint x: 398, endPoint y: 223, distance: 39.8
click at [405, 223] on textarea "Remove the existing shower/tub trim & valve. Install a new valve (to meet curre…" at bounding box center [441, 233] width 276 height 40
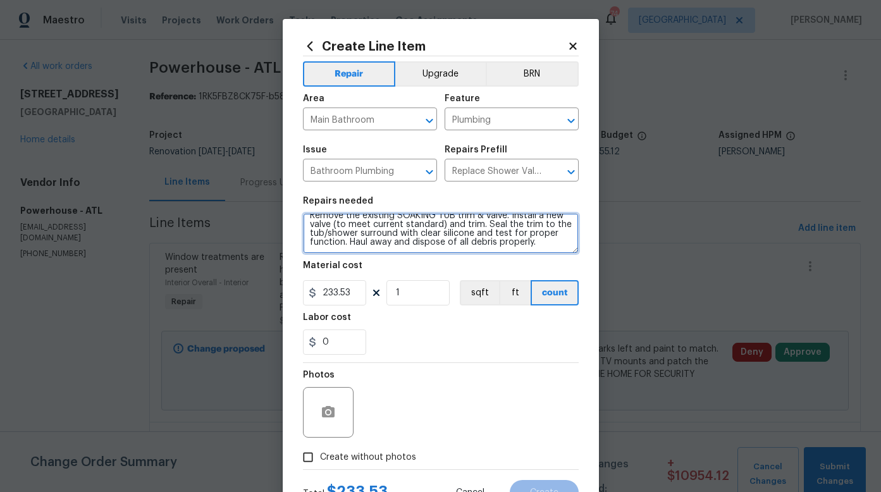
scroll to position [18, 0]
click at [346, 241] on textarea "Remove the existing SOAKING TUB trim & valve. Install a new valve (to meet curr…" at bounding box center [441, 233] width 276 height 40
click at [431, 239] on textarea "Remove the existing SOAKING TUB trim & valve. Install a new valve (to meet curr…" at bounding box center [441, 233] width 276 height 40
click at [433, 240] on textarea "Remove the existing SOAKING TUB trim & valve. Install a new valve (to meet curr…" at bounding box center [441, 233] width 276 height 40
click at [343, 241] on textarea "Remove the existing SOAKING TUB trim & valve. Install a new valve (to meet curr…" at bounding box center [441, 233] width 276 height 40
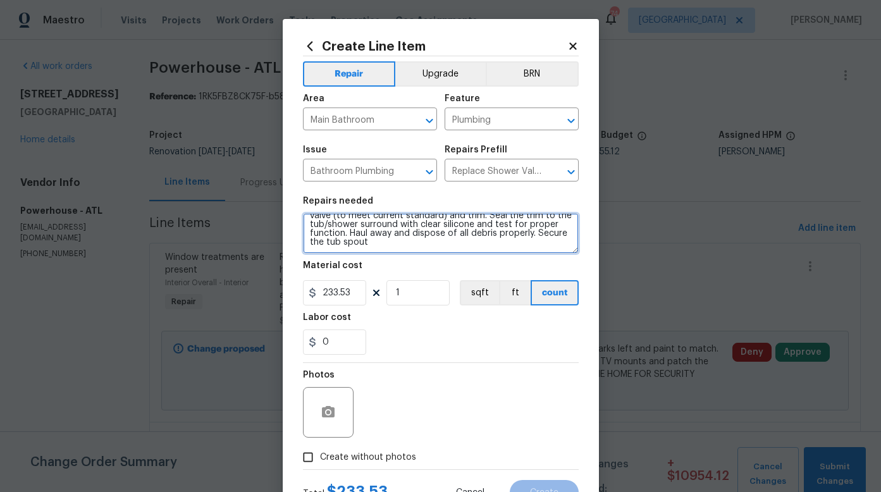
click at [432, 241] on textarea "Remove the existing SOAKING TUB trim & valve. Install a new valve (to meet curr…" at bounding box center [441, 233] width 276 height 40
drag, startPoint x: 432, startPoint y: 241, endPoint x: 352, endPoint y: 243, distance: 79.7
click at [352, 243] on textarea "Remove the existing SOAKING TUB trim & valve. Install a new valve (to meet curr…" at bounding box center [441, 233] width 276 height 40
click at [474, 221] on textarea "Remove the existing SOAKING TUB trim & valve. Install a new valve (to meet curr…" at bounding box center [441, 233] width 276 height 40
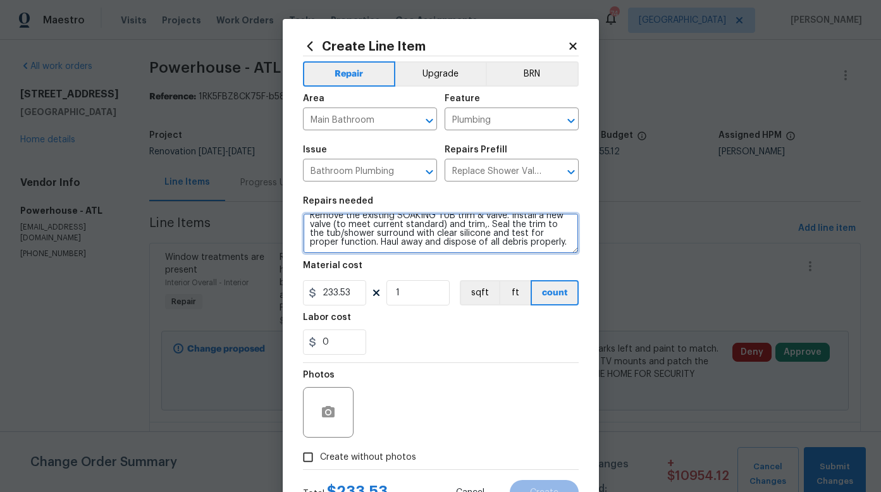
paste textarea "Secure the tub spout"
click at [477, 218] on textarea "Remove the existing SOAKING TUB trim & valve. Install a new valve (to meet curr…" at bounding box center [441, 233] width 276 height 40
click at [495, 227] on textarea "Remove the existing SOAKING TUB trim & valve. Install a new valve (to meet curr…" at bounding box center [441, 233] width 276 height 40
drag, startPoint x: 501, startPoint y: 228, endPoint x: 413, endPoint y: 229, distance: 88.5
click at [413, 229] on textarea "Remove the existing SOAKING TUB trim & valve. Install a new valve (to meet curr…" at bounding box center [441, 233] width 276 height 40
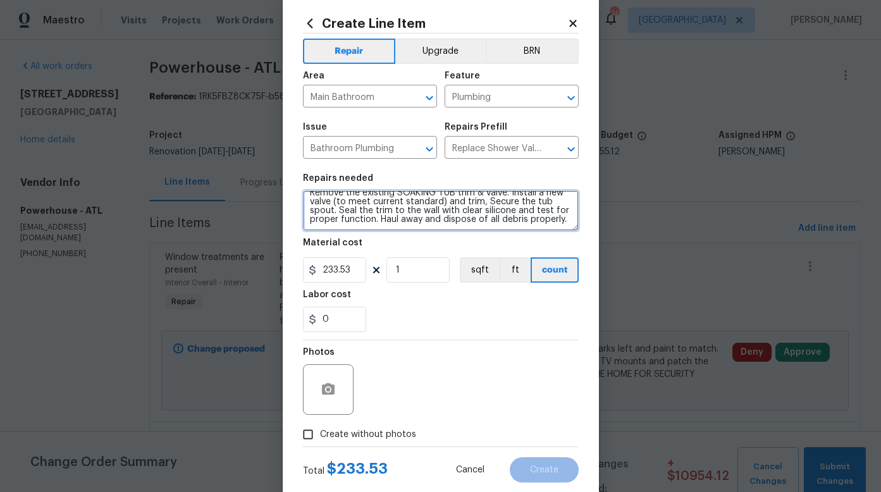
scroll to position [23, 0]
type textarea "Remove the existing SOAKING TUB trim & valve. Install a new valve (to meet curr…"
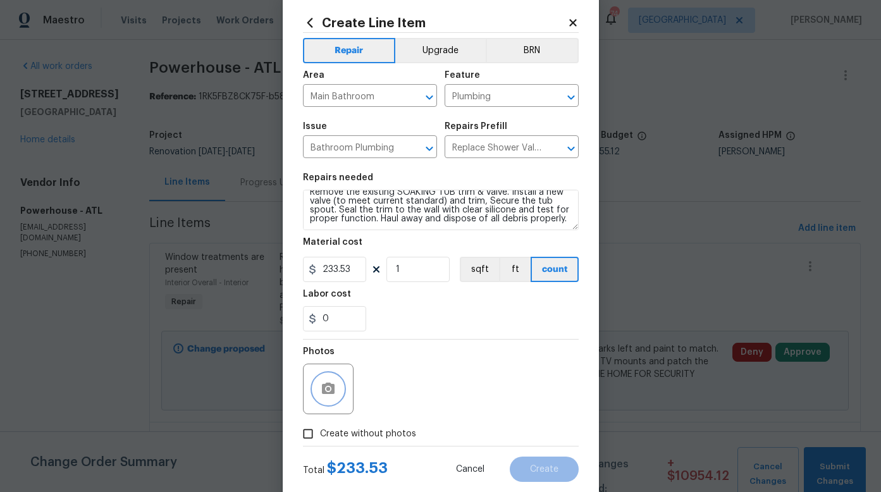
click at [332, 396] on button "button" at bounding box center [328, 389] width 30 height 30
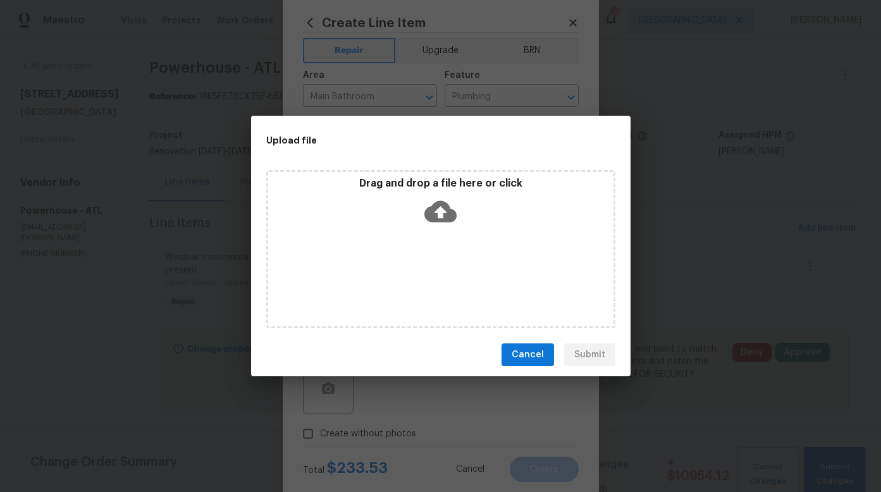
click at [438, 215] on icon at bounding box center [440, 211] width 32 height 32
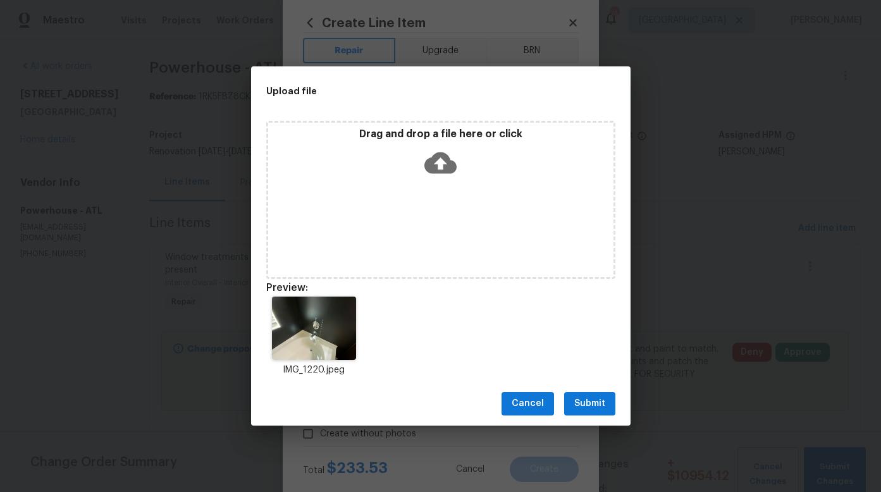
click at [594, 404] on span "Submit" at bounding box center [589, 404] width 31 height 16
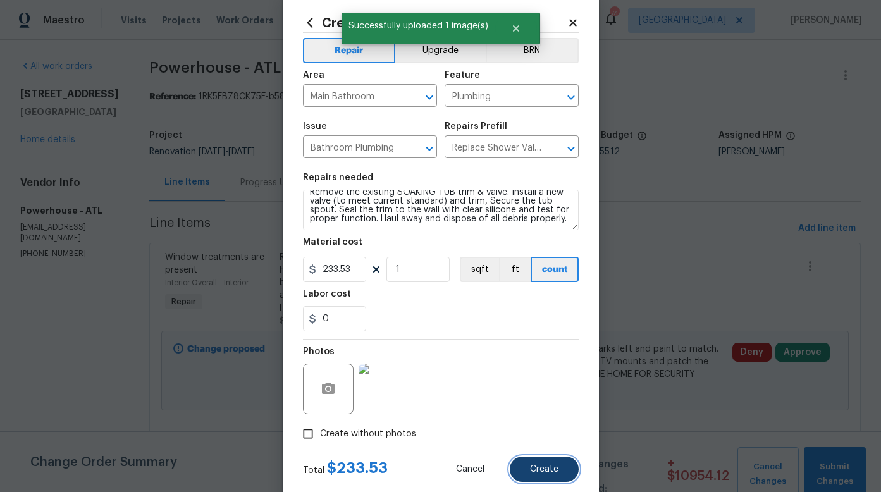
click at [534, 466] on span "Create" at bounding box center [544, 469] width 28 height 9
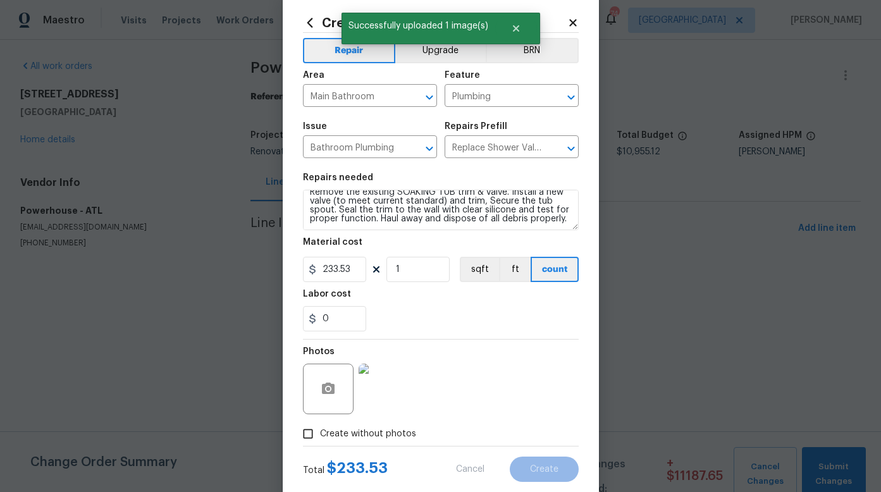
type input "0"
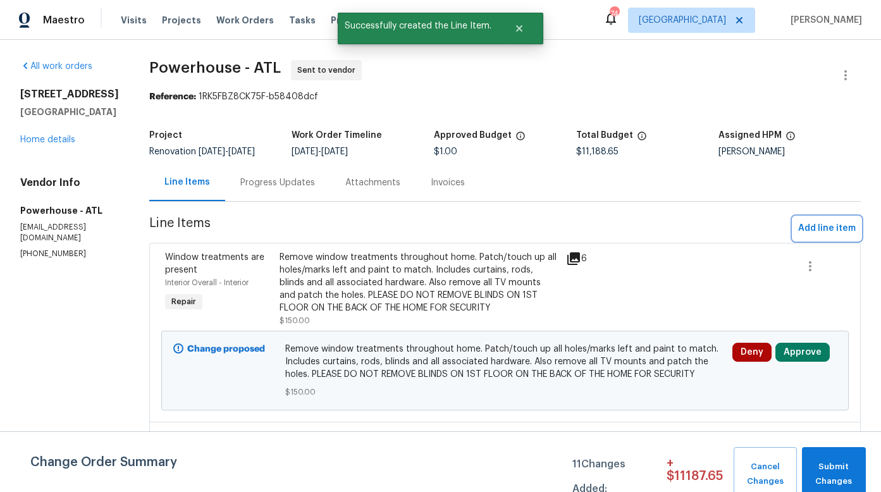
click at [823, 236] on span "Add line item" at bounding box center [827, 229] width 58 height 16
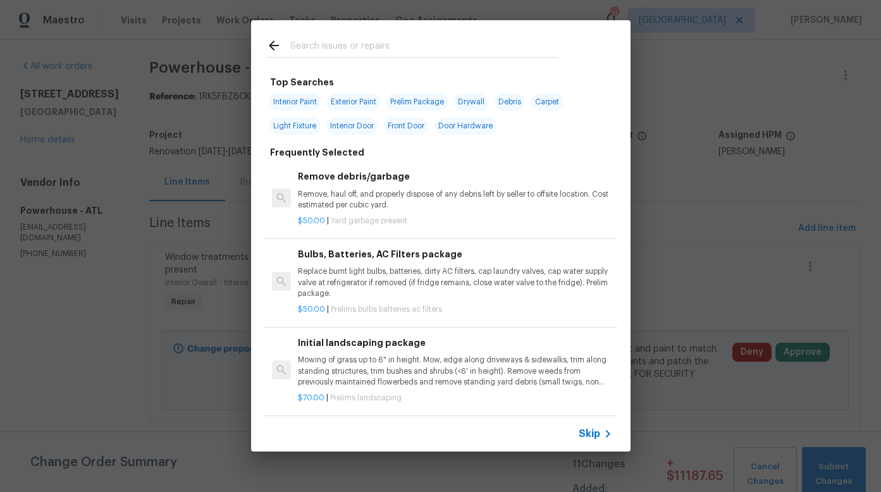
click at [352, 44] on input "text" at bounding box center [424, 47] width 268 height 19
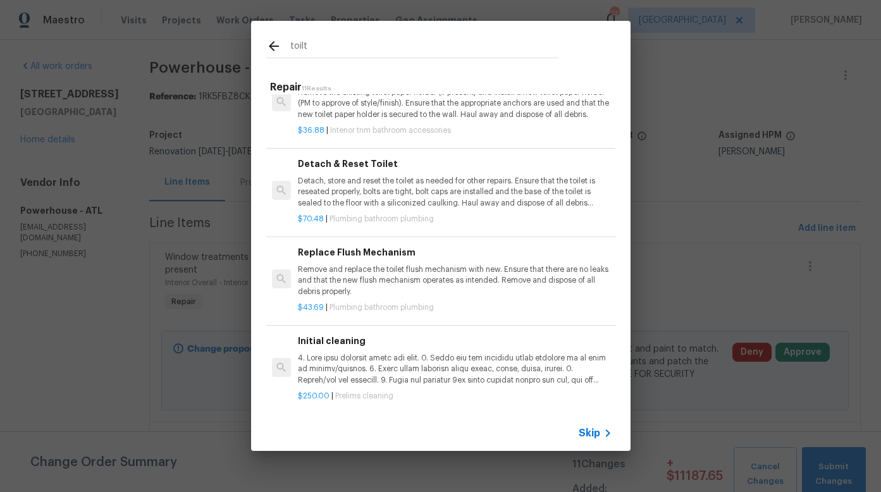
scroll to position [626, 0]
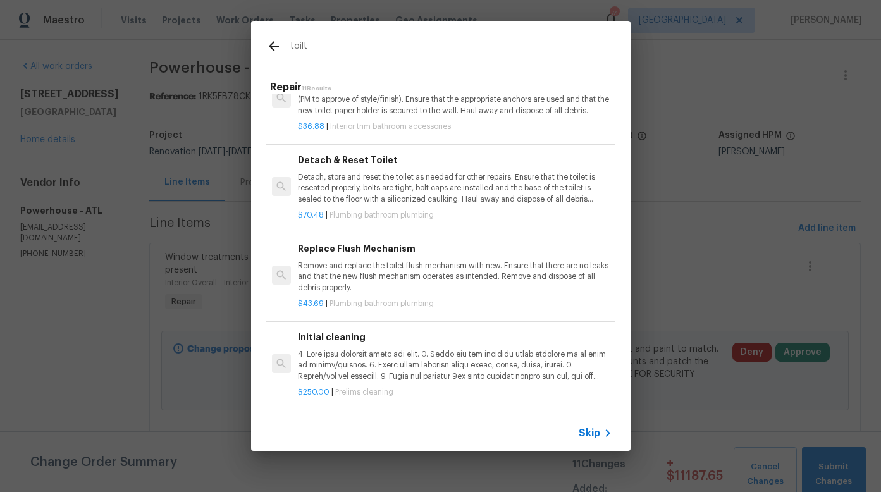
type input "toilt"
click at [352, 265] on p "Remove and replace the toilet flush mechanism with new. Ensure that there are n…" at bounding box center [455, 277] width 314 height 32
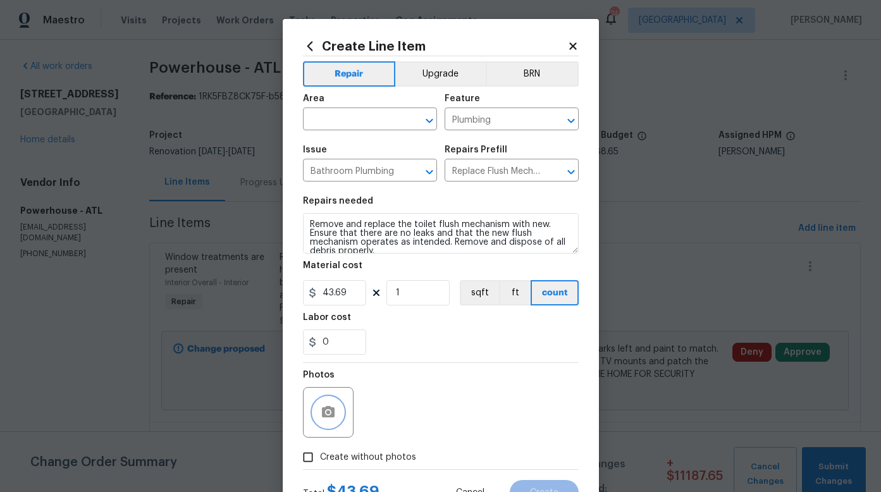
click at [323, 406] on icon "button" at bounding box center [328, 411] width 13 height 11
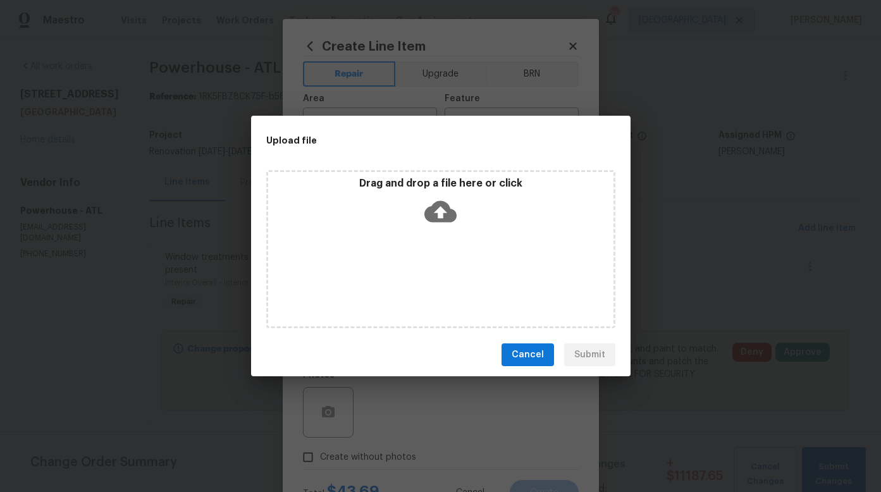
click at [457, 220] on div "Drag and drop a file here or click" at bounding box center [440, 204] width 345 height 54
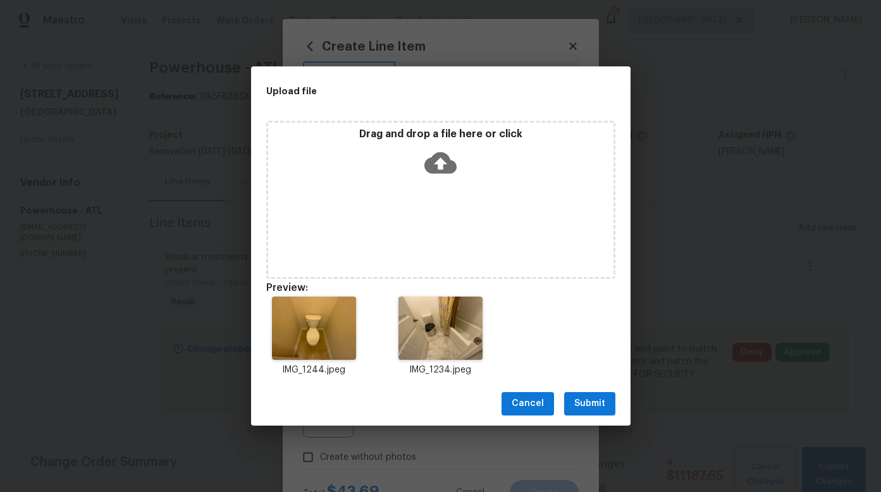
click at [586, 404] on span "Submit" at bounding box center [589, 404] width 31 height 16
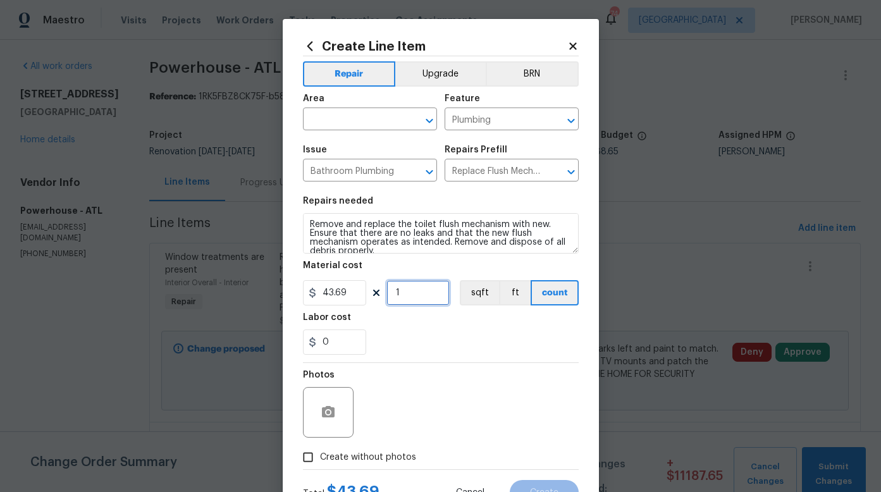
drag, startPoint x: 405, startPoint y: 291, endPoint x: 388, endPoint y: 291, distance: 17.1
click at [388, 291] on input "1" at bounding box center [417, 292] width 63 height 25
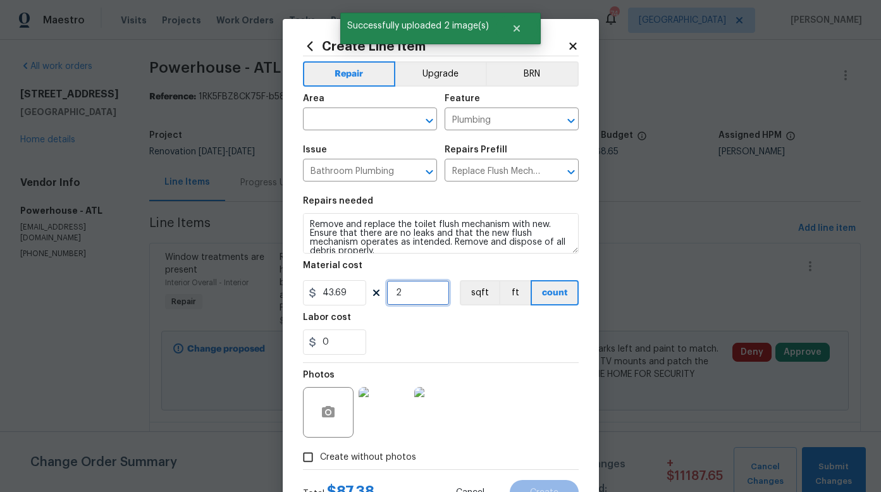
type input "2"
click at [408, 321] on div "Labor cost" at bounding box center [441, 321] width 276 height 16
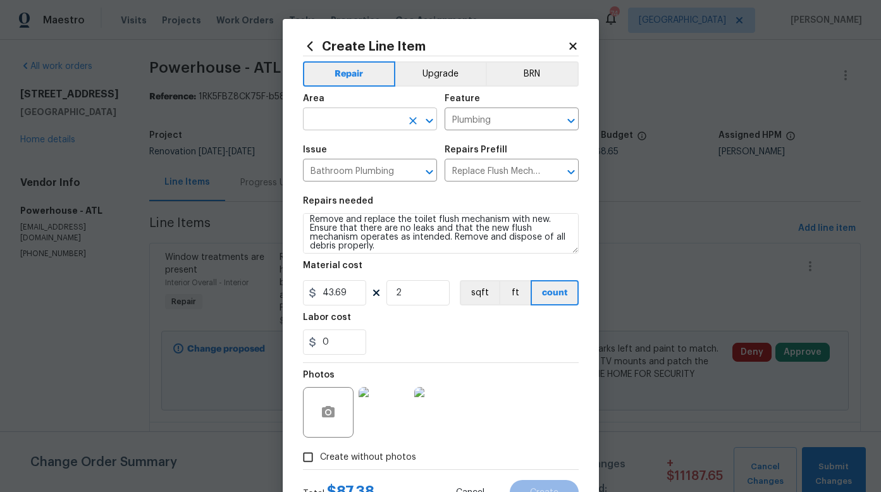
click at [368, 120] on input "text" at bounding box center [352, 121] width 99 height 20
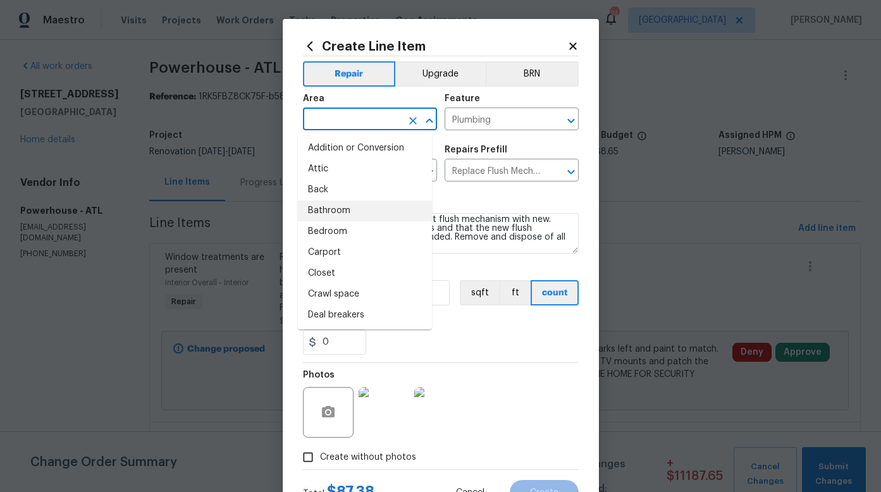
click at [334, 209] on li "Bathroom" at bounding box center [365, 210] width 134 height 21
type input "Bathroom"
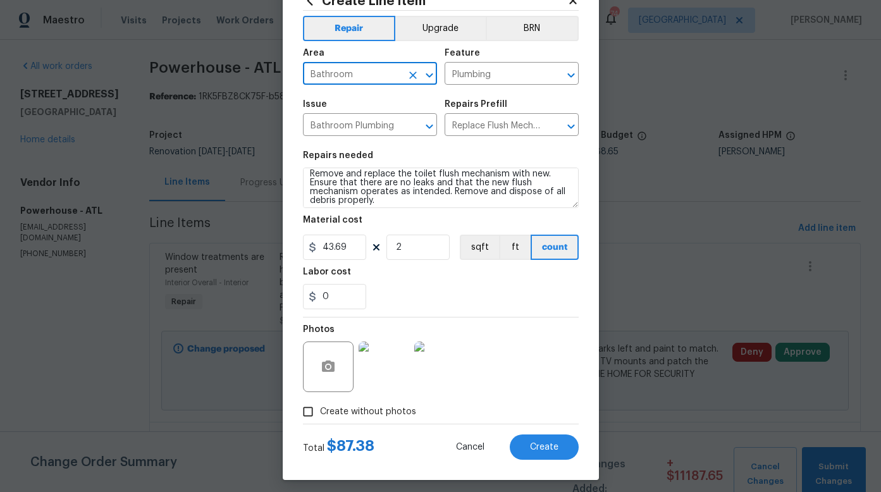
scroll to position [52, 0]
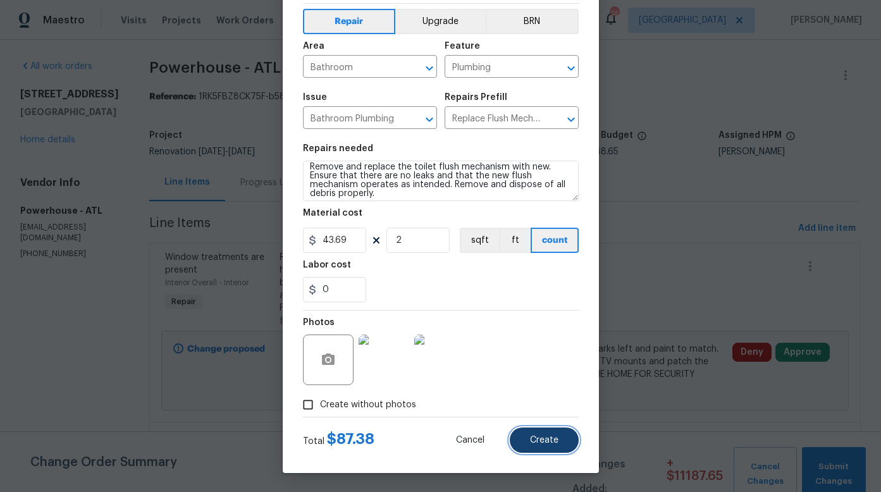
click at [536, 442] on span "Create" at bounding box center [544, 440] width 28 height 9
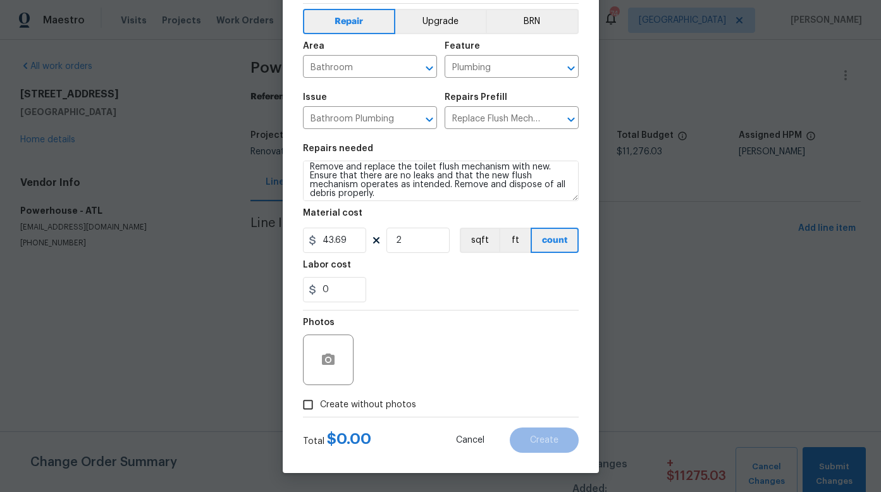
type input "0"
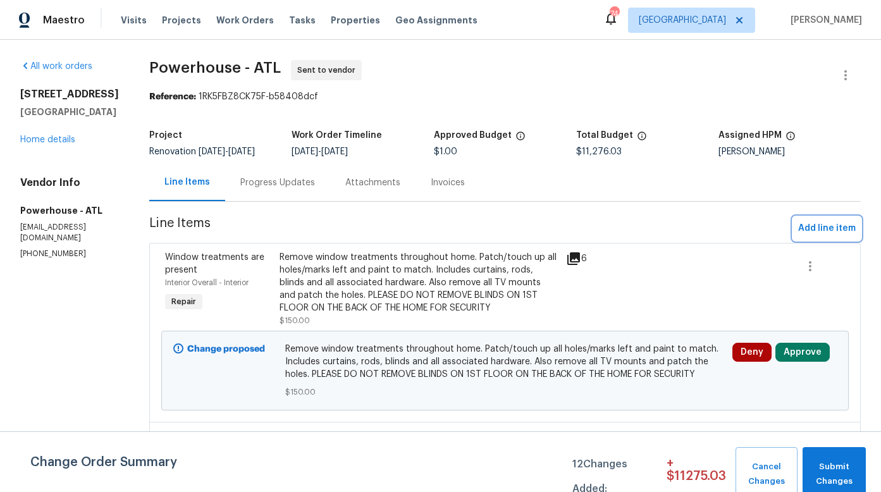
click at [819, 236] on span "Add line item" at bounding box center [827, 229] width 58 height 16
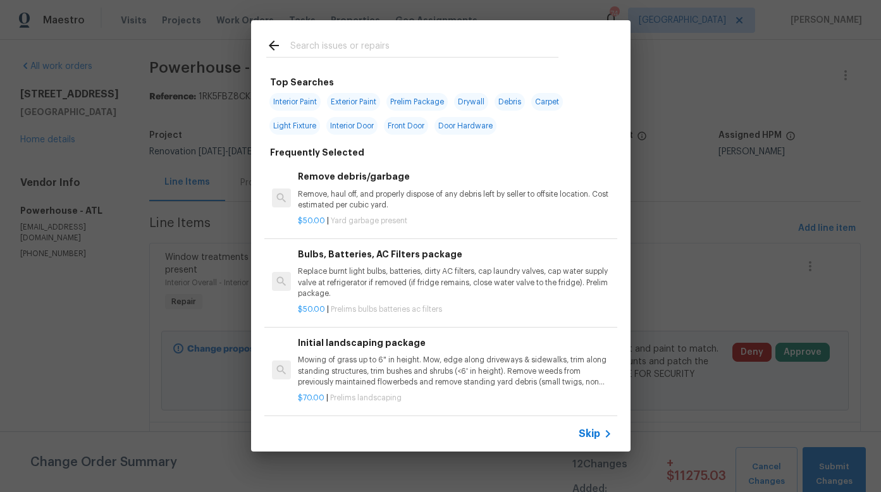
click at [352, 49] on input "text" at bounding box center [424, 47] width 268 height 19
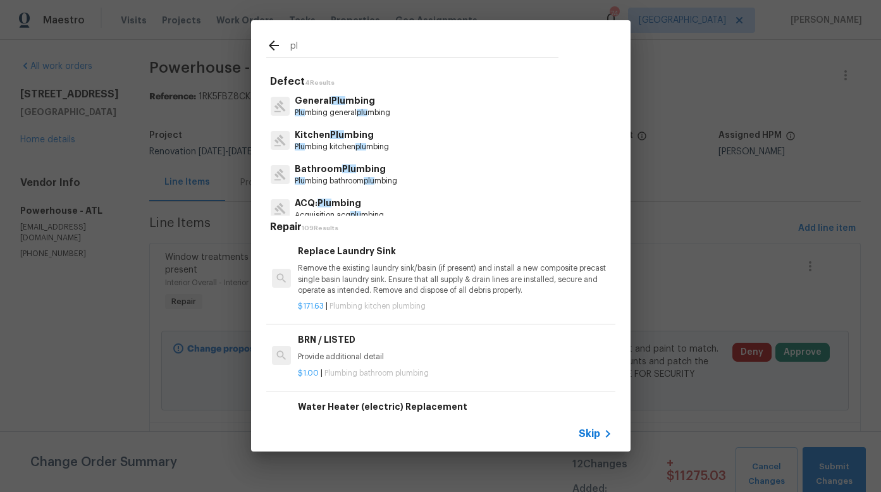
type input "p"
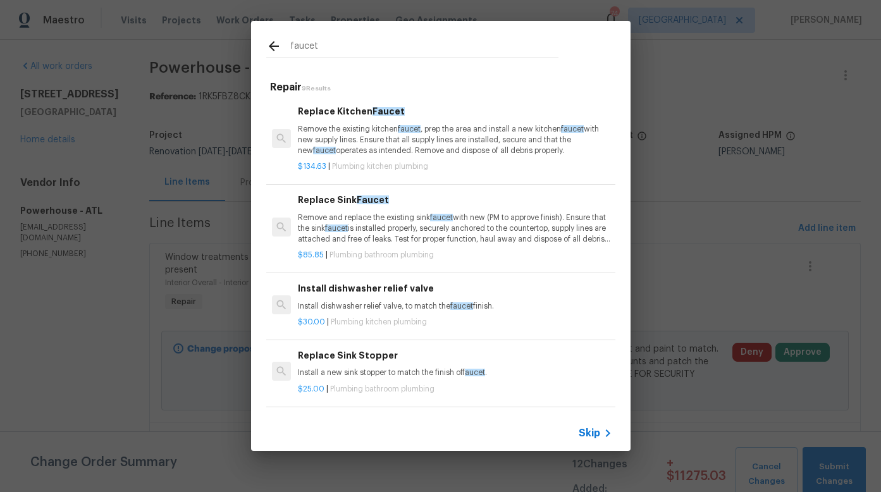
type input "faucet"
click at [379, 224] on p "Remove and replace the existing sink faucet with new (PM to approve finish). En…" at bounding box center [455, 228] width 314 height 32
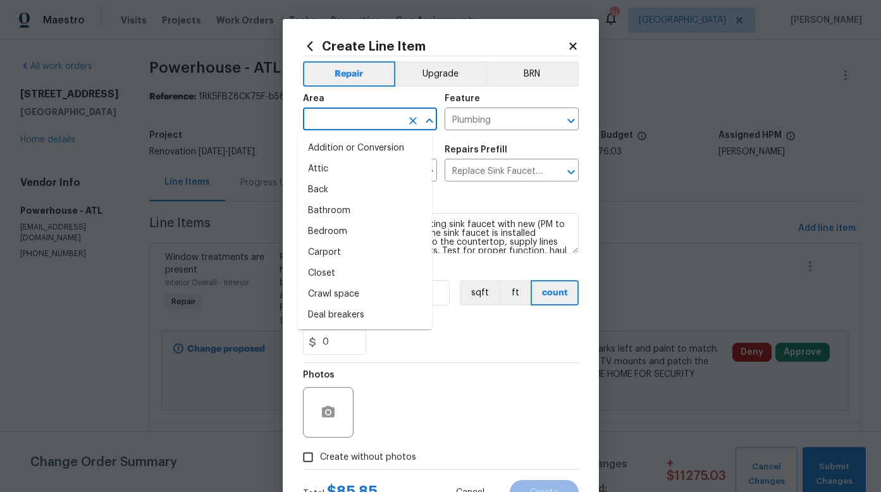
click at [367, 123] on input "text" at bounding box center [352, 121] width 99 height 20
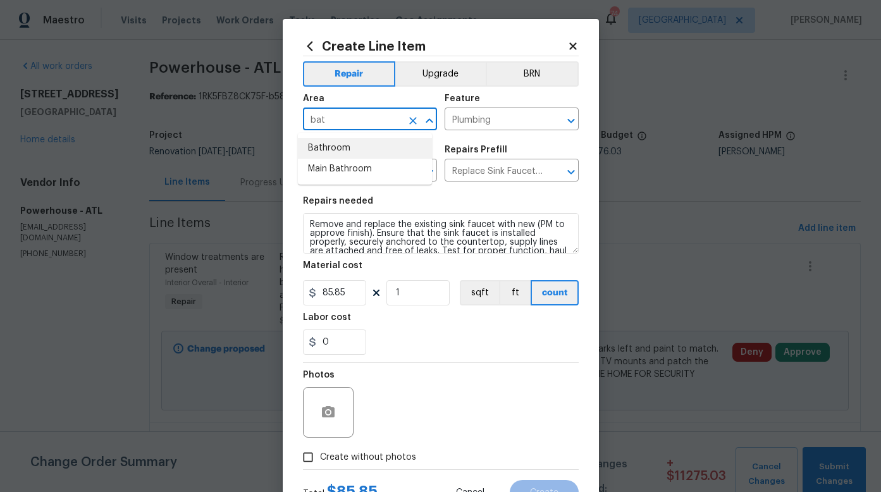
click at [337, 145] on li "Bathroom" at bounding box center [365, 148] width 134 height 21
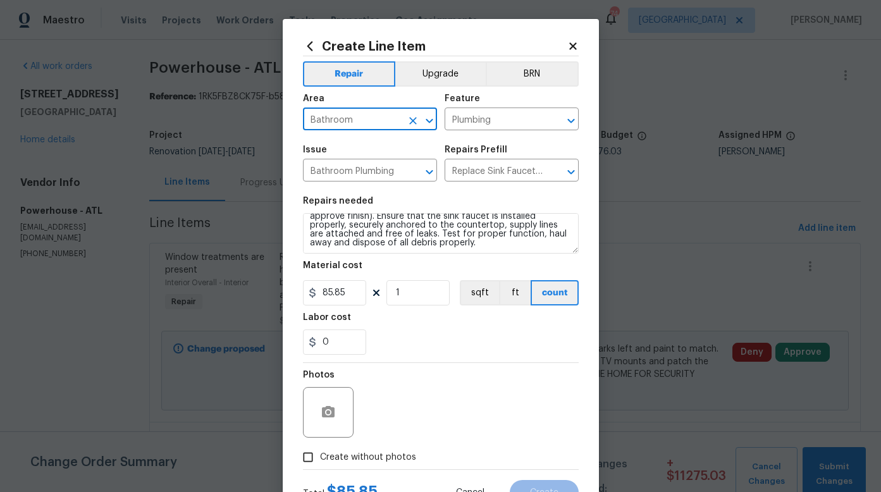
scroll to position [18, 0]
type input "Bathroom"
drag, startPoint x: 413, startPoint y: 295, endPoint x: 386, endPoint y: 293, distance: 26.6
click at [386, 293] on input "1" at bounding box center [417, 292] width 63 height 25
type input "2"
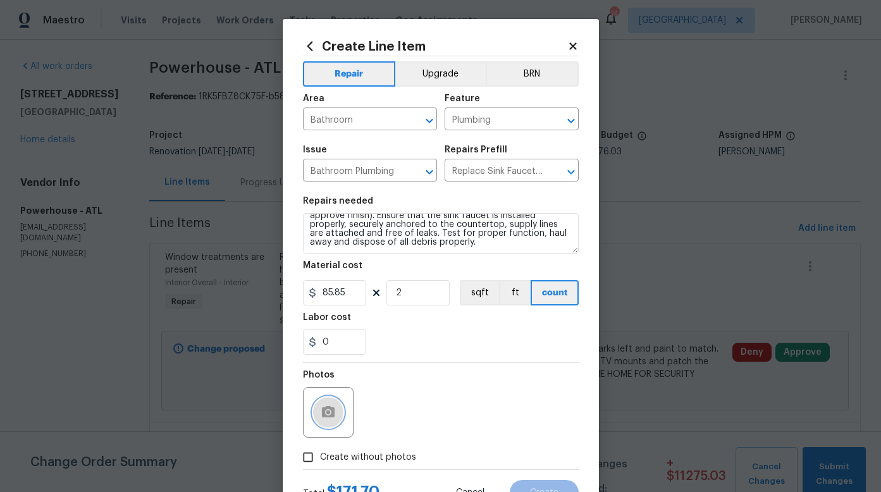
click at [335, 412] on button "button" at bounding box center [328, 412] width 30 height 30
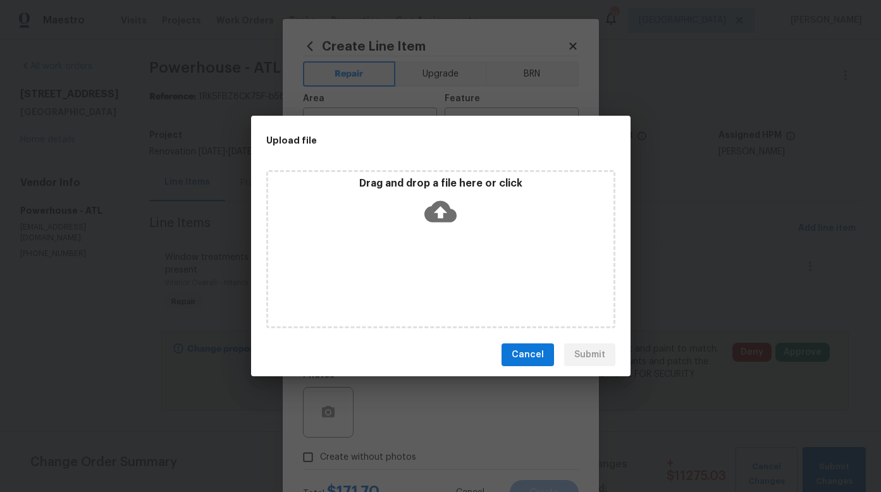
click at [442, 221] on icon at bounding box center [440, 211] width 32 height 21
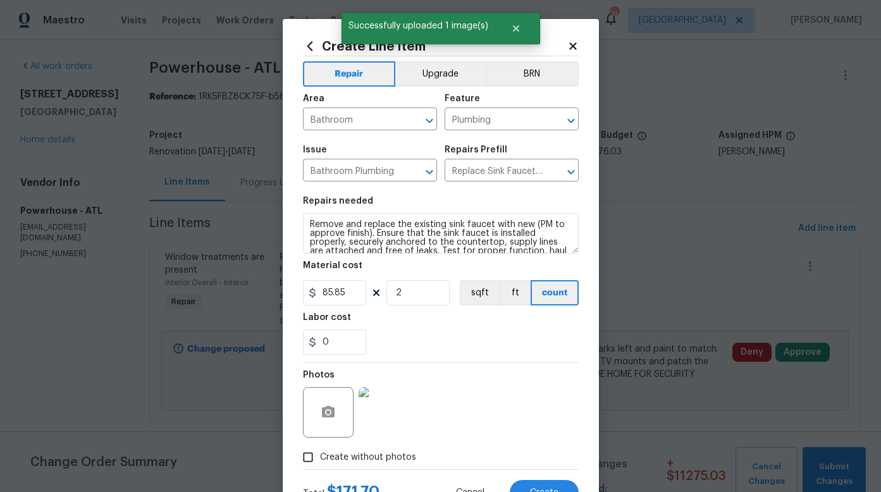
scroll to position [18, 0]
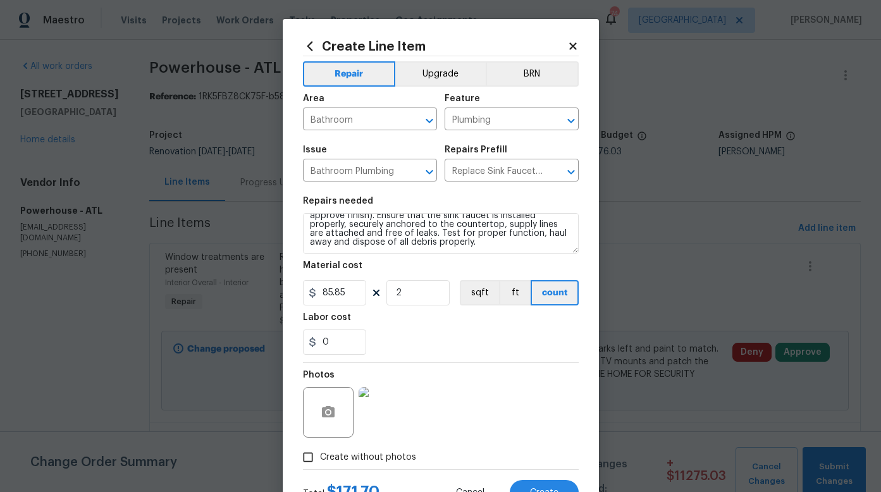
click at [468, 349] on div "0" at bounding box center [441, 341] width 276 height 25
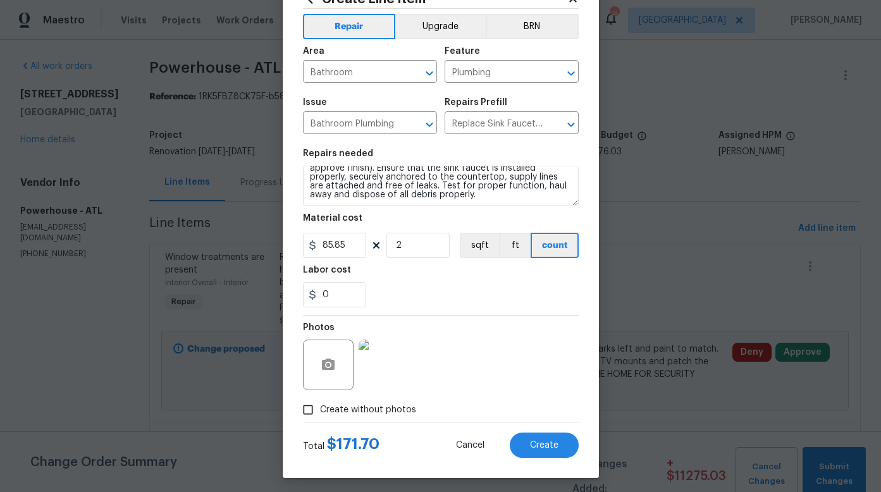
scroll to position [52, 0]
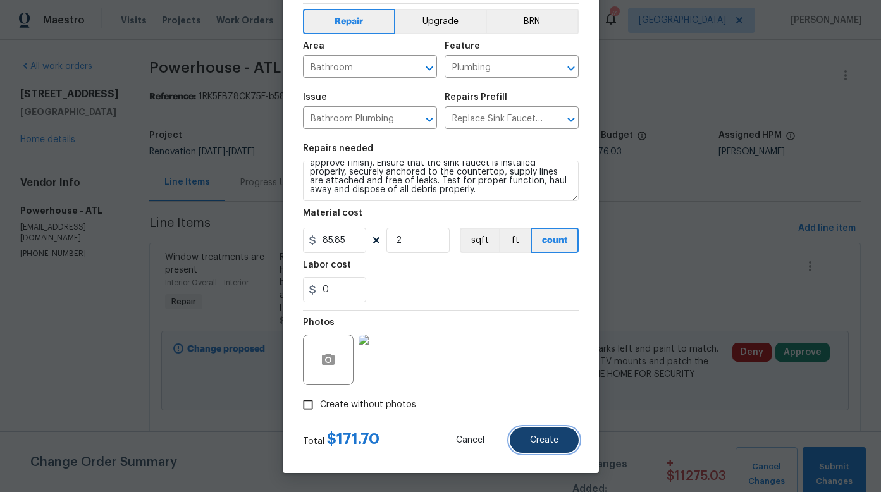
click at [530, 439] on span "Create" at bounding box center [544, 440] width 28 height 9
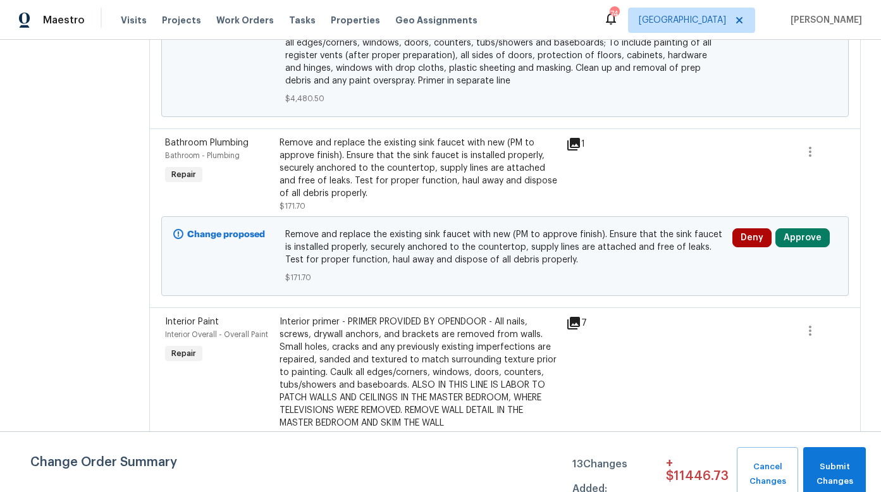
scroll to position [1105, 0]
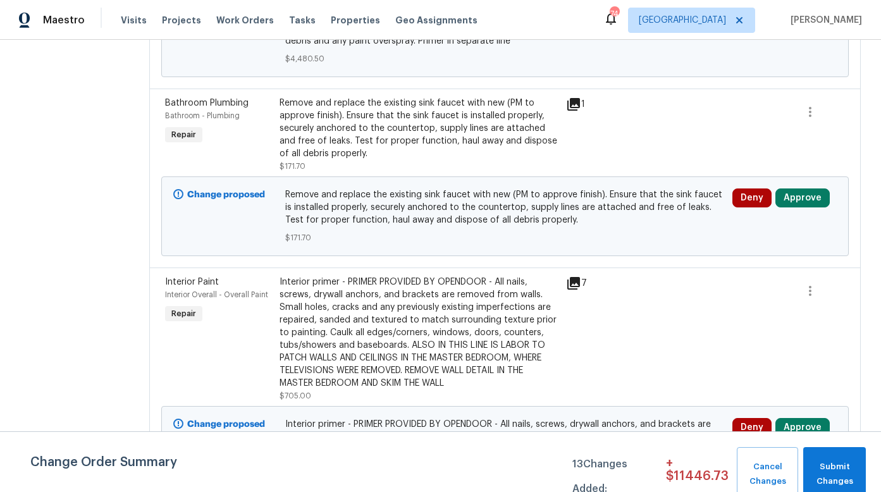
click at [558, 160] on div "Remove and replace the existing sink faucet with new (PM to approve finish). En…" at bounding box center [418, 128] width 279 height 63
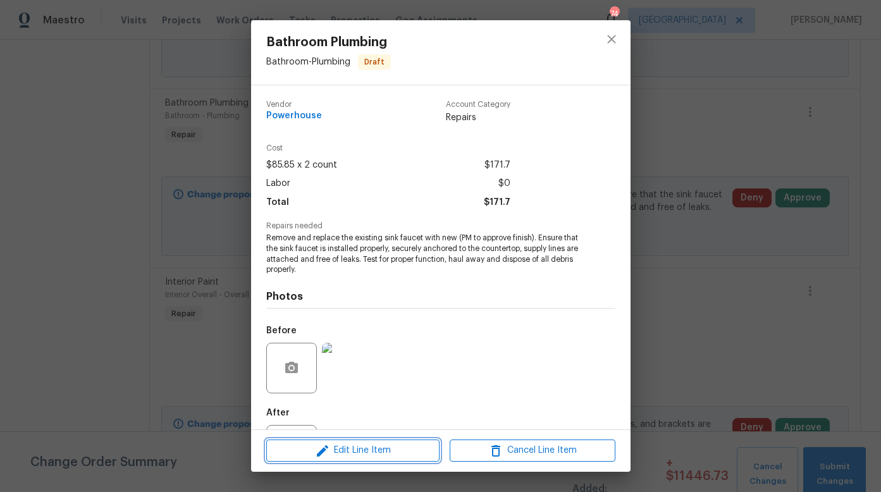
click at [352, 449] on span "Edit Line Item" at bounding box center [353, 451] width 166 height 16
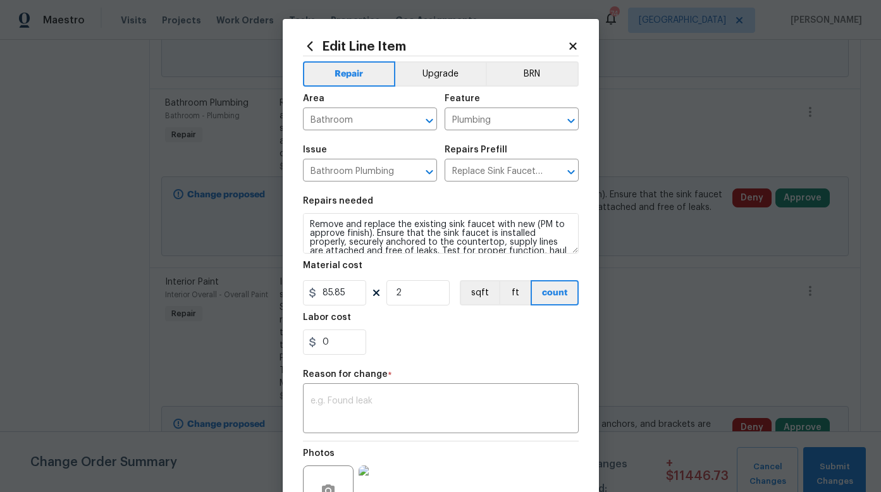
scroll to position [18, 0]
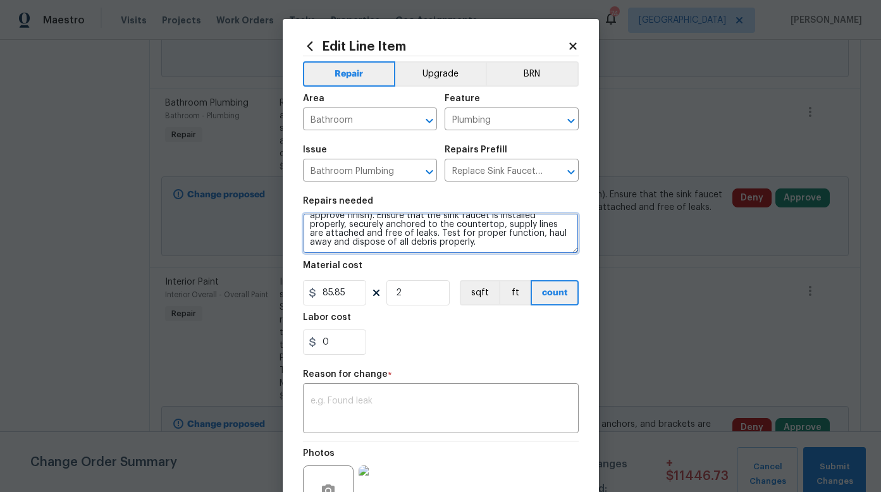
click at [501, 244] on textarea "Remove and replace the existing sink faucet with new (PM to approve finish). En…" at bounding box center [441, 233] width 276 height 40
type textarea "Remove and replace the existing sink faucet with new (PM to approve finish). En…"
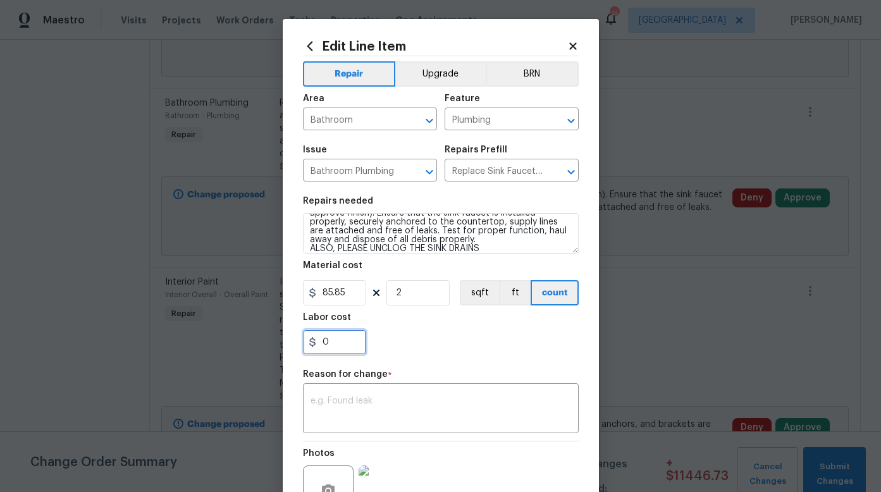
drag, startPoint x: 331, startPoint y: 343, endPoint x: 316, endPoint y: 344, distance: 14.6
click at [316, 344] on input "0" at bounding box center [334, 341] width 63 height 25
drag, startPoint x: 317, startPoint y: 343, endPoint x: 331, endPoint y: 340, distance: 14.4
click at [331, 340] on input "128" at bounding box center [334, 341] width 63 height 25
type input "18"
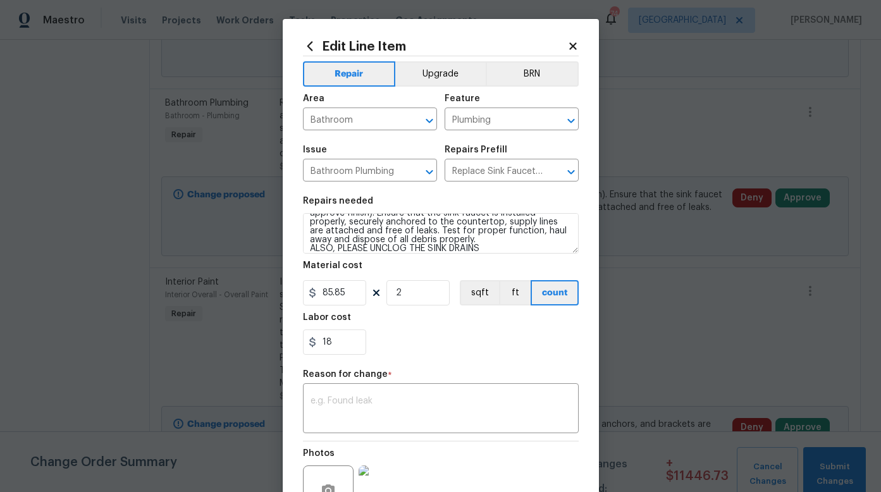
click at [440, 357] on section "Repairs needed Remove and replace the existing sink faucet with new (PM to appr…" at bounding box center [441, 275] width 276 height 173
click at [365, 391] on div "x ​" at bounding box center [441, 409] width 276 height 47
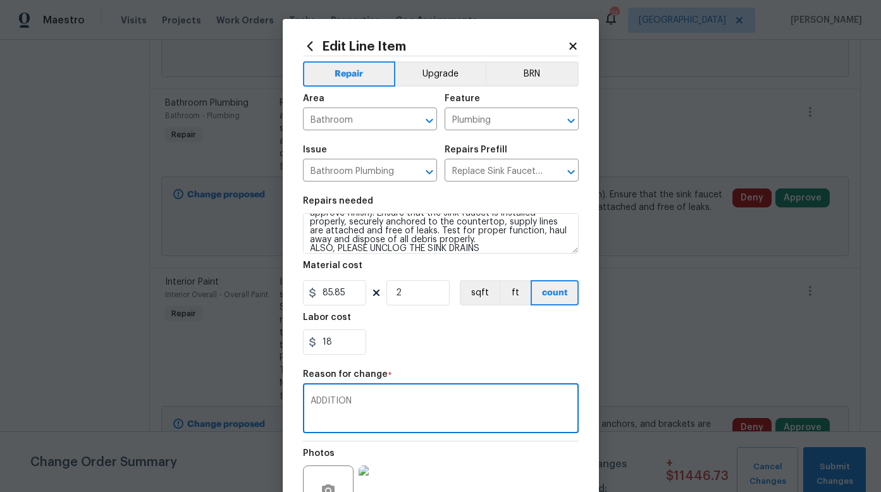
type textarea "ADDITION"
click at [458, 446] on div "Photos" at bounding box center [441, 482] width 276 height 82
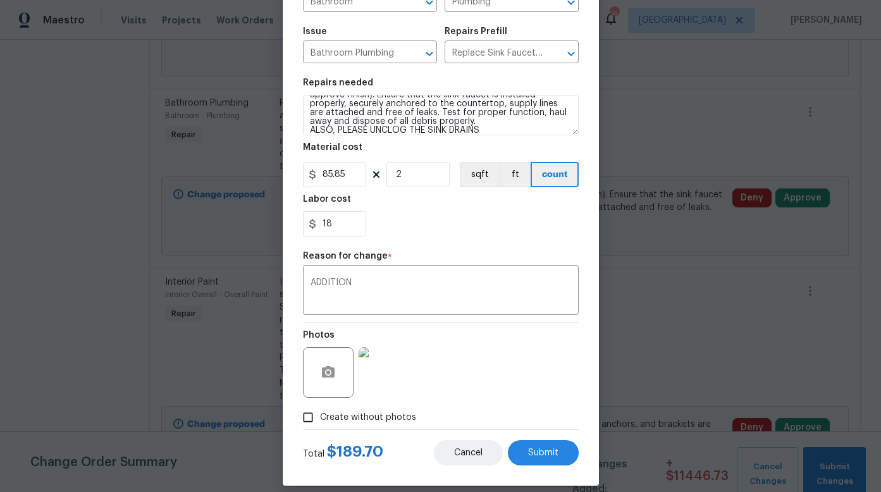
scroll to position [131, 0]
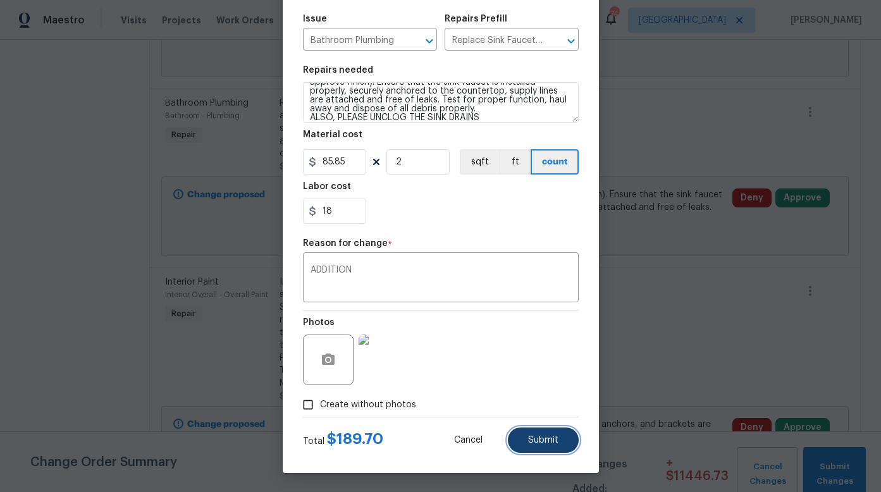
click at [541, 446] on button "Submit" at bounding box center [543, 439] width 71 height 25
type textarea "Remove and replace the existing sink faucet with new (PM to approve finish). En…"
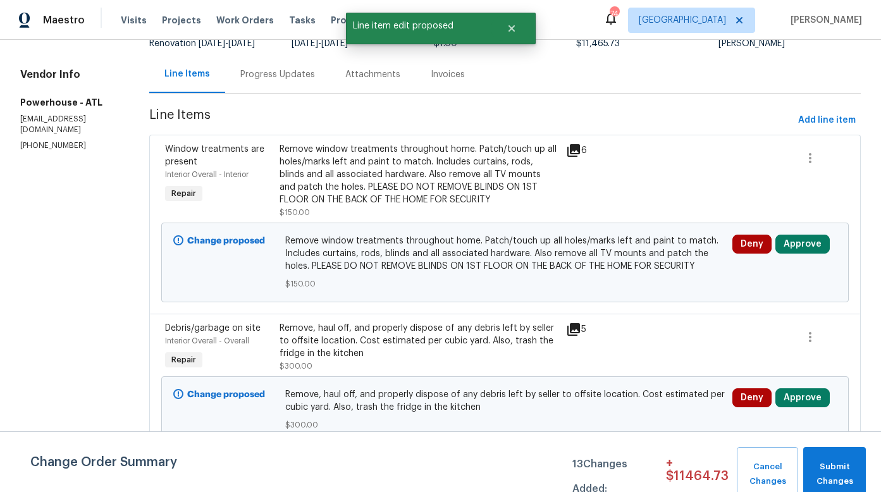
scroll to position [0, 0]
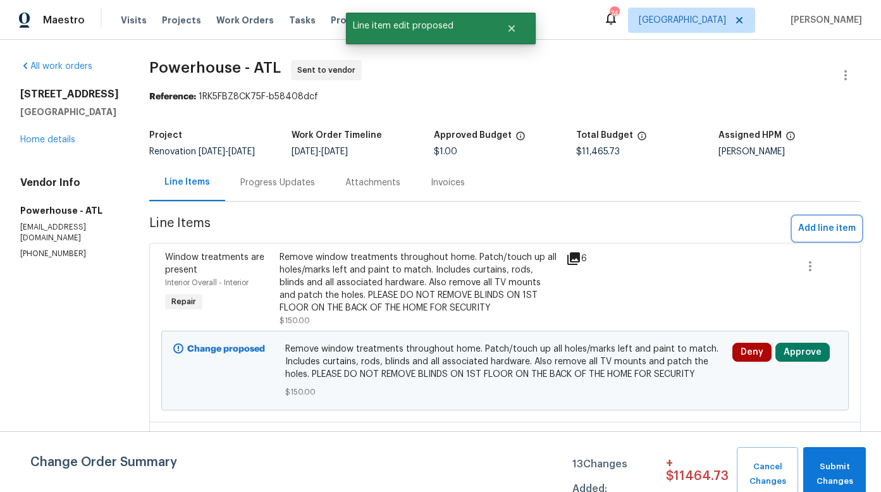
click at [804, 235] on span "Add line item" at bounding box center [827, 229] width 58 height 16
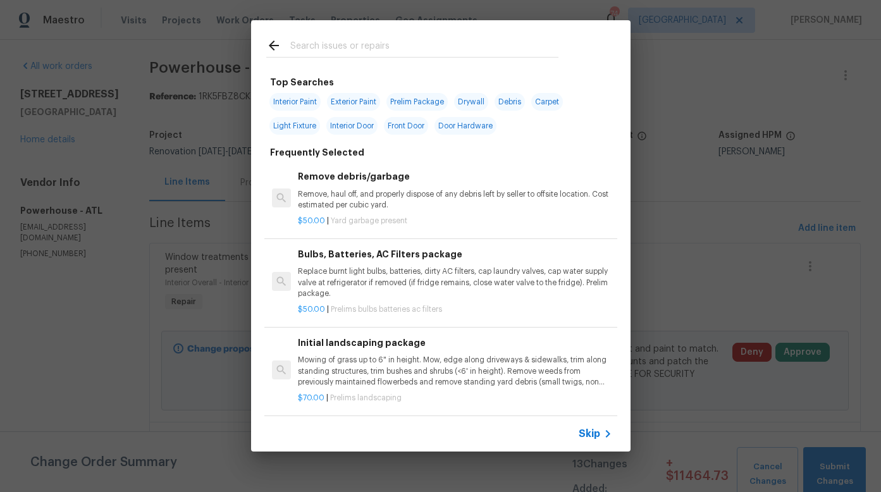
click at [349, 44] on input "text" at bounding box center [424, 47] width 268 height 19
click at [311, 46] on input "text" at bounding box center [424, 47] width 268 height 19
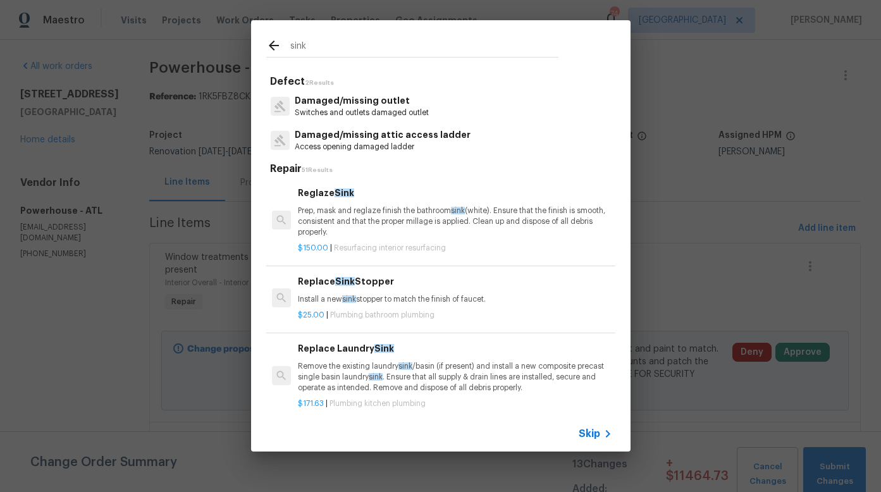
type input "sink"
click at [359, 216] on p "Prep, mask and reglaze finish the bathroom sink (white). Ensure that the finish…" at bounding box center [455, 221] width 314 height 32
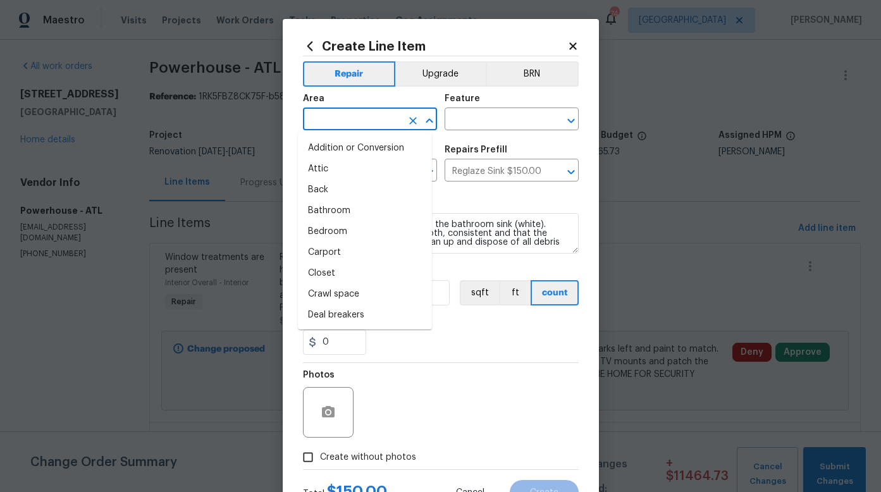
click at [377, 120] on input "text" at bounding box center [352, 121] width 99 height 20
click at [330, 210] on li "Bathroom" at bounding box center [365, 210] width 134 height 21
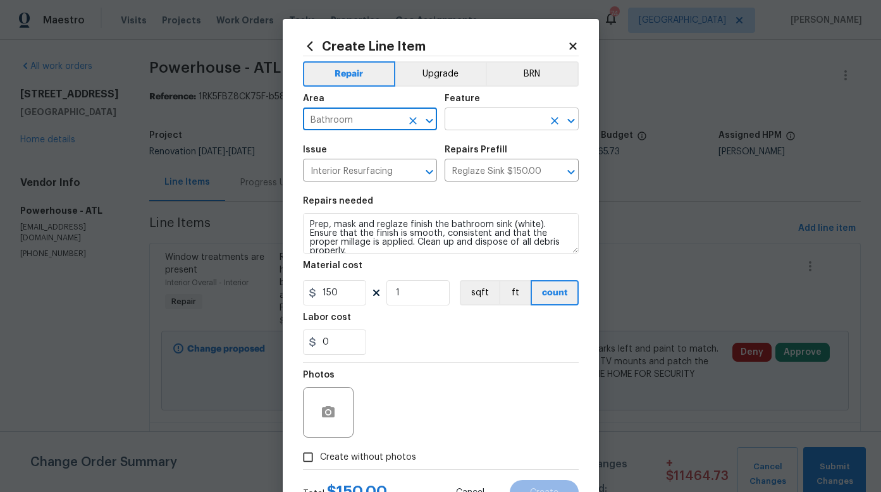
type input "Bathroom"
click at [484, 122] on input "text" at bounding box center [493, 121] width 99 height 20
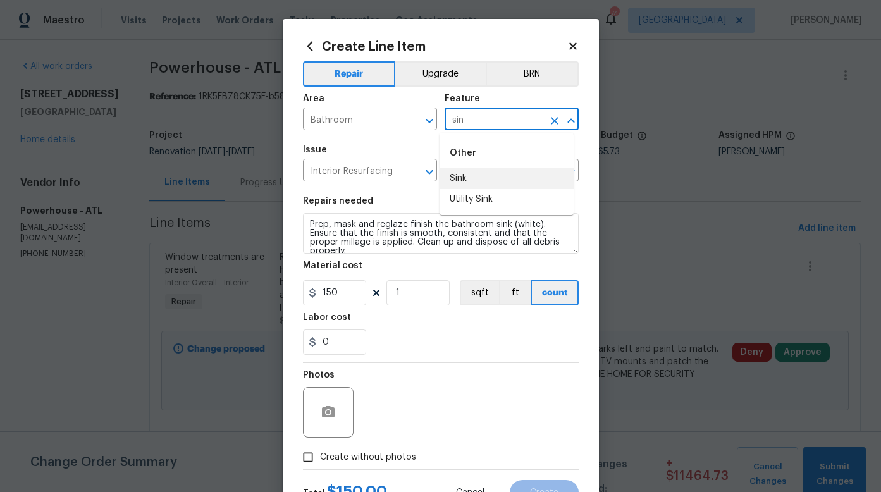
click at [465, 179] on li "Sink" at bounding box center [506, 178] width 134 height 21
type input "Sink"
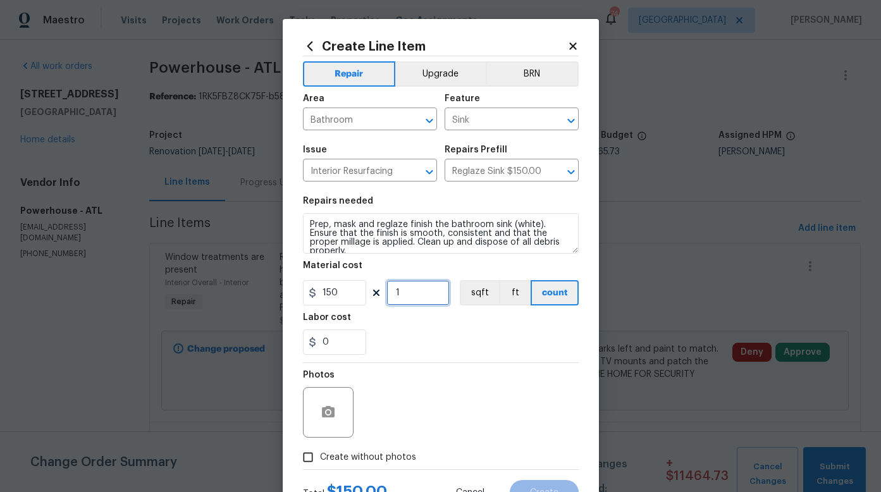
drag, startPoint x: 400, startPoint y: 291, endPoint x: 389, endPoint y: 292, distance: 10.2
click at [389, 292] on input "1" at bounding box center [417, 292] width 63 height 25
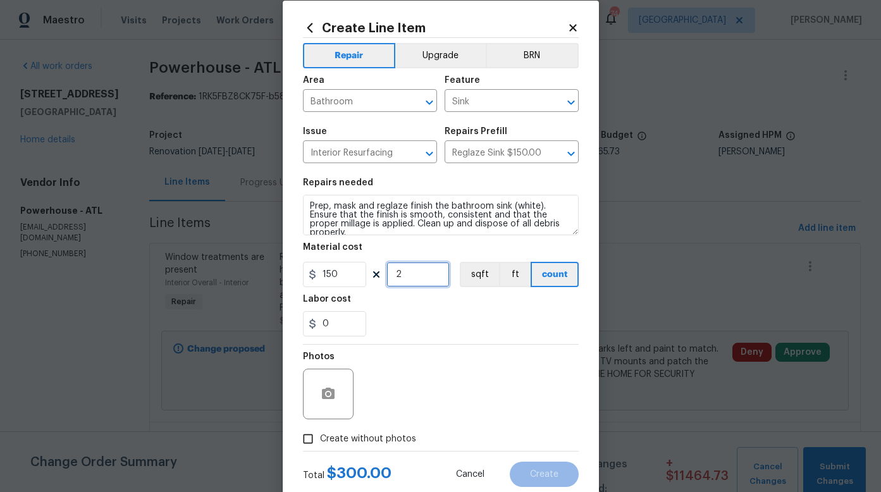
scroll to position [21, 0]
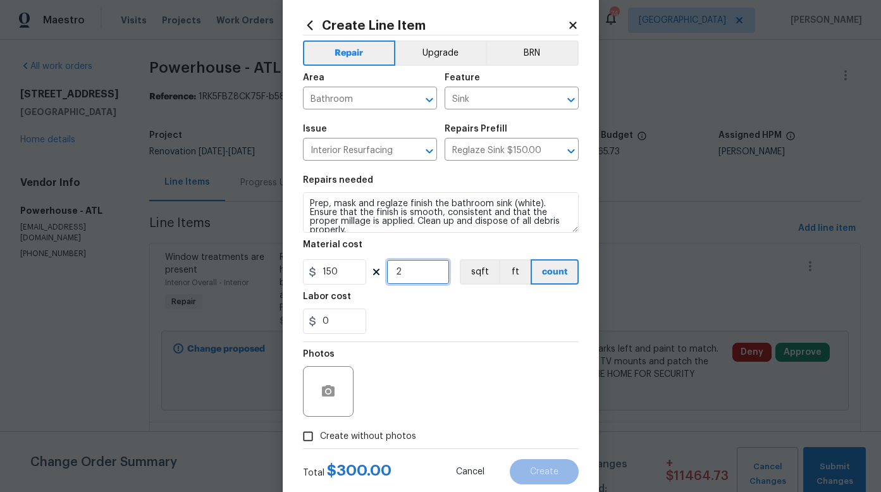
type input "2"
click at [327, 390] on icon "button" at bounding box center [328, 390] width 13 height 11
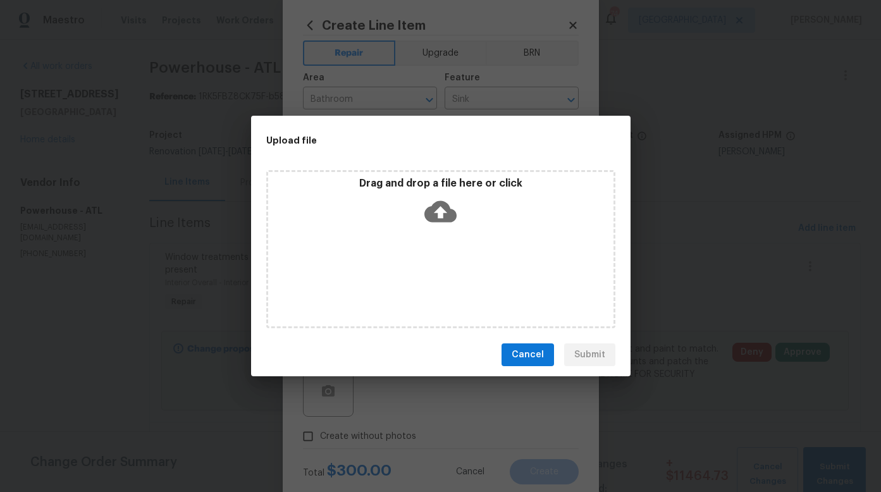
click at [439, 212] on icon at bounding box center [440, 211] width 32 height 32
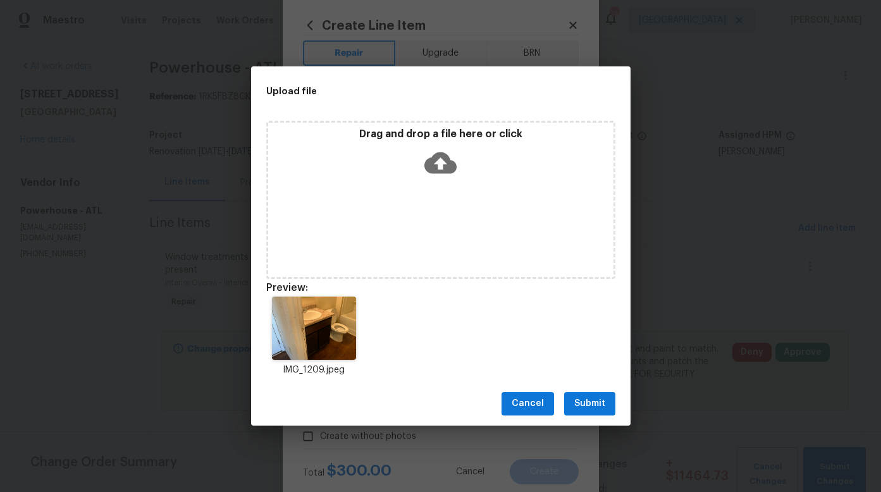
click at [584, 402] on span "Submit" at bounding box center [589, 404] width 31 height 16
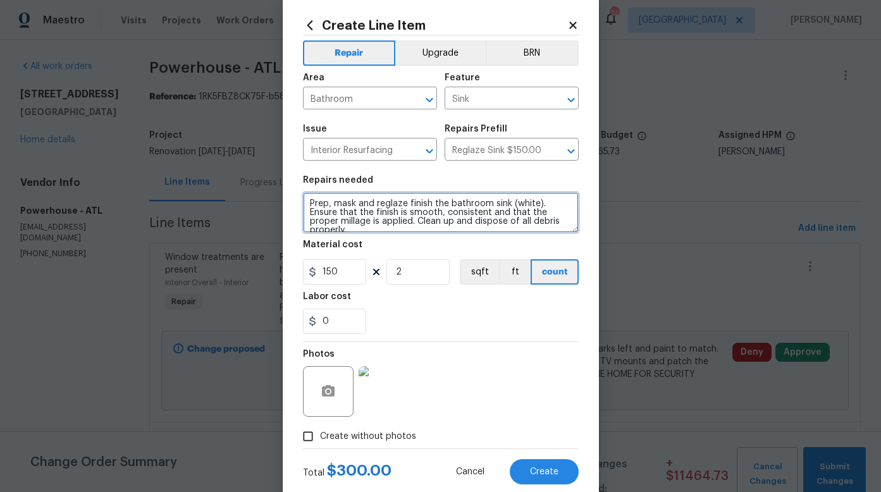
click at [444, 221] on textarea "Prep, mask and reglaze finish the bathroom sink (white). Ensure that the finish…" at bounding box center [441, 212] width 276 height 40
click at [564, 221] on textarea "Prep, mask and reglaze finish the bathroom sink (white). Ensure that the finish…" at bounding box center [441, 212] width 276 height 40
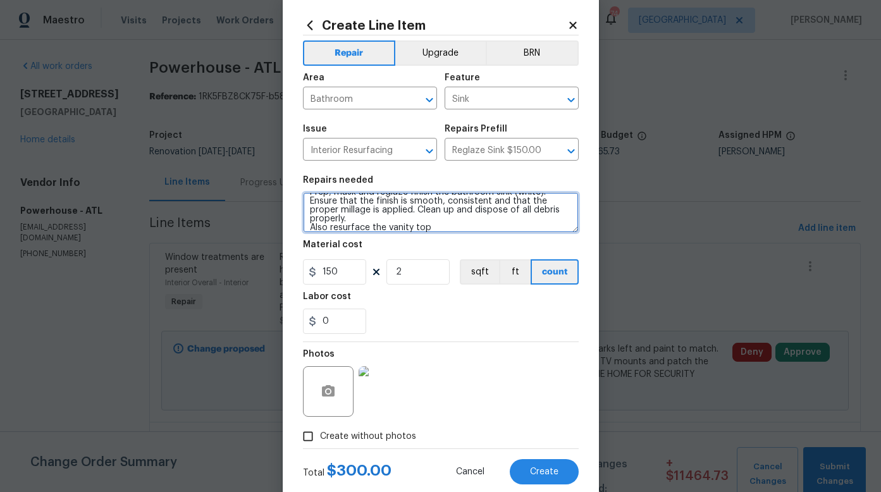
scroll to position [18, 0]
drag, startPoint x: 454, startPoint y: 226, endPoint x: 292, endPoint y: 220, distance: 162.0
click at [292, 220] on div "Create Line Item Repair Upgrade BRN Area Bathroom ​ Feature Sink ​ Issue Interi…" at bounding box center [441, 251] width 316 height 506
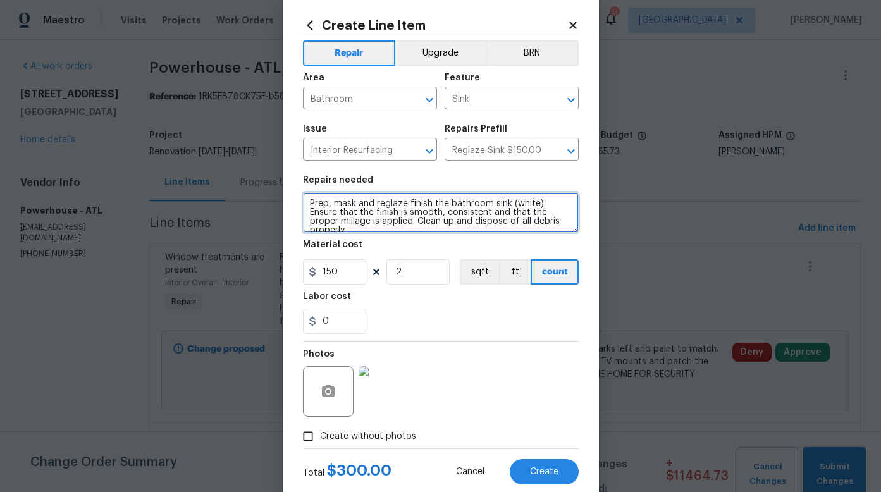
click at [502, 203] on textarea "Prep, mask and reglaze finish the bathroom sink (white). Ensure that the finish…" at bounding box center [441, 212] width 276 height 40
click at [443, 202] on textarea "Prep, mask and reglaze finish the bathroom sinks (white). Ensure that the finis…" at bounding box center [441, 212] width 276 height 40
click at [327, 211] on textarea "Prep, mask and reglaze finish the 2nd floor hall bathroom sinks (white). Ensure…" at bounding box center [441, 212] width 276 height 40
type textarea "Prep, mask and reglaze finish the 2nd floor hall bathroom sinks and countertop(…"
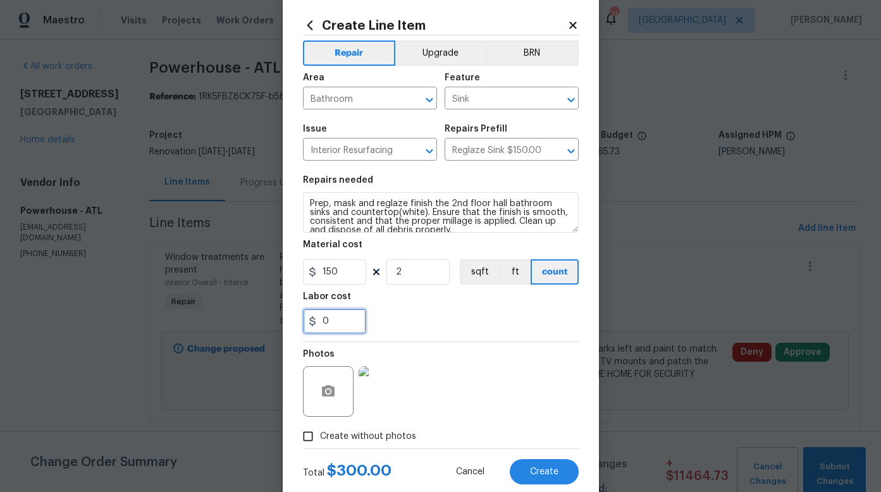
drag, startPoint x: 333, startPoint y: 319, endPoint x: 312, endPoint y: 321, distance: 21.0
click at [312, 321] on div "0" at bounding box center [334, 321] width 63 height 25
type input "135"
click at [388, 318] on div "135" at bounding box center [441, 321] width 276 height 25
click at [537, 471] on span "Create" at bounding box center [544, 471] width 28 height 9
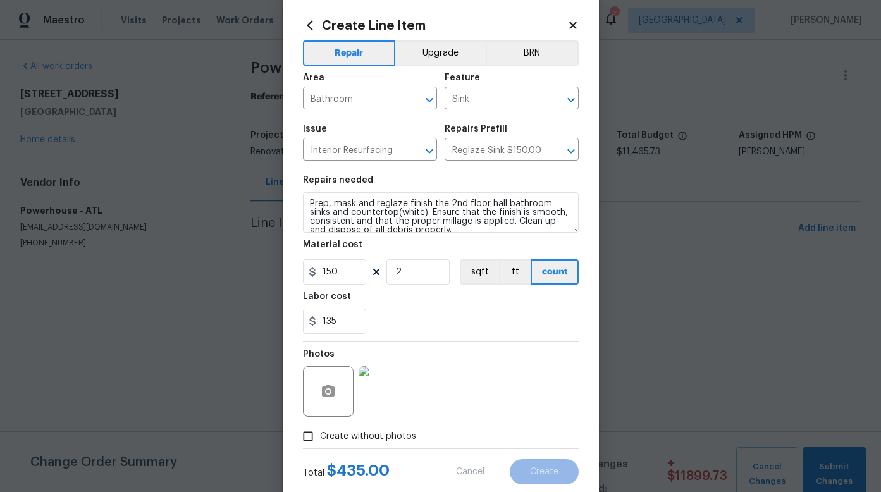
type input "0"
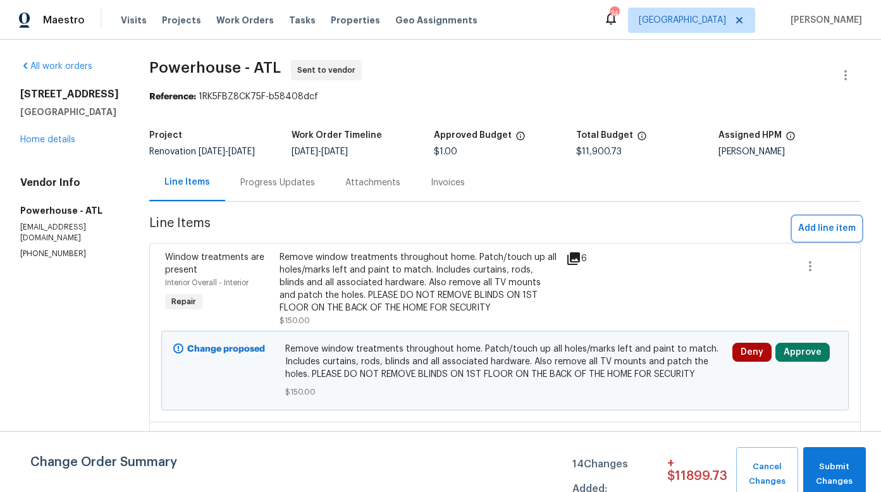
click at [807, 236] on span "Add line item" at bounding box center [827, 229] width 58 height 16
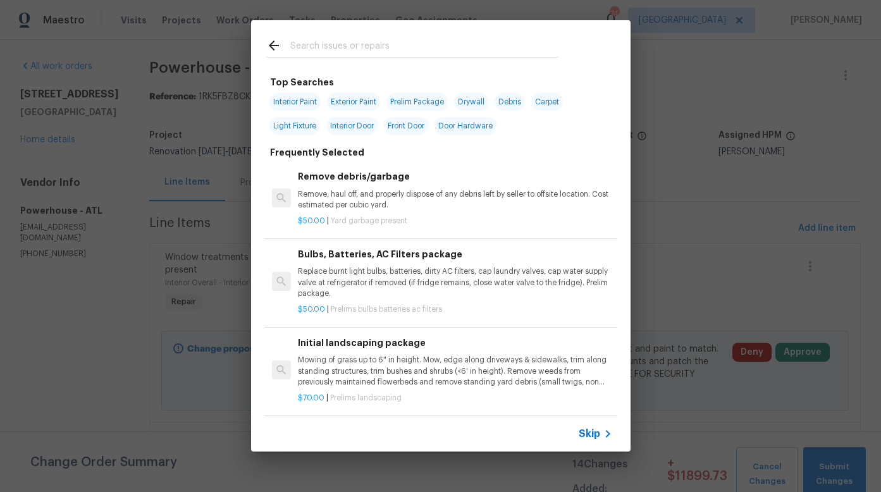
click at [352, 48] on input "text" at bounding box center [424, 47] width 268 height 19
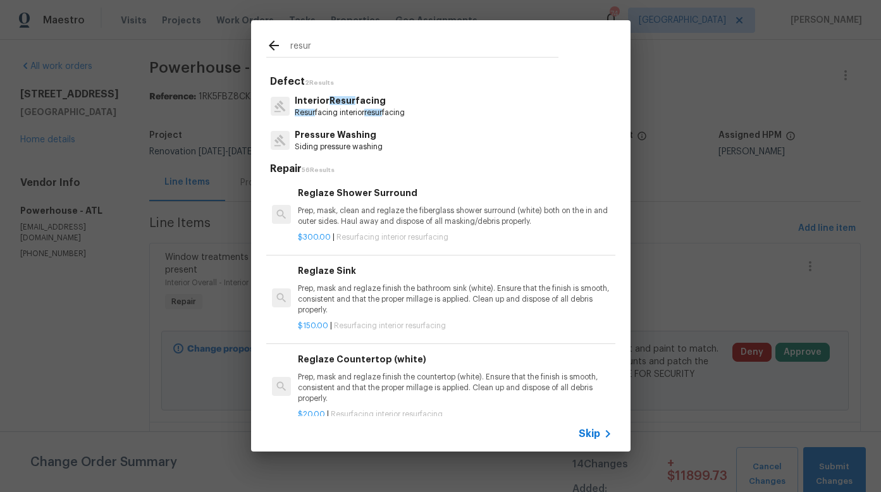
type input "resur"
click at [336, 108] on p "Resur facing interior resur facing" at bounding box center [350, 112] width 110 height 11
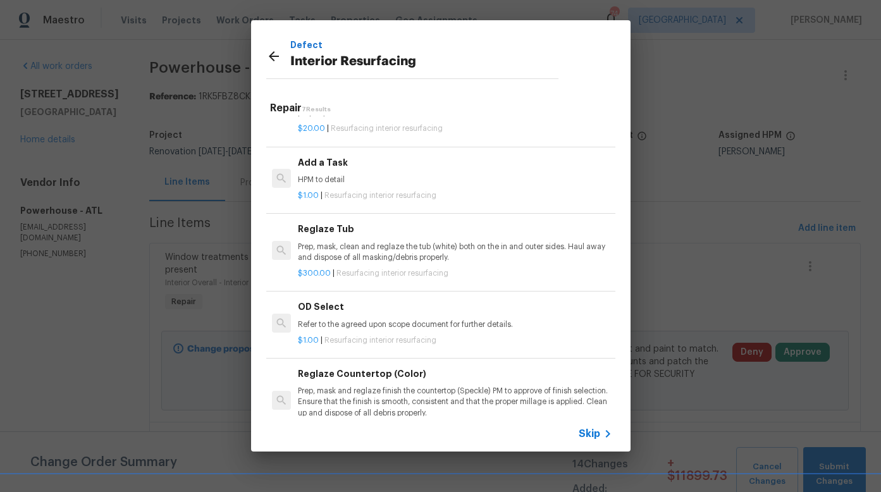
scroll to position [250, 0]
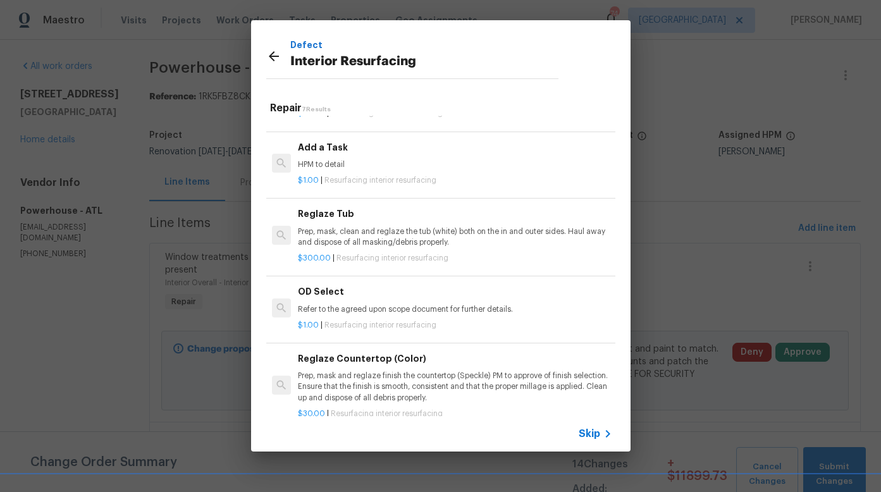
click at [374, 226] on p "Prep, mask, clean and reglaze the tub (white) both on the in and outer sides. H…" at bounding box center [455, 236] width 314 height 21
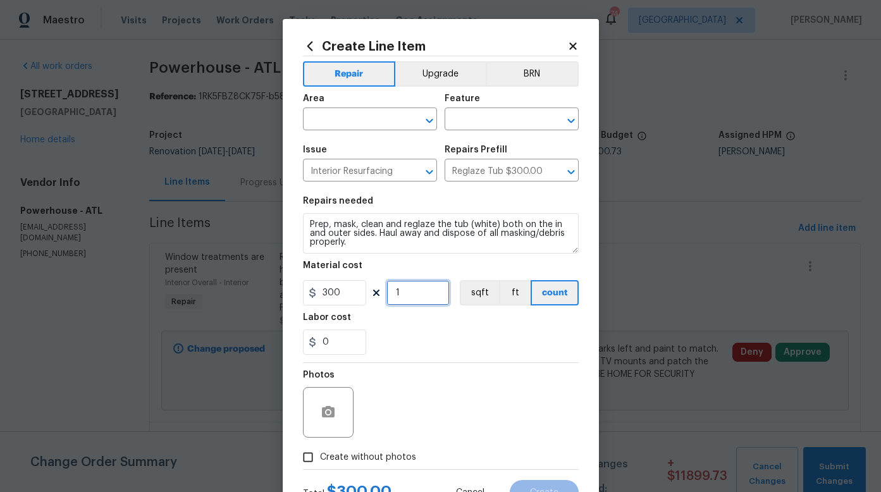
click at [403, 292] on input "1" at bounding box center [417, 292] width 63 height 25
click at [358, 123] on input "text" at bounding box center [352, 121] width 99 height 20
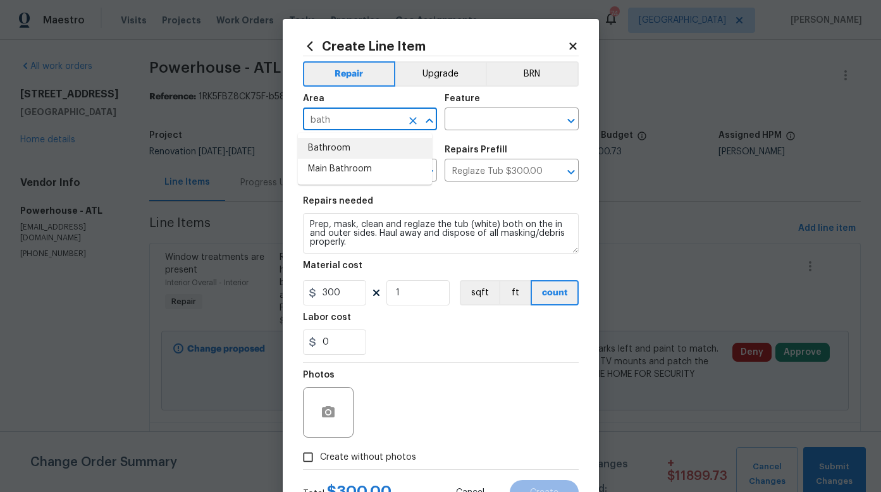
click at [339, 147] on li "Bathroom" at bounding box center [365, 148] width 134 height 21
type input "Bathroom"
click at [452, 118] on input "text" at bounding box center [493, 121] width 99 height 20
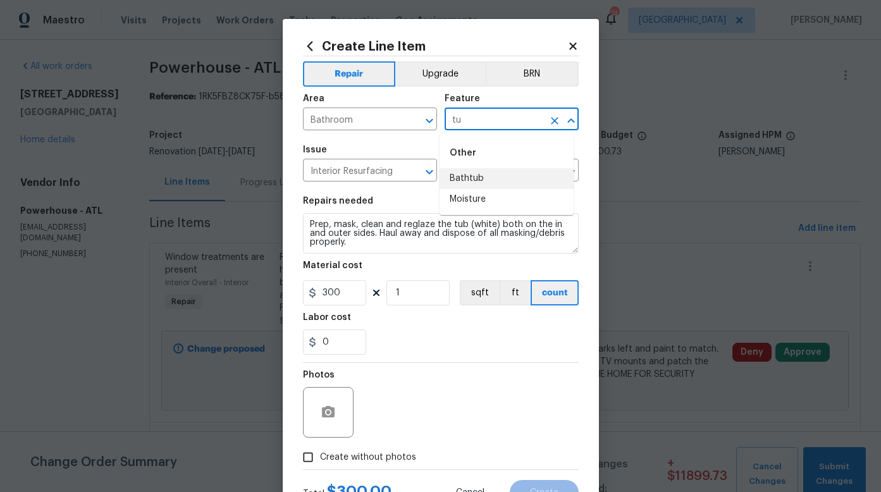
click at [469, 174] on li "Bathtub" at bounding box center [506, 178] width 134 height 21
type input "Bathtub"
click at [326, 412] on circle "button" at bounding box center [328, 412] width 4 height 4
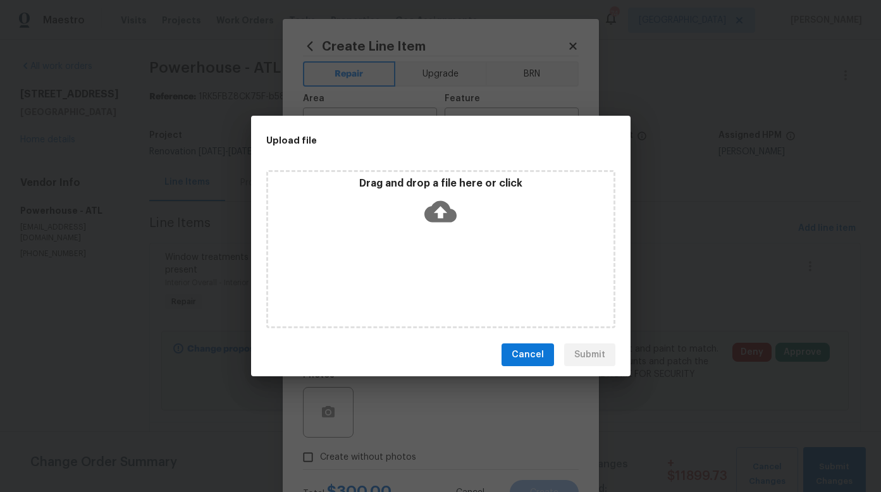
click at [434, 216] on icon at bounding box center [440, 211] width 32 height 21
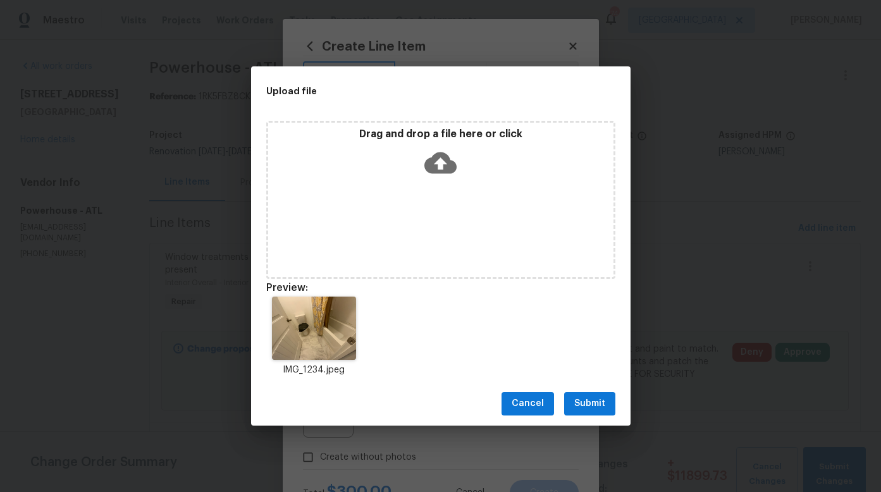
click at [592, 402] on span "Submit" at bounding box center [589, 404] width 31 height 16
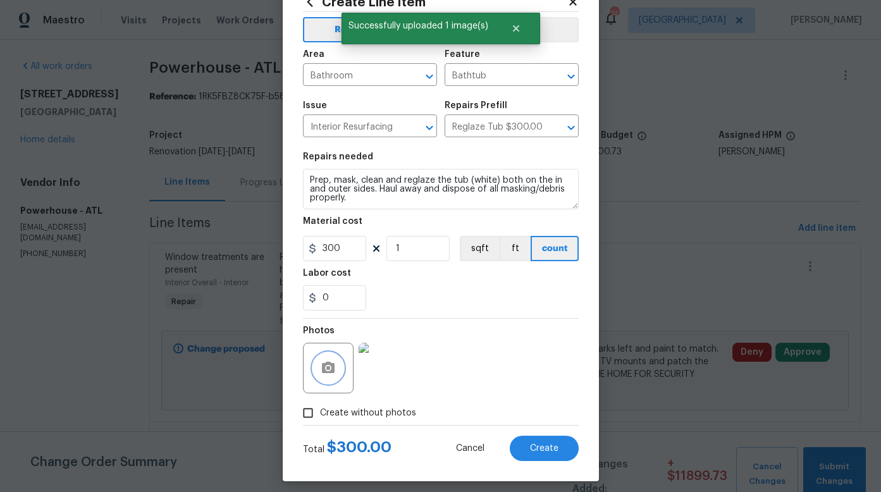
scroll to position [52, 0]
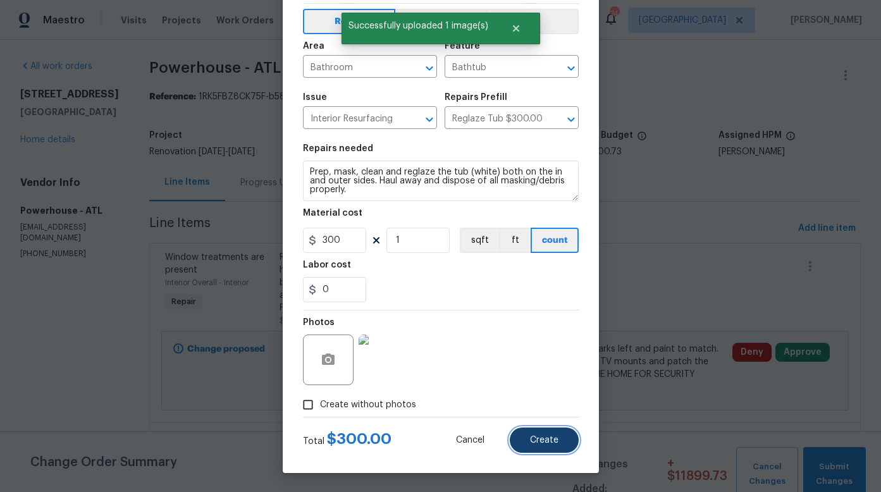
click at [532, 436] on span "Create" at bounding box center [544, 440] width 28 height 9
type input "0"
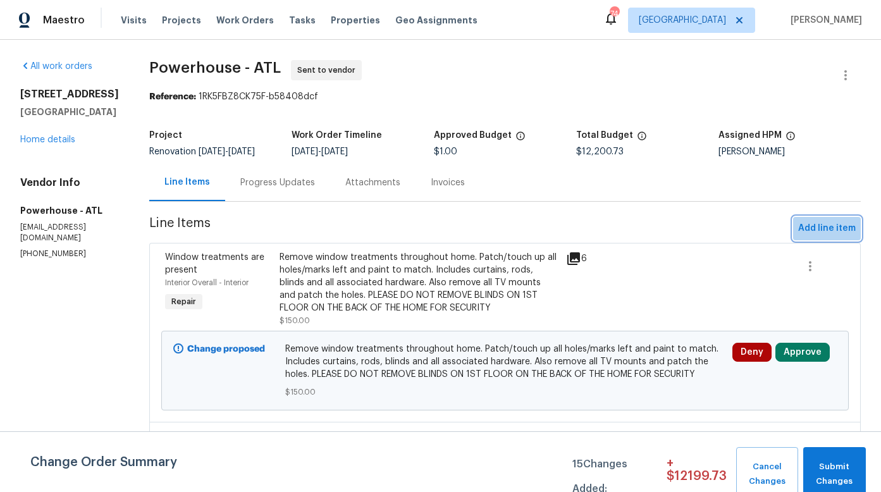
click at [830, 236] on span "Add line item" at bounding box center [827, 229] width 58 height 16
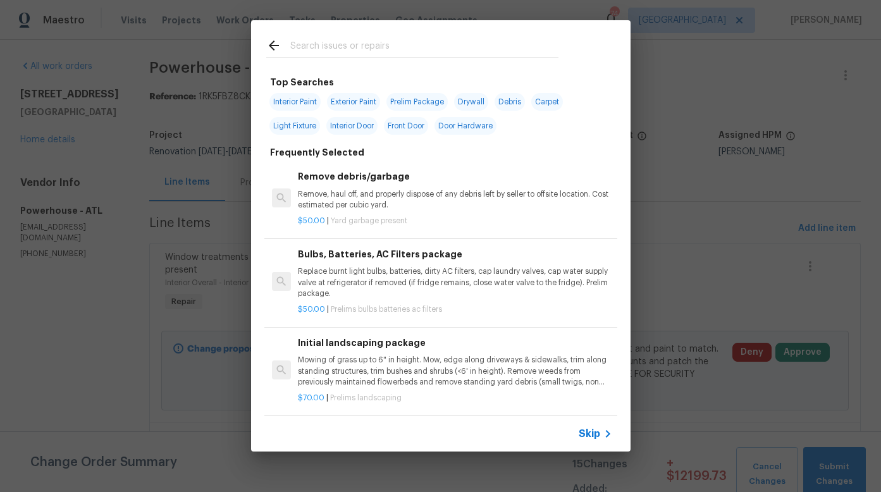
click at [340, 44] on input "text" at bounding box center [424, 47] width 268 height 19
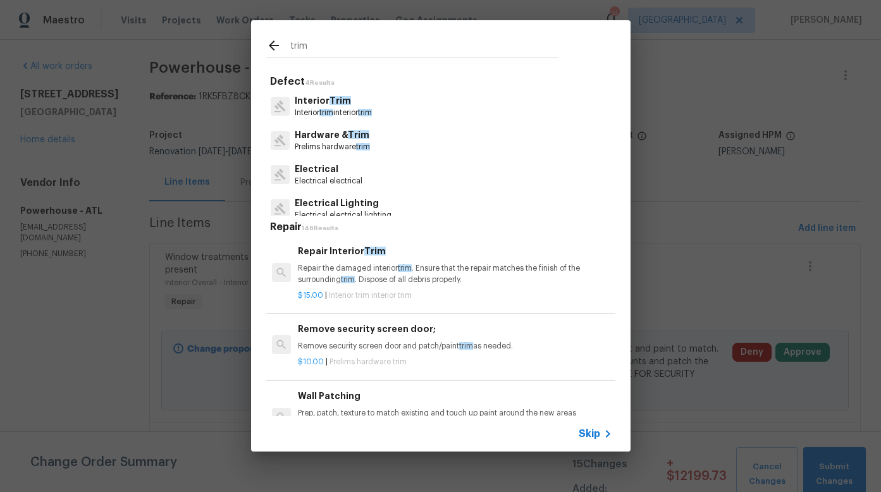
type input "trim"
click at [345, 102] on span "Trim" at bounding box center [339, 100] width 21 height 9
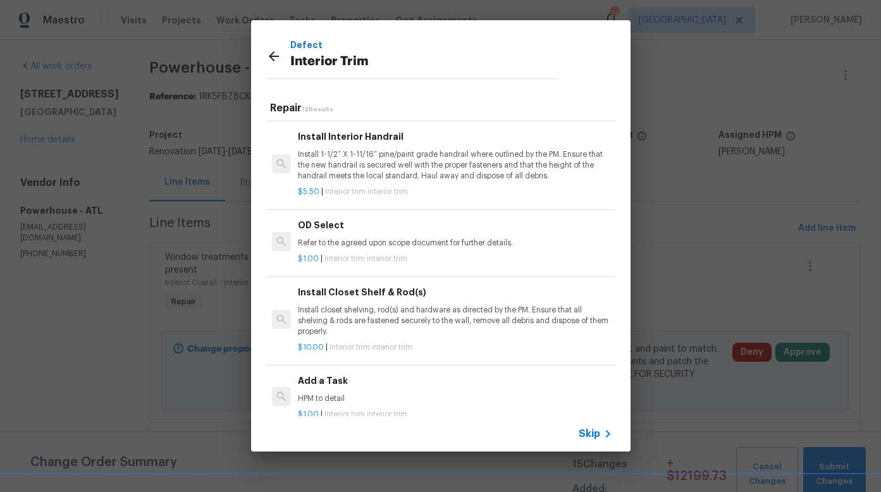
scroll to position [682, 0]
click at [334, 377] on h6 "Add a Task" at bounding box center [455, 380] width 314 height 14
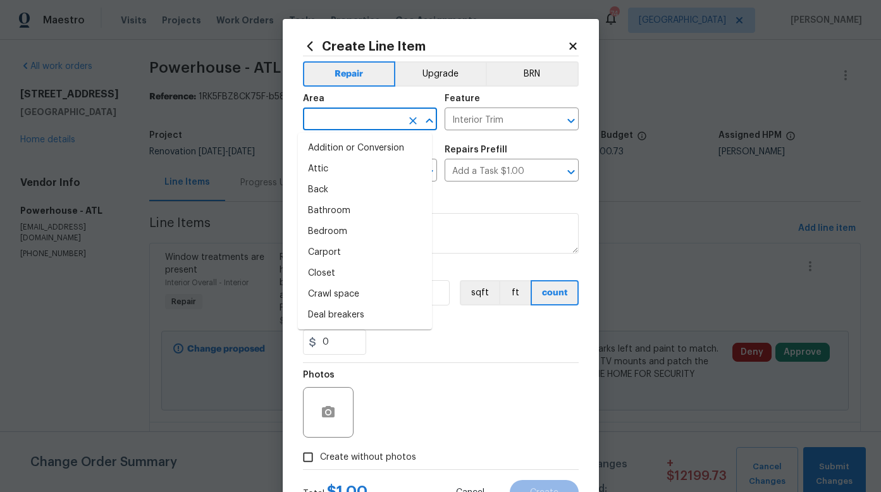
click at [372, 118] on input "text" at bounding box center [352, 121] width 99 height 20
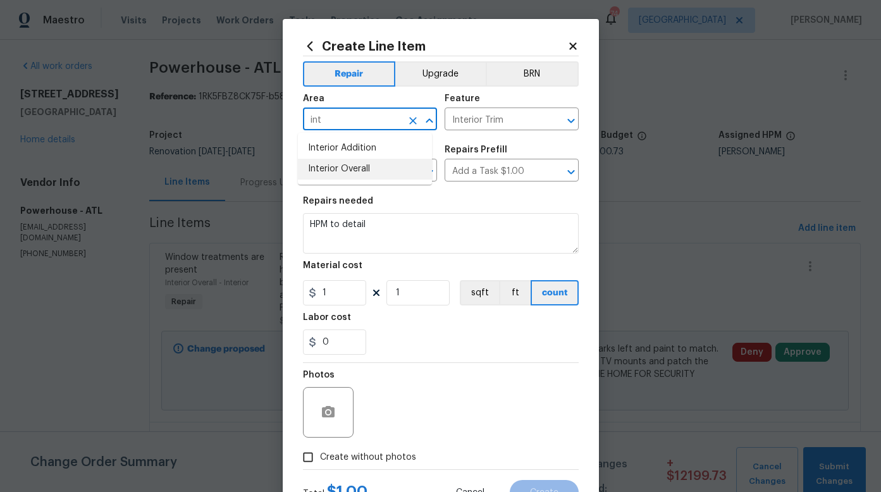
click at [340, 166] on li "Interior Overall" at bounding box center [365, 169] width 134 height 21
type input "Interior Overall"
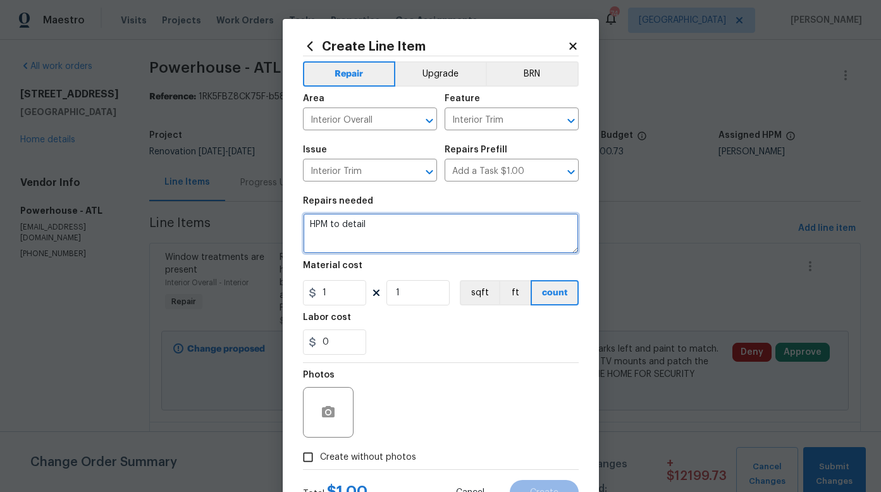
drag, startPoint x: 368, startPoint y: 223, endPoint x: 299, endPoint y: 224, distance: 68.9
click at [303, 224] on textarea "HPM to detail" at bounding box center [441, 233] width 276 height 40
click at [316, 242] on textarea "There are several interior doors that have been kicked in and need the frames r…" at bounding box center [441, 233] width 276 height 40
click at [409, 243] on textarea "There are several interior doors that have been kicked in and need the frames r…" at bounding box center [441, 233] width 276 height 40
type textarea "There are several interior doors that have been kicked in and need the frames r…"
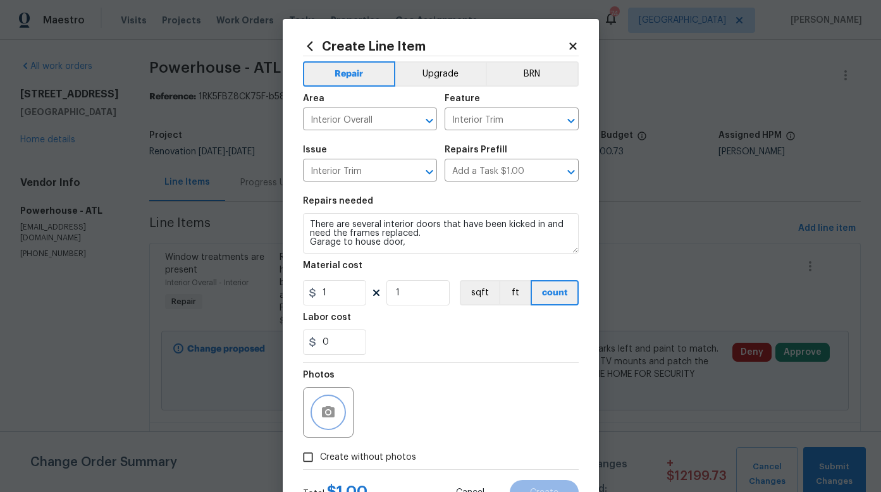
click at [322, 412] on icon "button" at bounding box center [328, 411] width 13 height 11
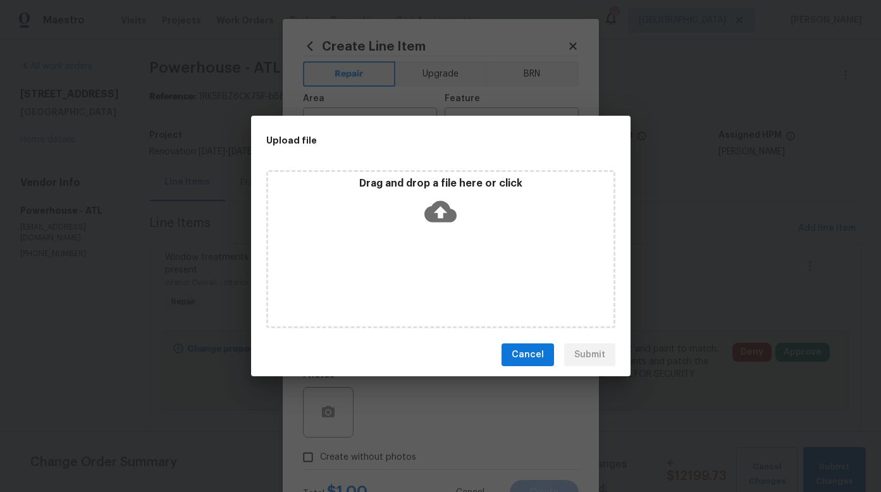
click at [440, 219] on icon at bounding box center [440, 211] width 32 height 21
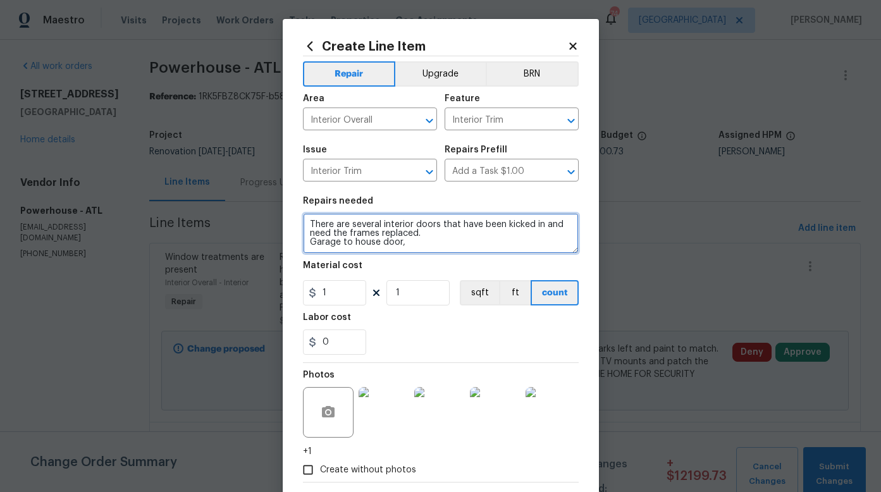
drag, startPoint x: 376, startPoint y: 223, endPoint x: 345, endPoint y: 223, distance: 31.0
click at [345, 223] on textarea "There are several interior doors that have been kicked in and need the frames r…" at bounding box center [441, 233] width 276 height 40
click at [400, 241] on textarea "There are 3 interior doors that have been kicked in and need the frames replace…" at bounding box center [441, 233] width 276 height 40
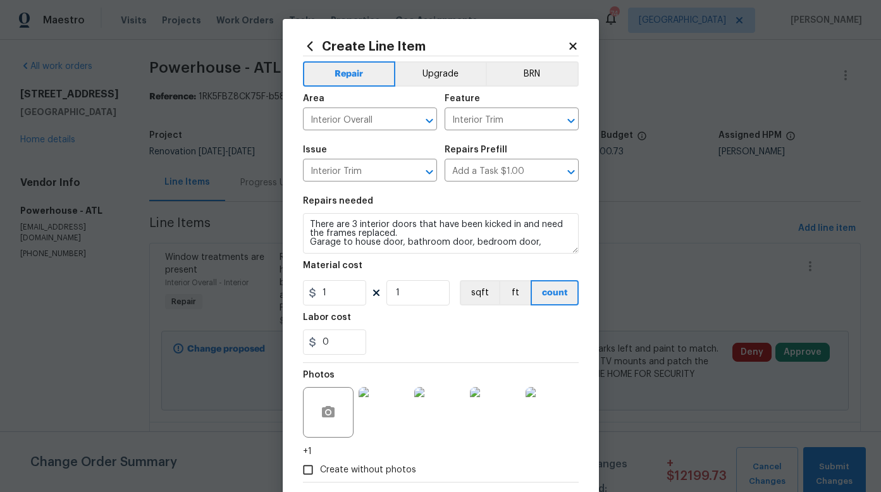
click at [388, 408] on img at bounding box center [384, 412] width 51 height 51
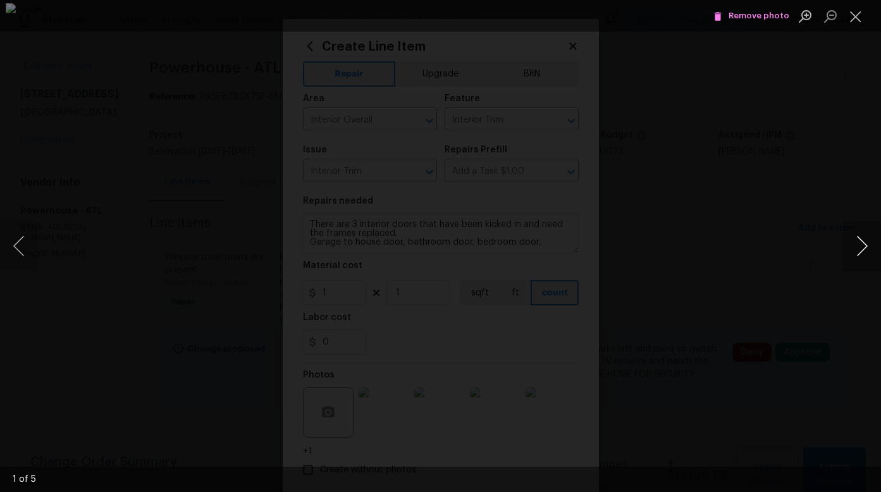
click at [864, 248] on button "Next image" at bounding box center [862, 246] width 38 height 51
click at [17, 248] on button "Previous image" at bounding box center [19, 246] width 38 height 51
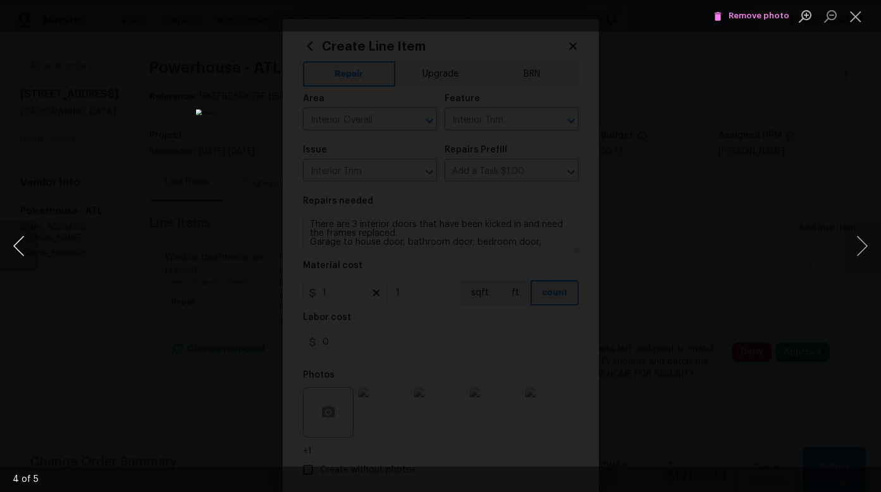
click at [17, 248] on button "Previous image" at bounding box center [19, 246] width 38 height 51
click at [861, 16] on button "Close lightbox" at bounding box center [855, 16] width 25 height 22
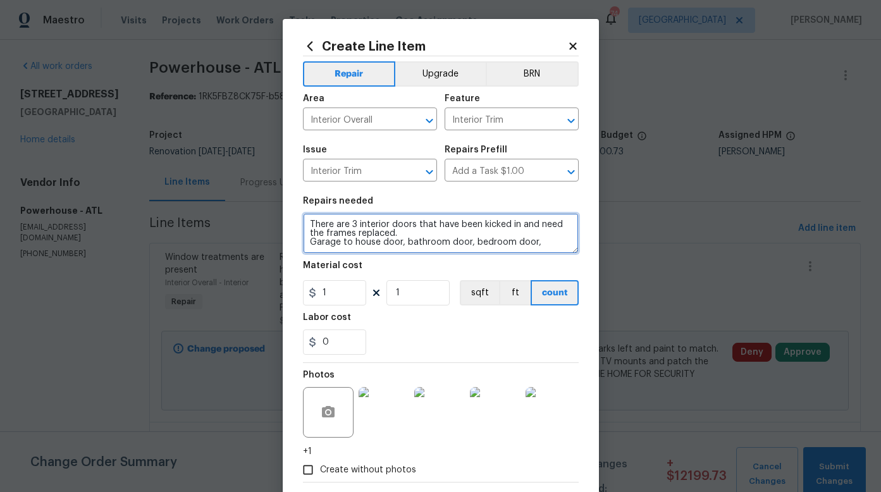
drag, startPoint x: 529, startPoint y: 242, endPoint x: 531, endPoint y: 248, distance: 6.8
click at [529, 243] on textarea "There are 3 interior doors that have been kicked in and need the frames replace…" at bounding box center [441, 233] width 276 height 40
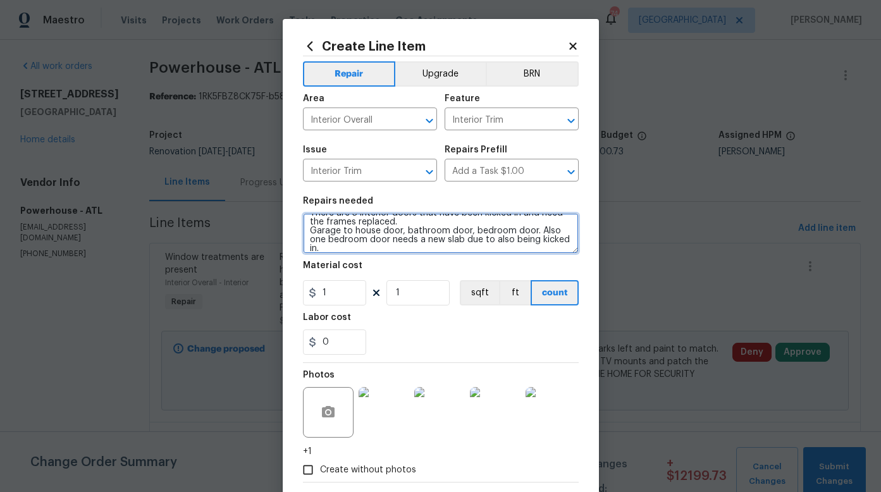
type textarea "There are 3 interior doors that have been kicked in and need the frames replace…"
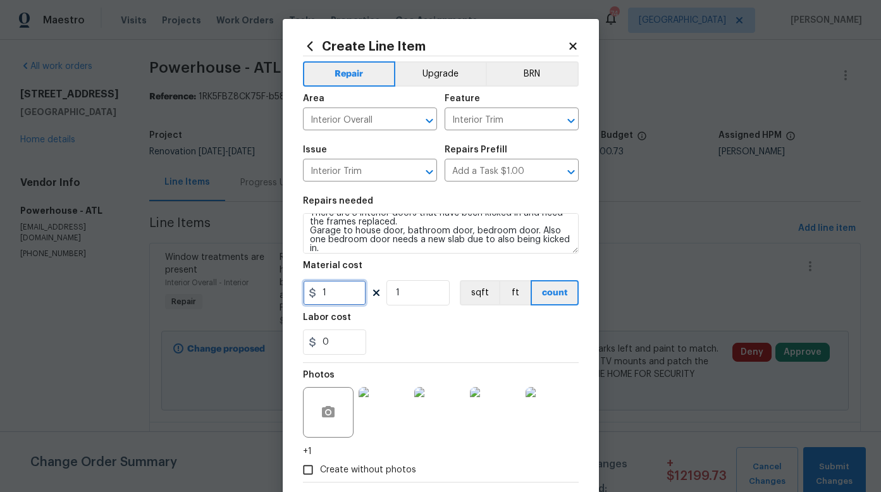
drag, startPoint x: 345, startPoint y: 291, endPoint x: 307, endPoint y: 295, distance: 37.5
click at [309, 295] on div "1" at bounding box center [334, 292] width 63 height 25
type input "175"
drag, startPoint x: 400, startPoint y: 293, endPoint x: 390, endPoint y: 293, distance: 9.5
click at [390, 293] on input "1" at bounding box center [417, 292] width 63 height 25
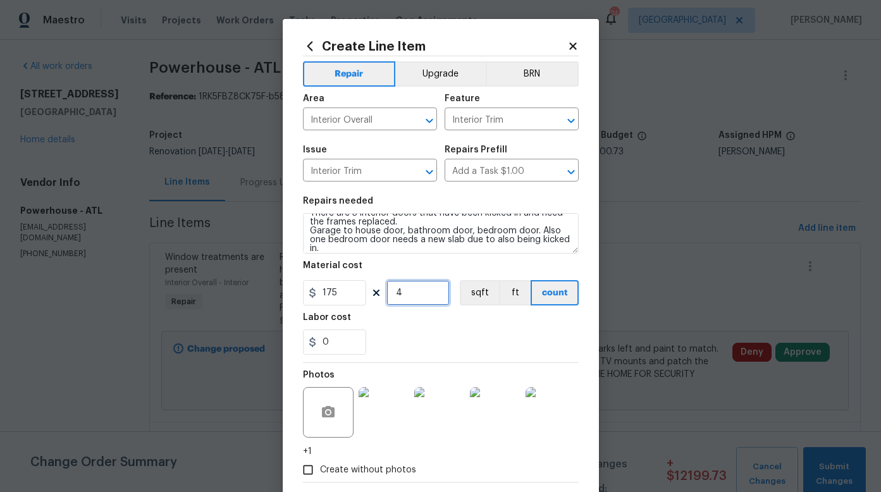
type input "4"
click at [417, 334] on div "0" at bounding box center [441, 341] width 276 height 25
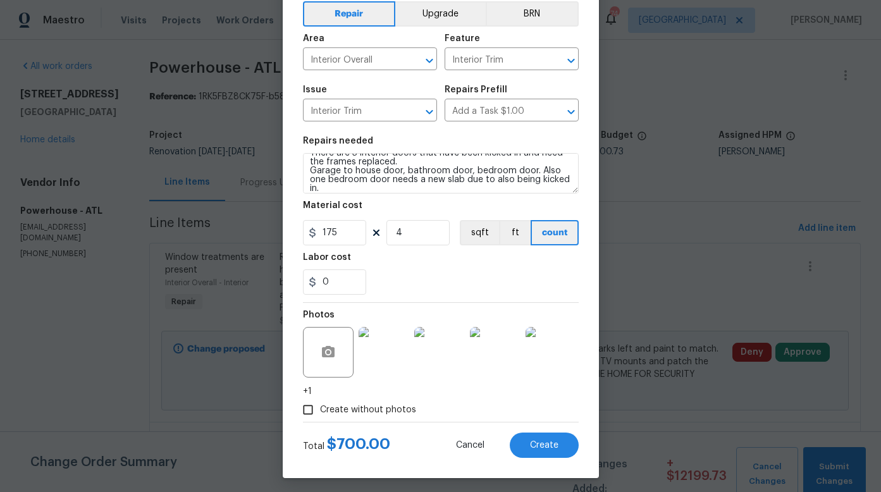
scroll to position [65, 0]
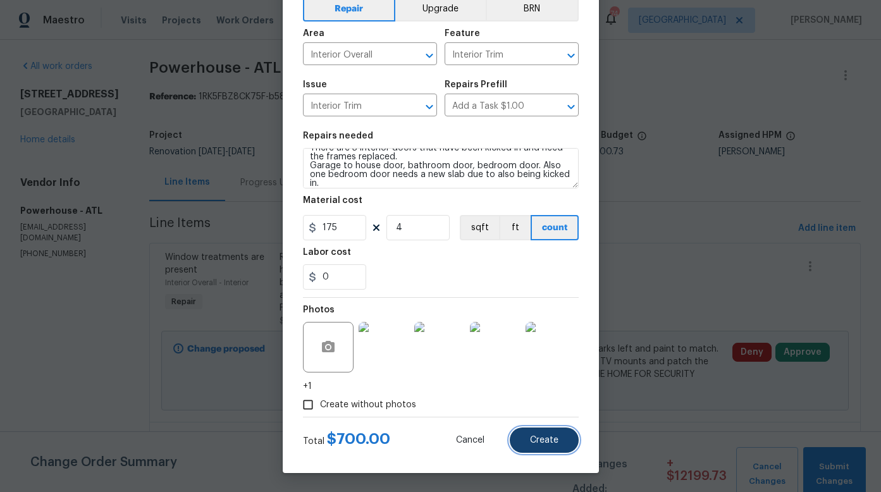
click at [539, 442] on span "Create" at bounding box center [544, 440] width 28 height 9
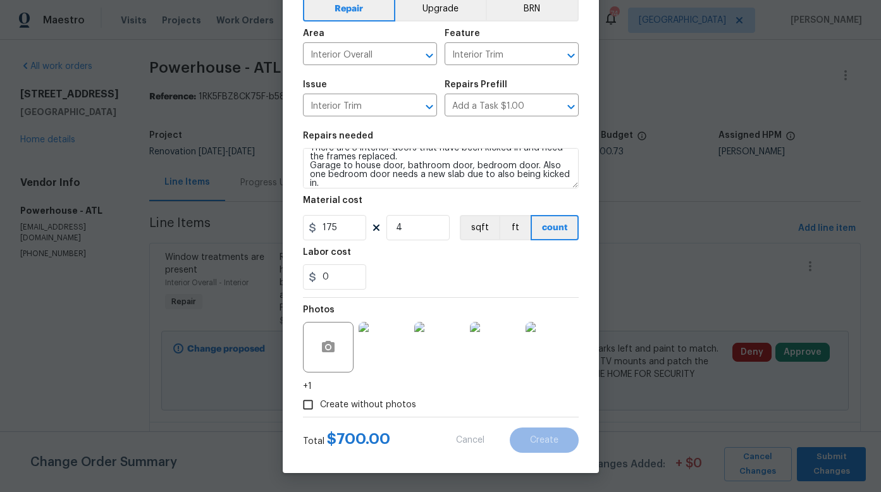
type input "0"
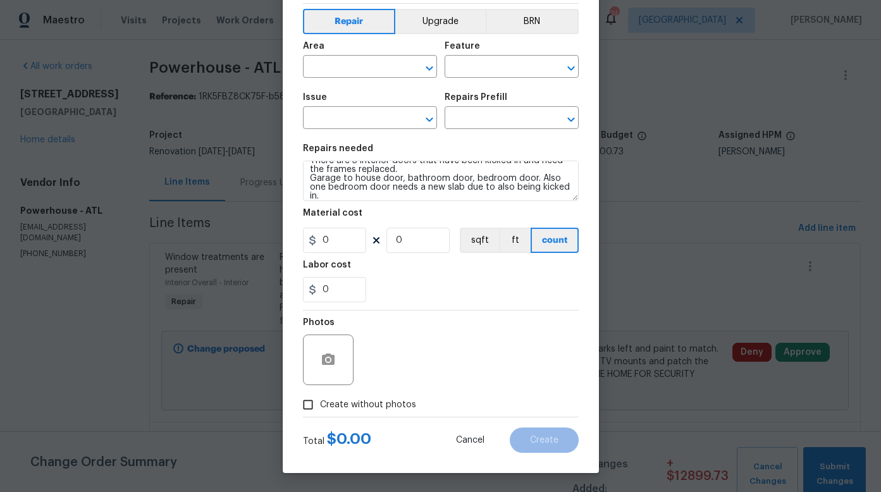
scroll to position [52, 0]
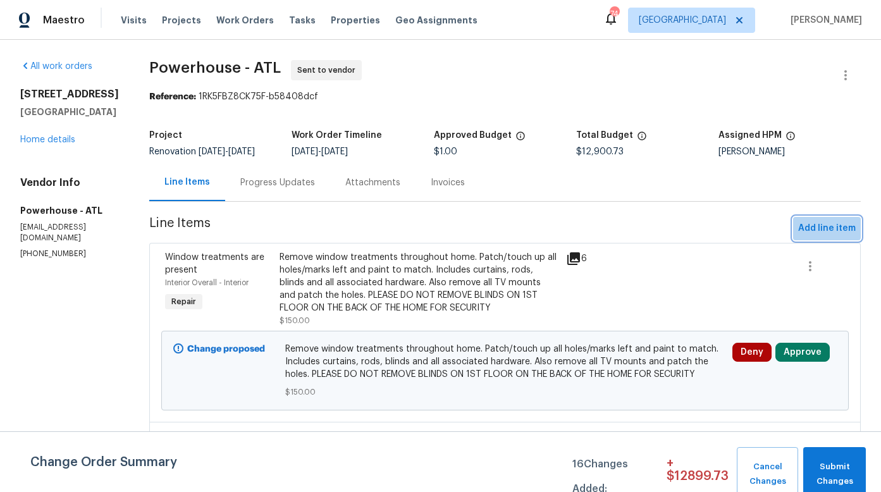
click at [809, 236] on span "Add line item" at bounding box center [827, 229] width 58 height 16
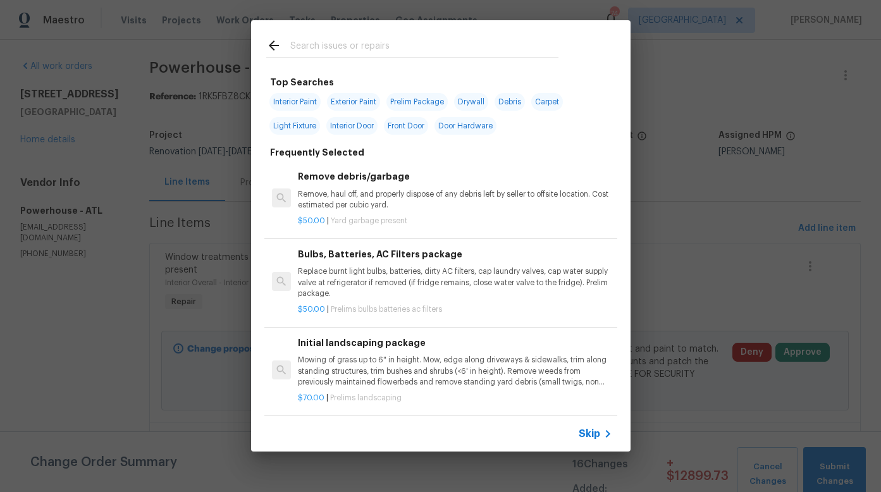
click at [368, 42] on input "text" at bounding box center [424, 47] width 268 height 19
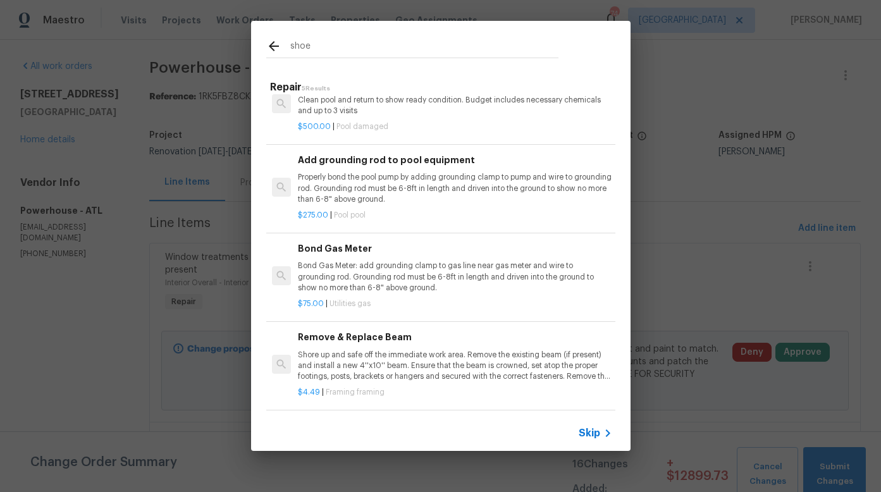
scroll to position [116, 0]
drag, startPoint x: 324, startPoint y: 46, endPoint x: 274, endPoint y: 47, distance: 49.3
click at [274, 47] on div "shoe" at bounding box center [412, 48] width 292 height 19
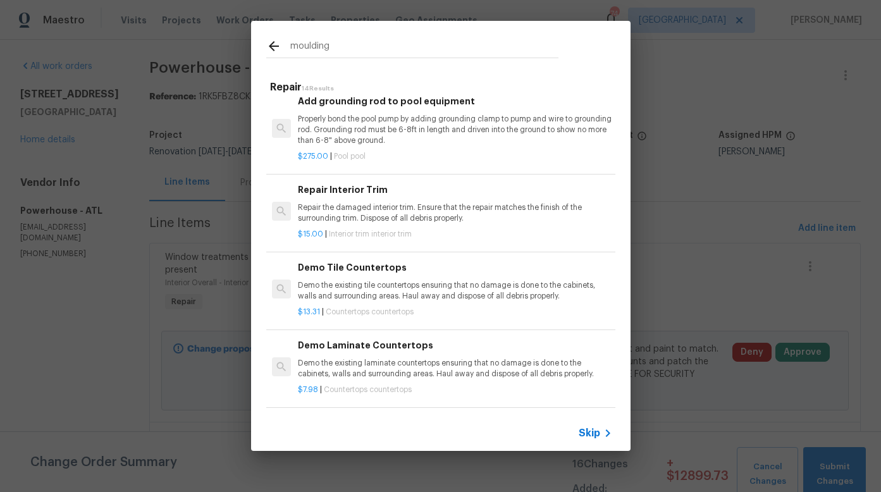
scroll to position [0, 0]
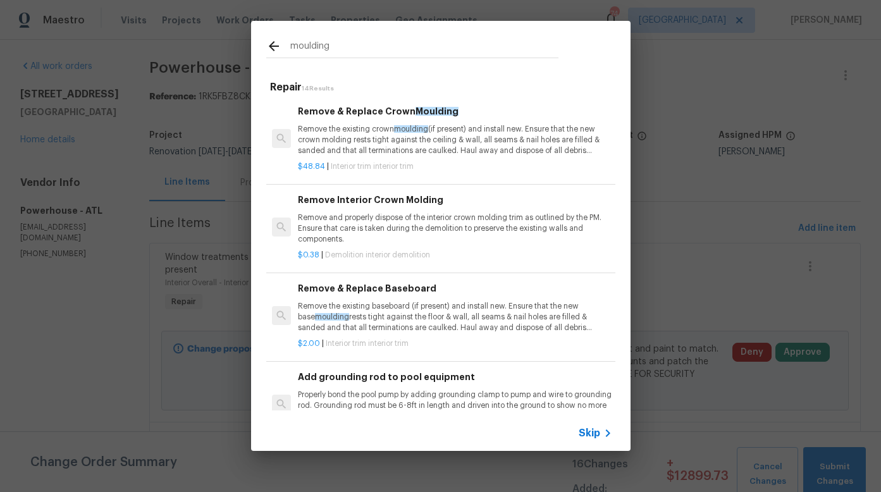
drag, startPoint x: 334, startPoint y: 43, endPoint x: 289, endPoint y: 44, distance: 45.5
click at [289, 44] on div "moulding" at bounding box center [412, 48] width 292 height 19
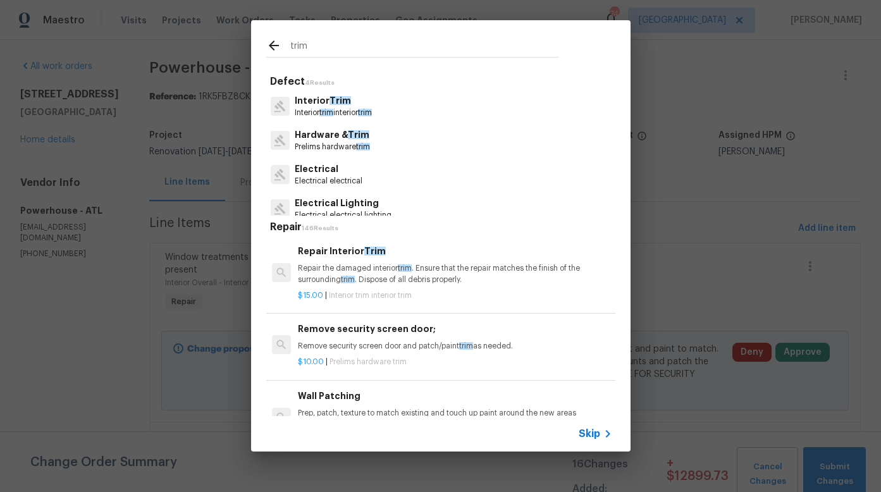
type input "trim"
click at [319, 106] on p "Interior Trim" at bounding box center [333, 100] width 77 height 13
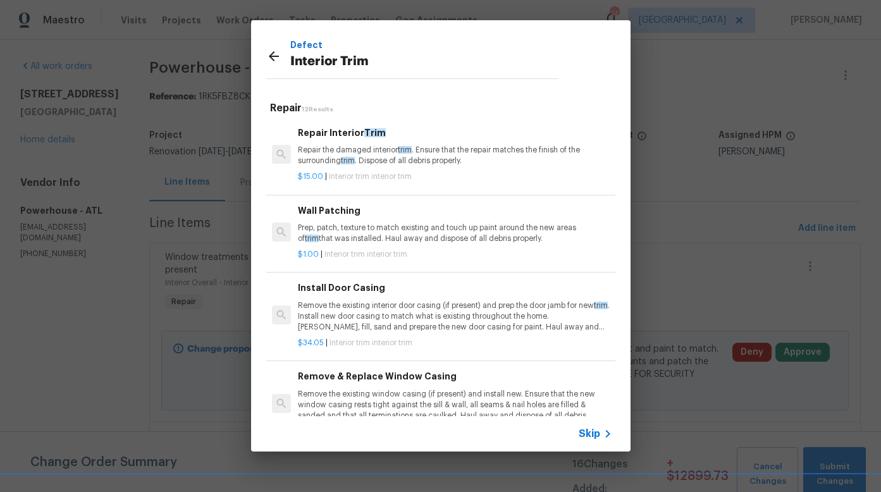
click at [274, 56] on icon at bounding box center [273, 56] width 15 height 15
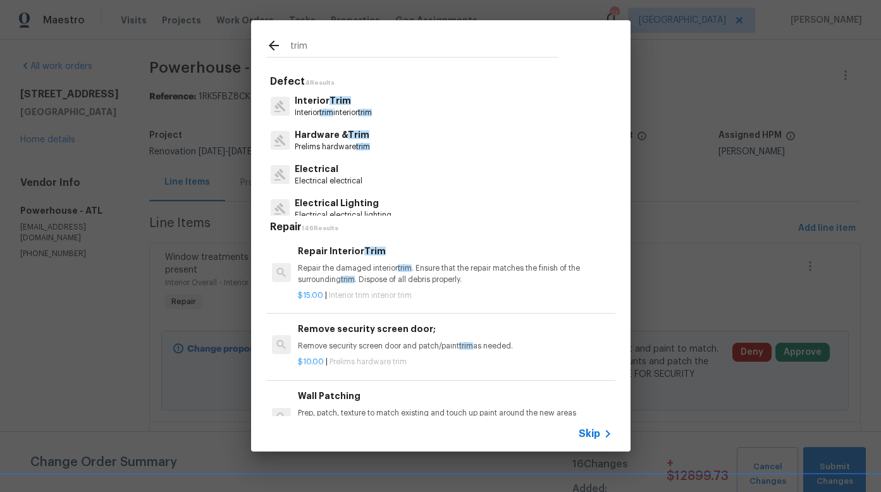
scroll to position [10, 0]
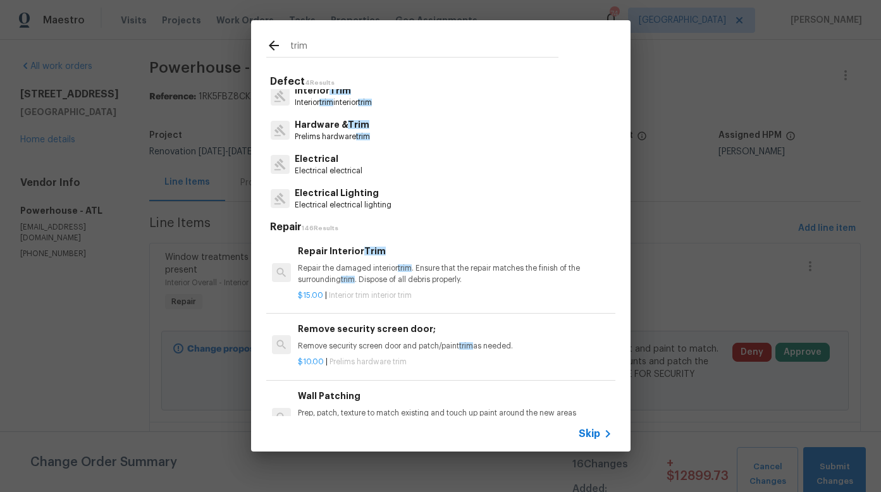
click at [334, 44] on input "trim" at bounding box center [424, 47] width 268 height 19
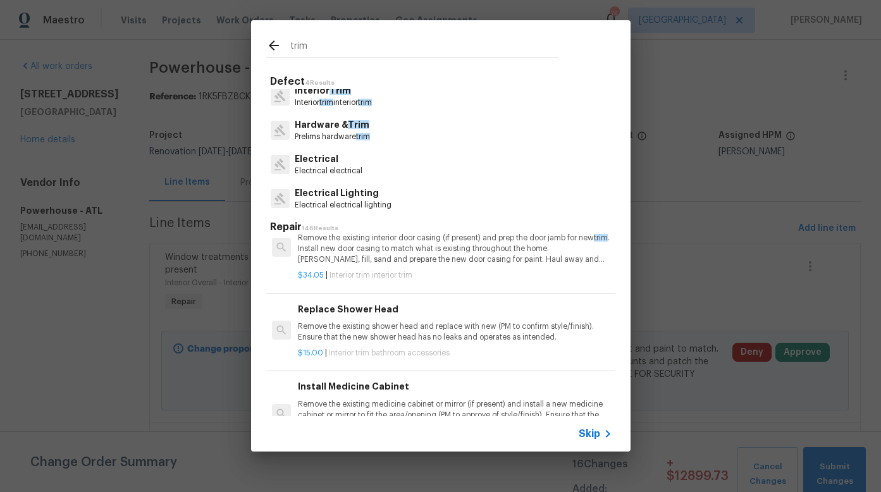
scroll to position [311, 0]
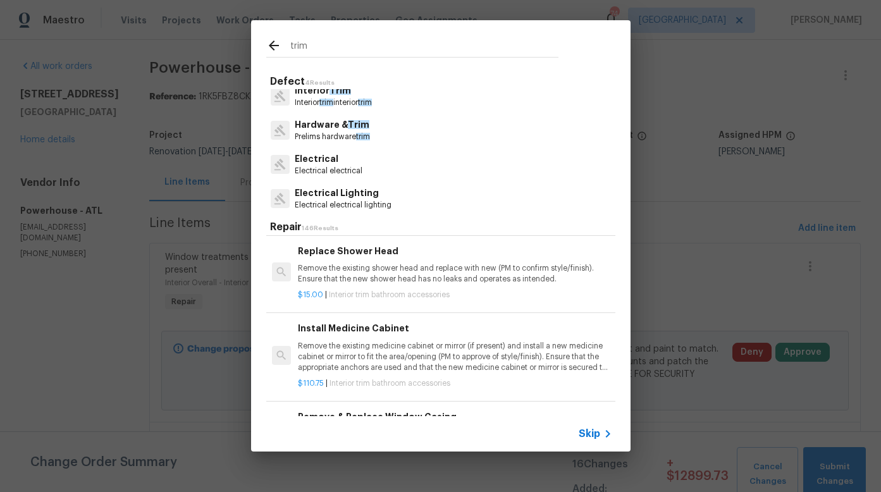
drag, startPoint x: 326, startPoint y: 44, endPoint x: 279, endPoint y: 42, distance: 47.4
click at [279, 42] on div "trim" at bounding box center [412, 47] width 292 height 19
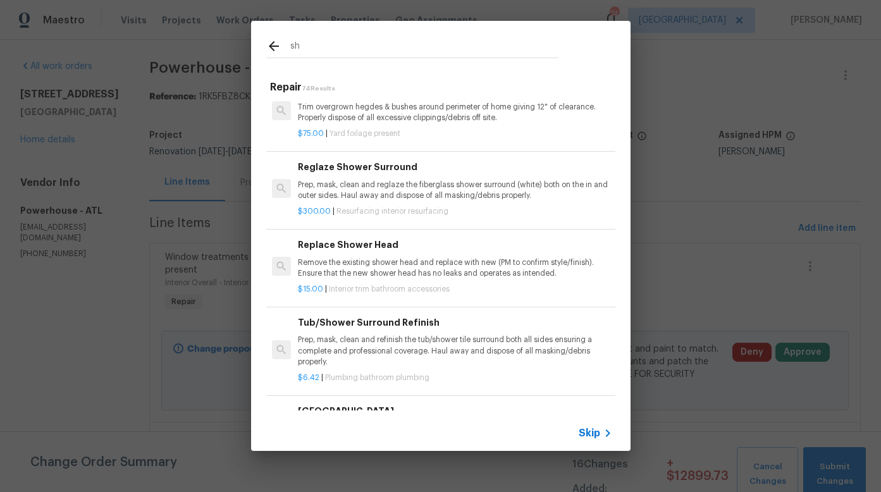
type input "s"
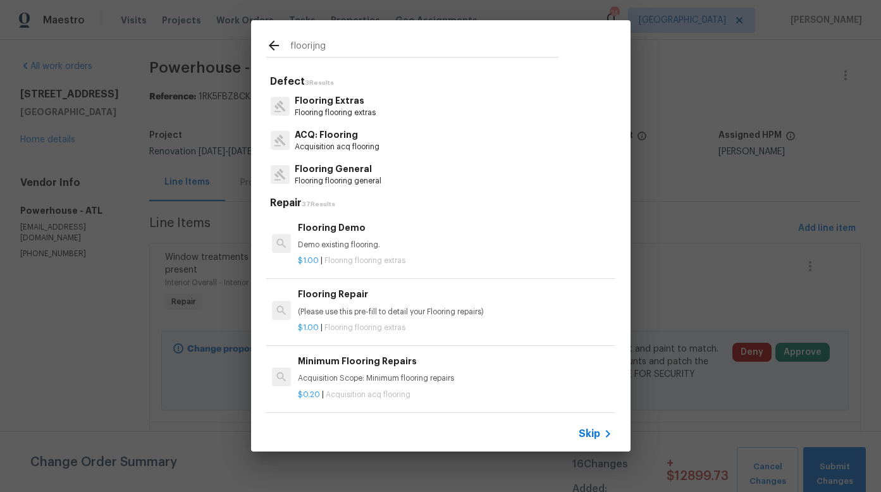
drag, startPoint x: 312, startPoint y: 47, endPoint x: 311, endPoint y: 65, distance: 18.3
click at [312, 47] on input "floorijng" at bounding box center [424, 47] width 268 height 19
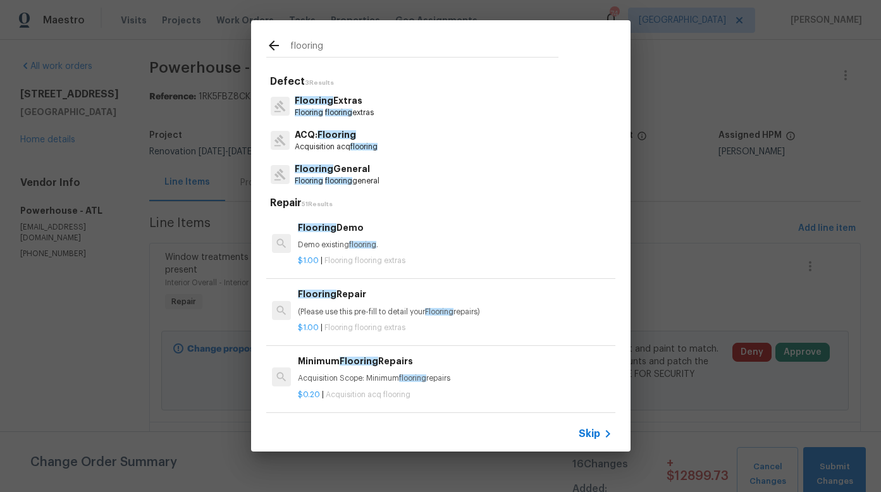
type input "flooring"
click at [346, 109] on span "flooring" at bounding box center [338, 113] width 27 height 8
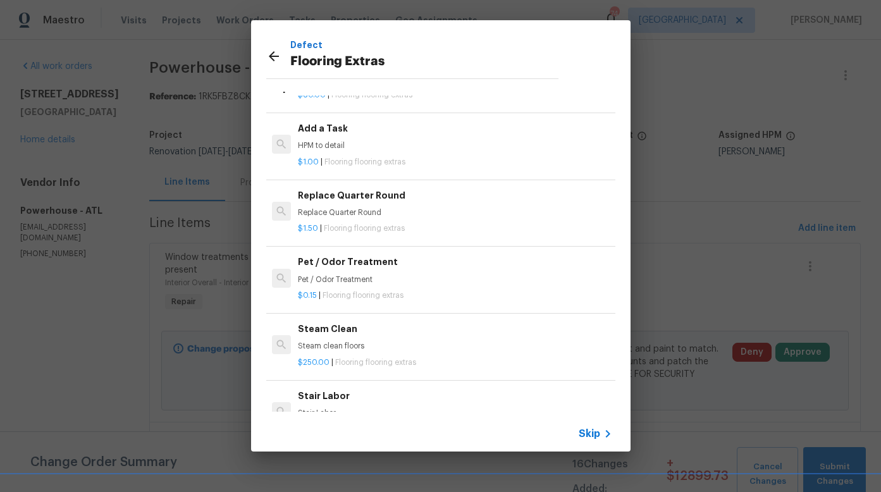
scroll to position [384, 0]
click at [366, 208] on p "Replace Quarter Round" at bounding box center [455, 213] width 314 height 11
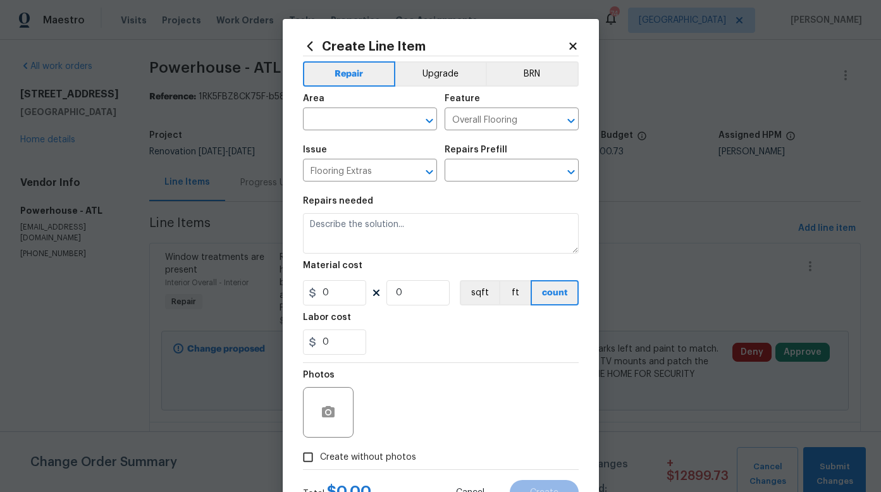
type input "Replace Quarter Round $1.50"
type textarea "Replace Quarter Round"
type input "1.5"
type input "1"
click at [369, 120] on input "text" at bounding box center [352, 121] width 99 height 20
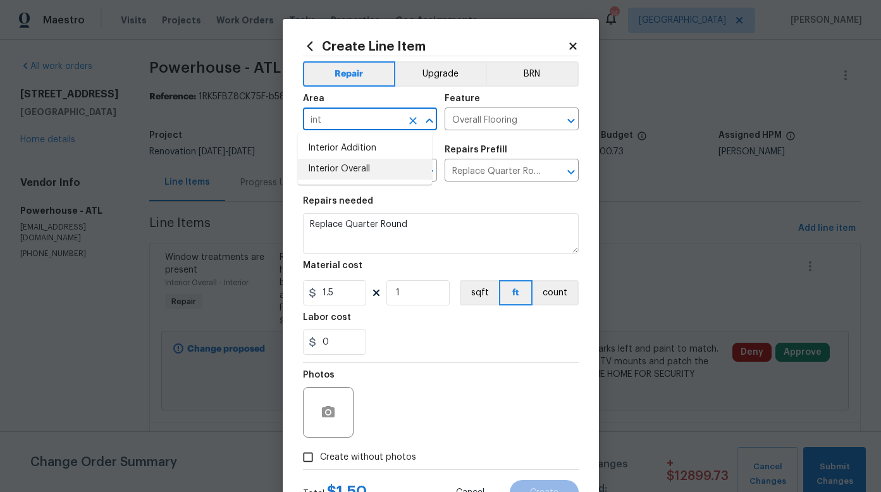
click at [349, 166] on li "Interior Overall" at bounding box center [365, 169] width 134 height 21
type input "Interior Overall"
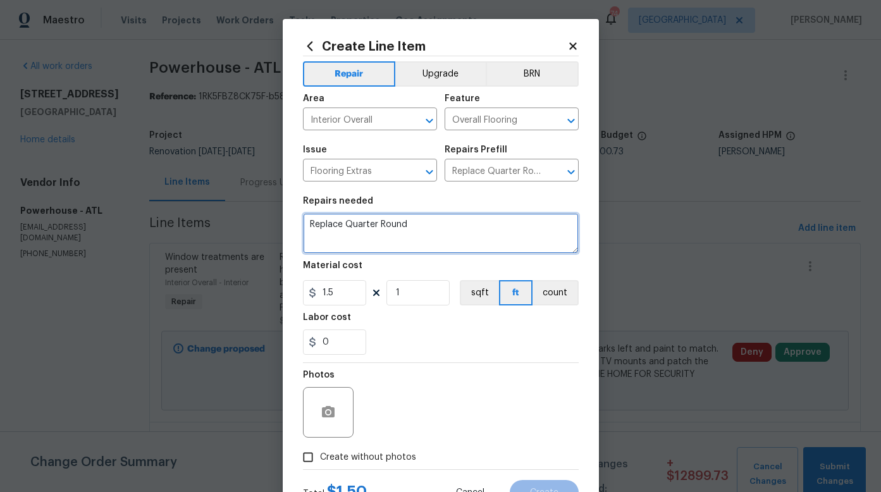
drag, startPoint x: 410, startPoint y: 223, endPoint x: 340, endPoint y: 224, distance: 69.6
click at [340, 224] on textarea "Replace Quarter Round" at bounding box center [441, 233] width 276 height 40
click at [428, 228] on textarea "Replace Quarter Round" at bounding box center [441, 233] width 276 height 40
type textarea "Replace Quarter Round around all cabinets in kitchen and bathrooms"
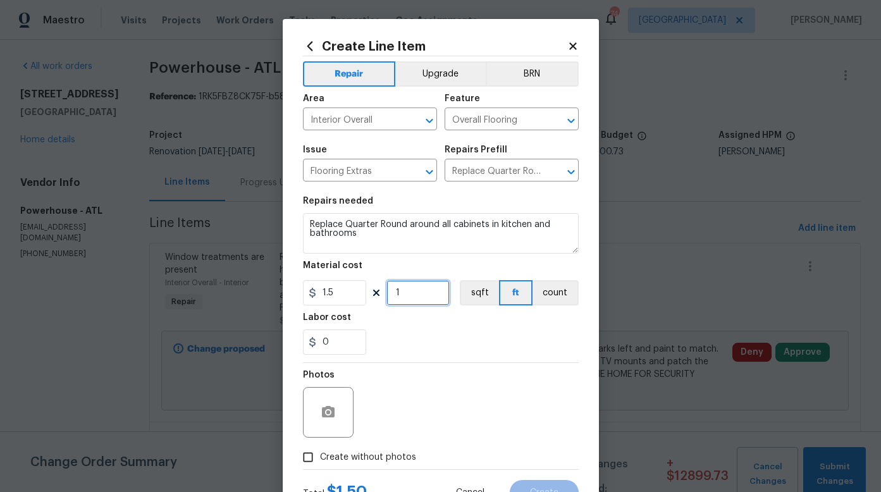
drag, startPoint x: 419, startPoint y: 298, endPoint x: 384, endPoint y: 296, distance: 34.8
click at [386, 296] on input "1" at bounding box center [417, 292] width 63 height 25
type input "60"
click at [485, 380] on div "Photos" at bounding box center [441, 404] width 276 height 82
click at [329, 411] on icon "button" at bounding box center [328, 411] width 13 height 11
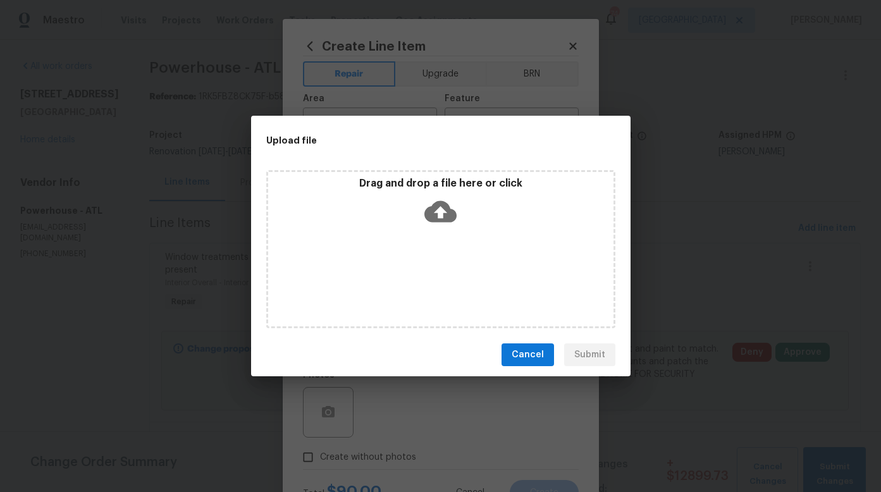
click at [444, 219] on icon at bounding box center [440, 211] width 32 height 21
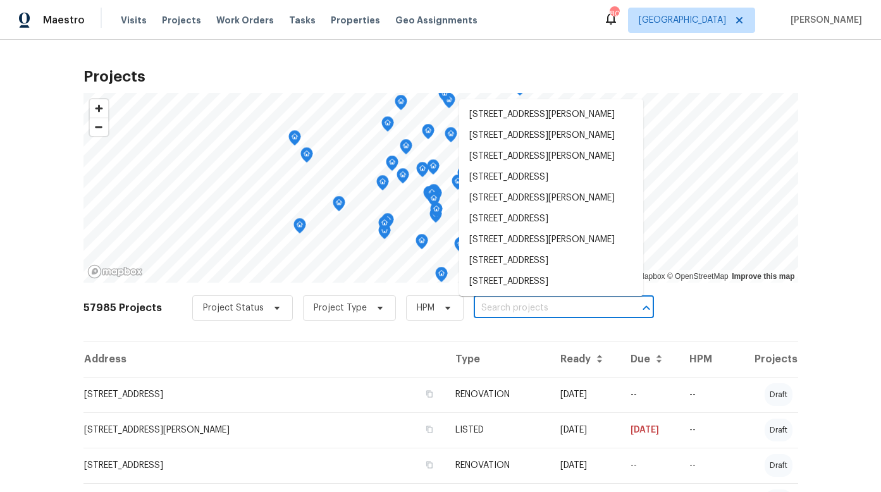
click at [556, 305] on input "text" at bounding box center [546, 308] width 145 height 20
type input "3934"
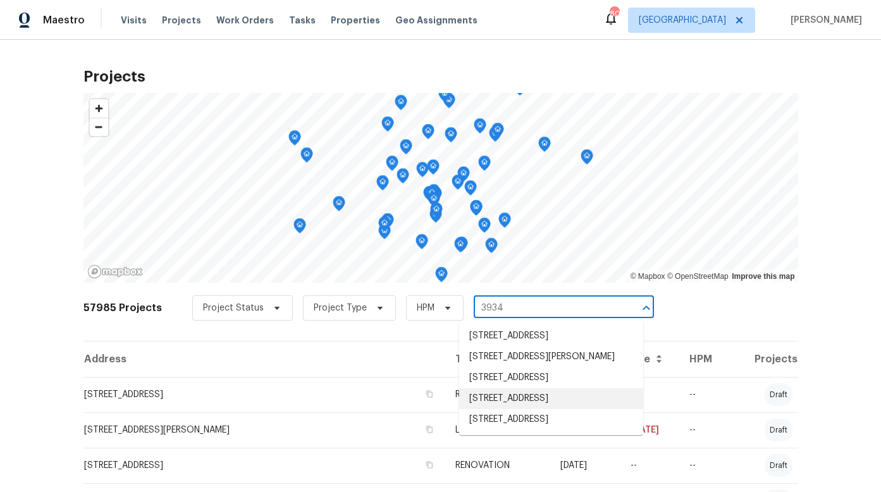
click at [538, 409] on li "[STREET_ADDRESS]" at bounding box center [551, 398] width 184 height 21
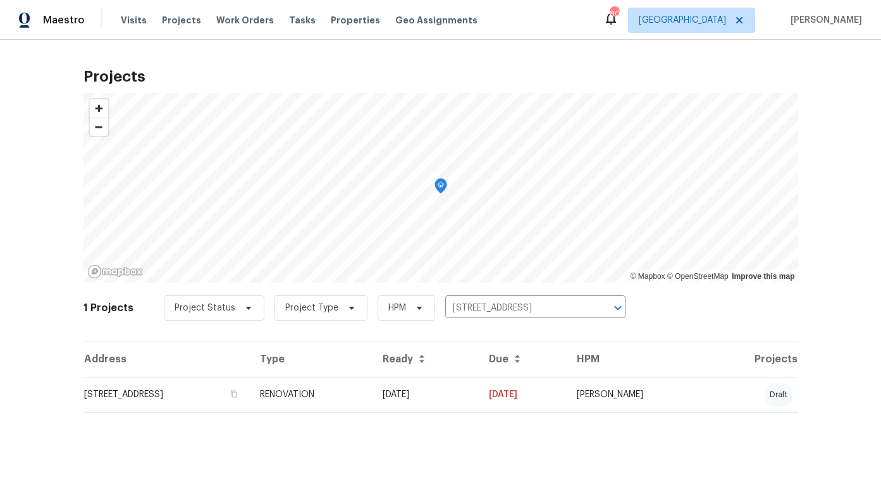
click at [193, 395] on td "[STREET_ADDRESS]" at bounding box center [166, 394] width 166 height 35
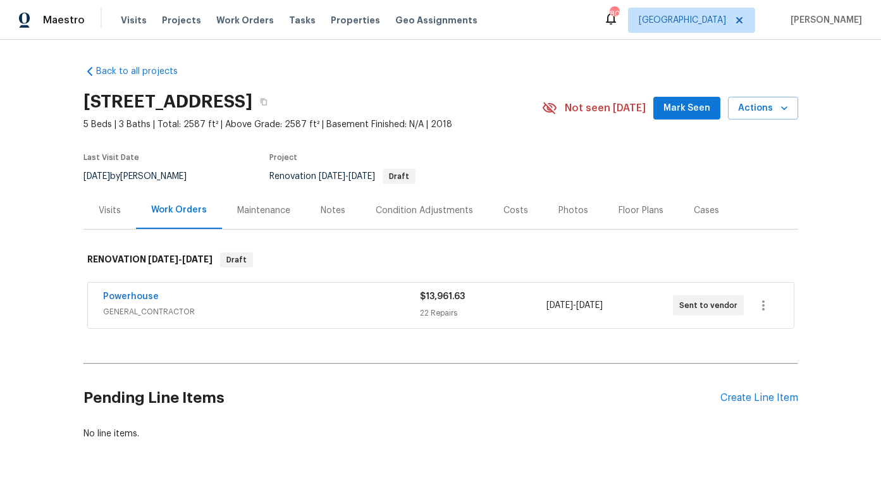
click at [630, 209] on div "Floor Plans" at bounding box center [640, 210] width 45 height 13
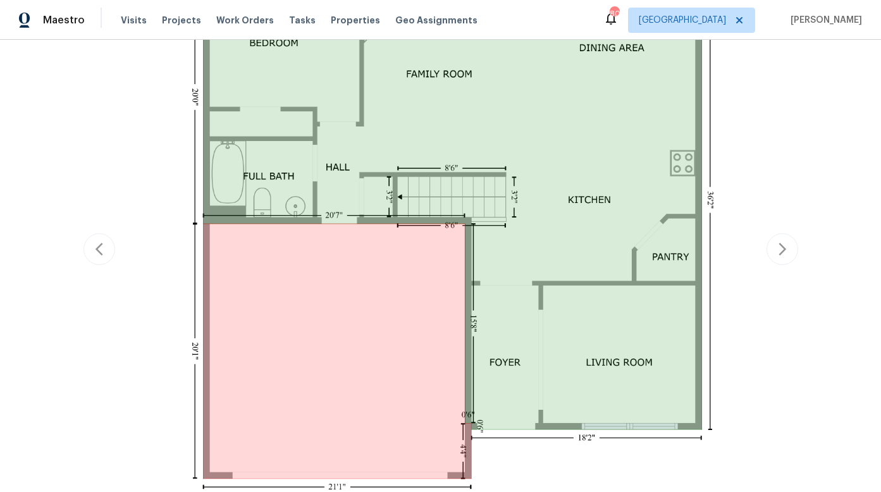
scroll to position [378, 0]
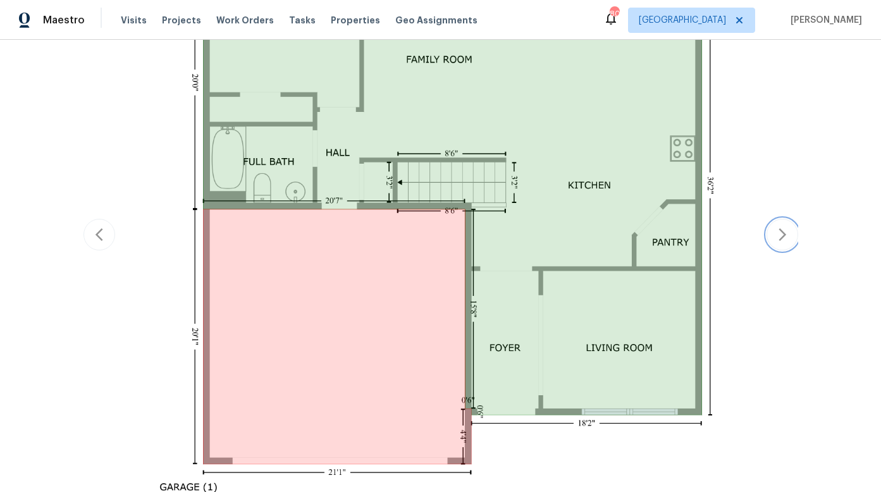
click at [775, 235] on icon "button" at bounding box center [782, 234] width 15 height 15
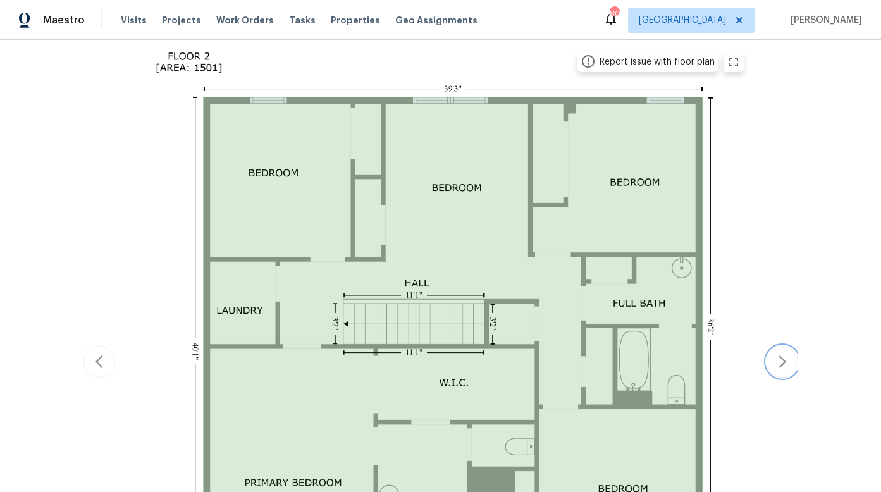
scroll to position [145, 0]
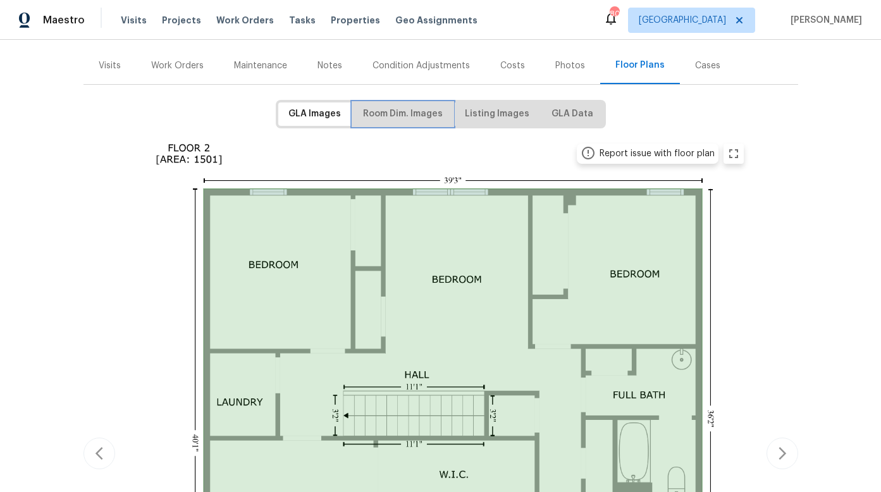
click at [425, 116] on span "Room Dim. Images" at bounding box center [403, 114] width 80 height 16
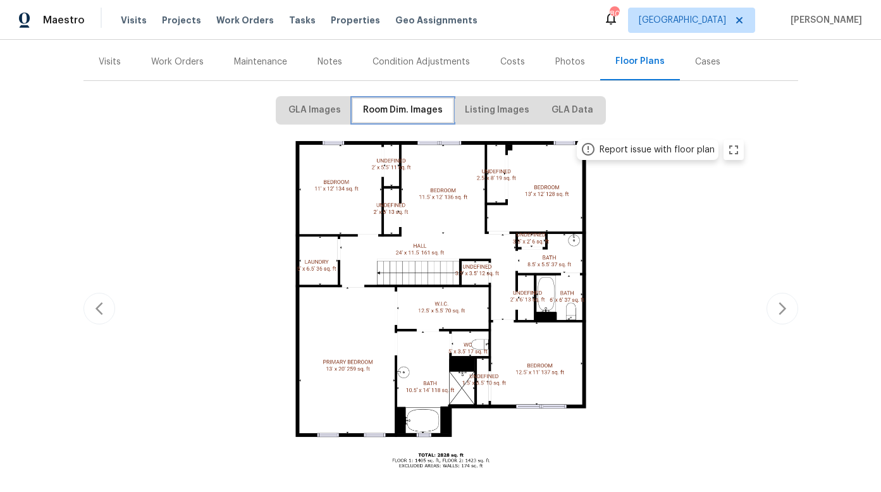
scroll to position [154, 0]
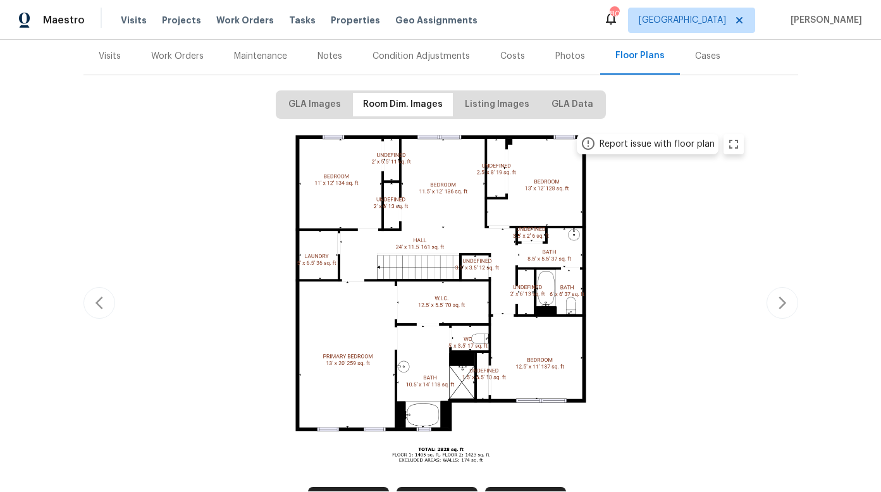
click at [525, 266] on img at bounding box center [440, 300] width 621 height 349
click at [726, 143] on icon "zoom in" at bounding box center [733, 144] width 15 height 15
